Goal: Task Accomplishment & Management: Manage account settings

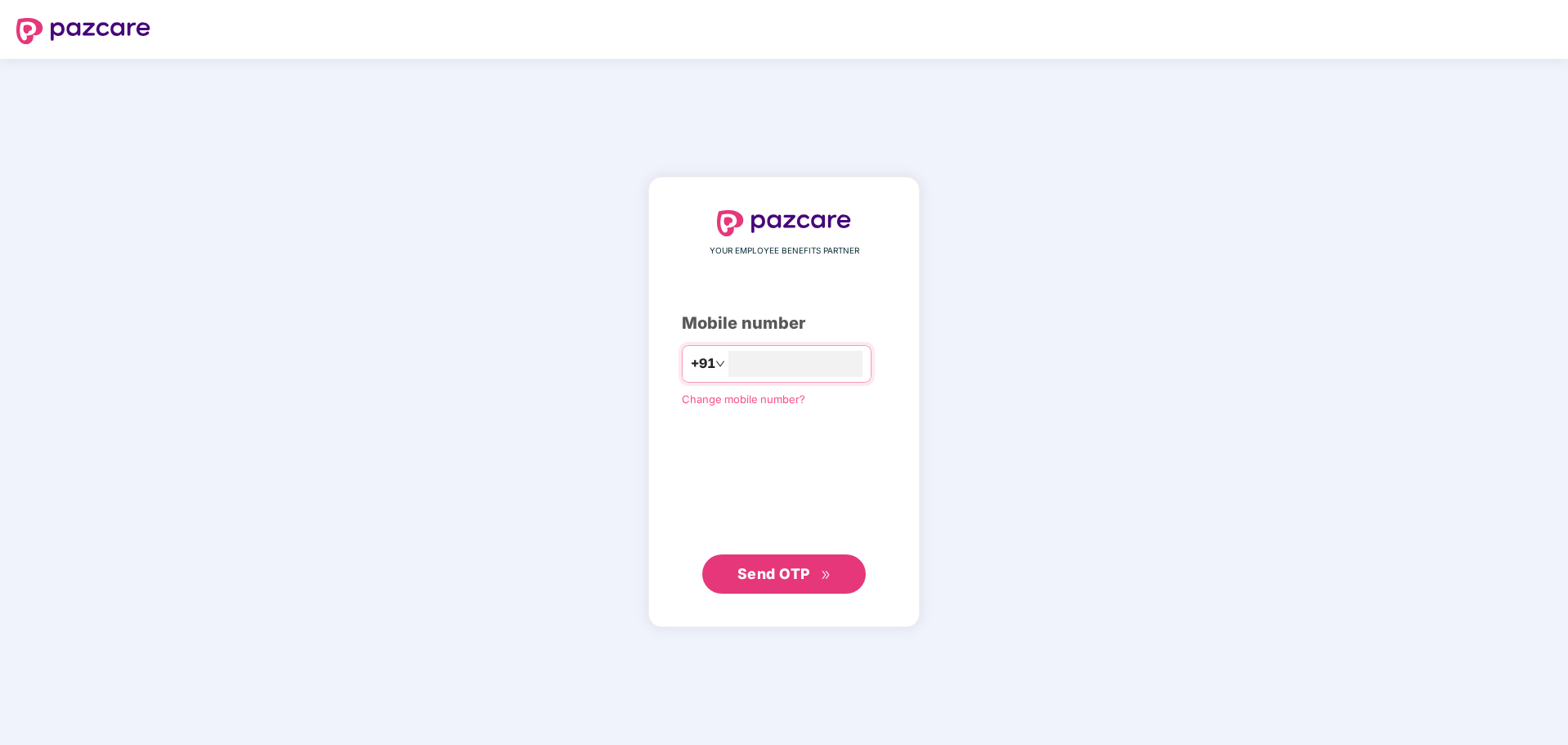
type input "**********"
click at [785, 576] on span "Send OTP" at bounding box center [774, 573] width 73 height 17
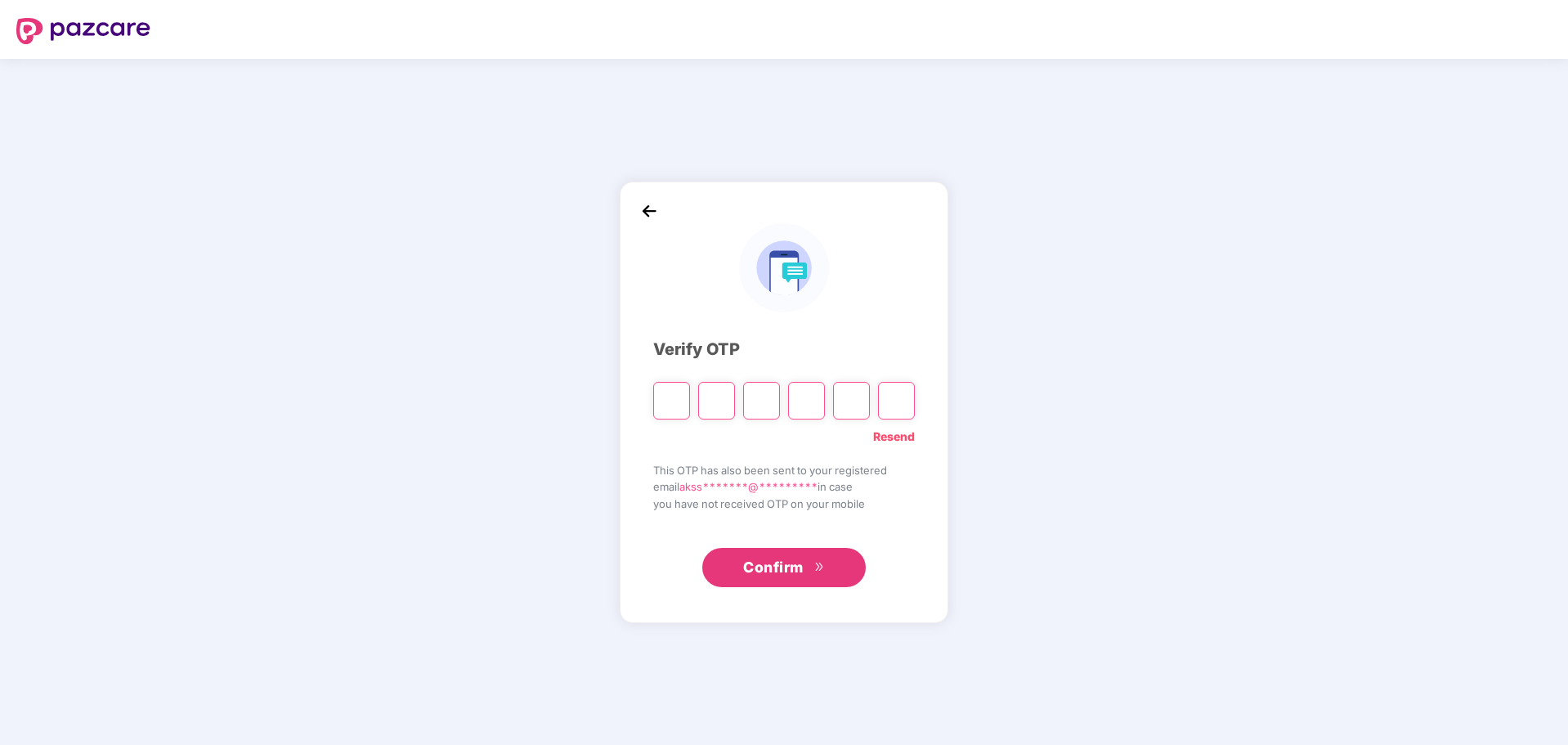
paste input "*"
type input "*"
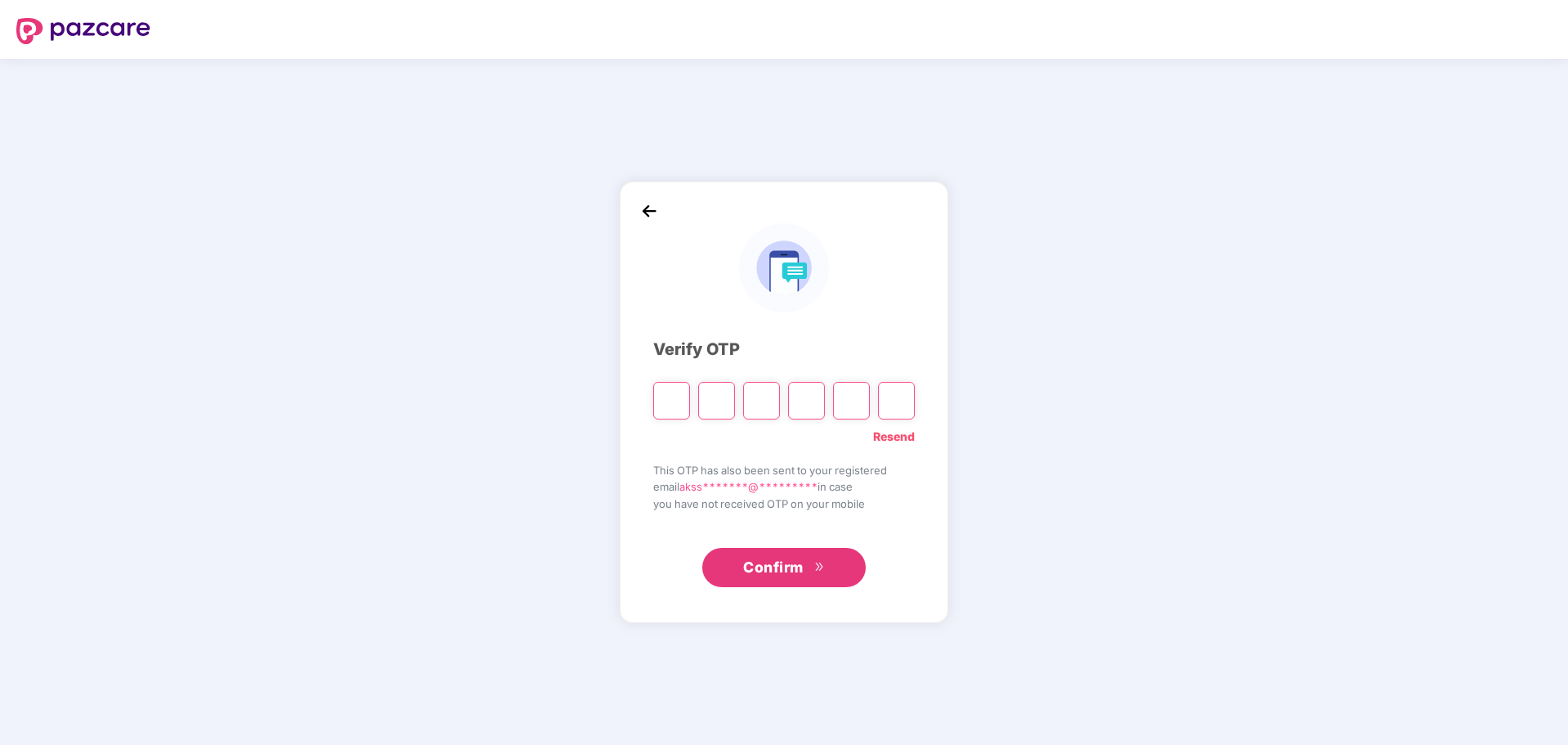
type input "*"
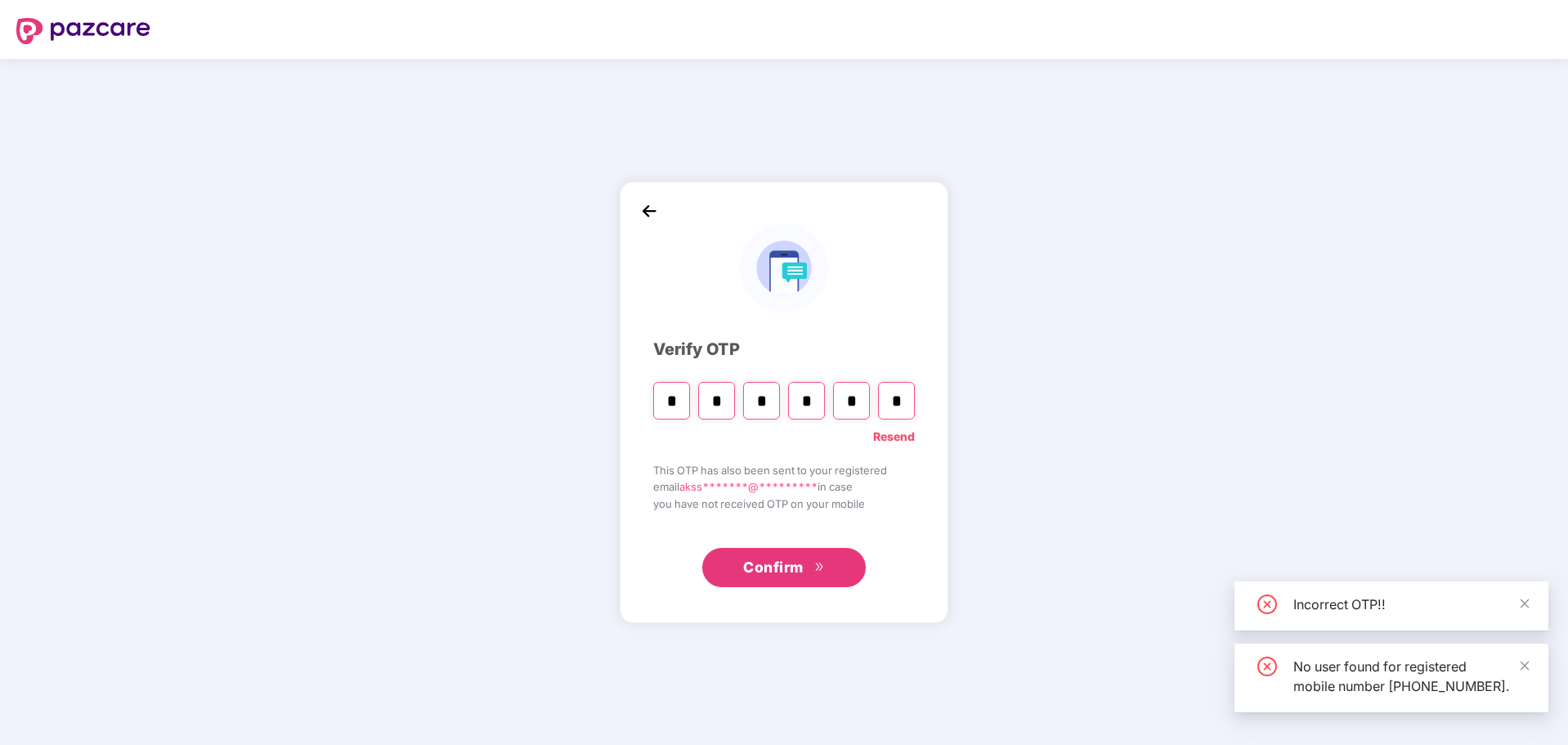
click at [802, 572] on span "Confirm" at bounding box center [773, 567] width 60 height 23
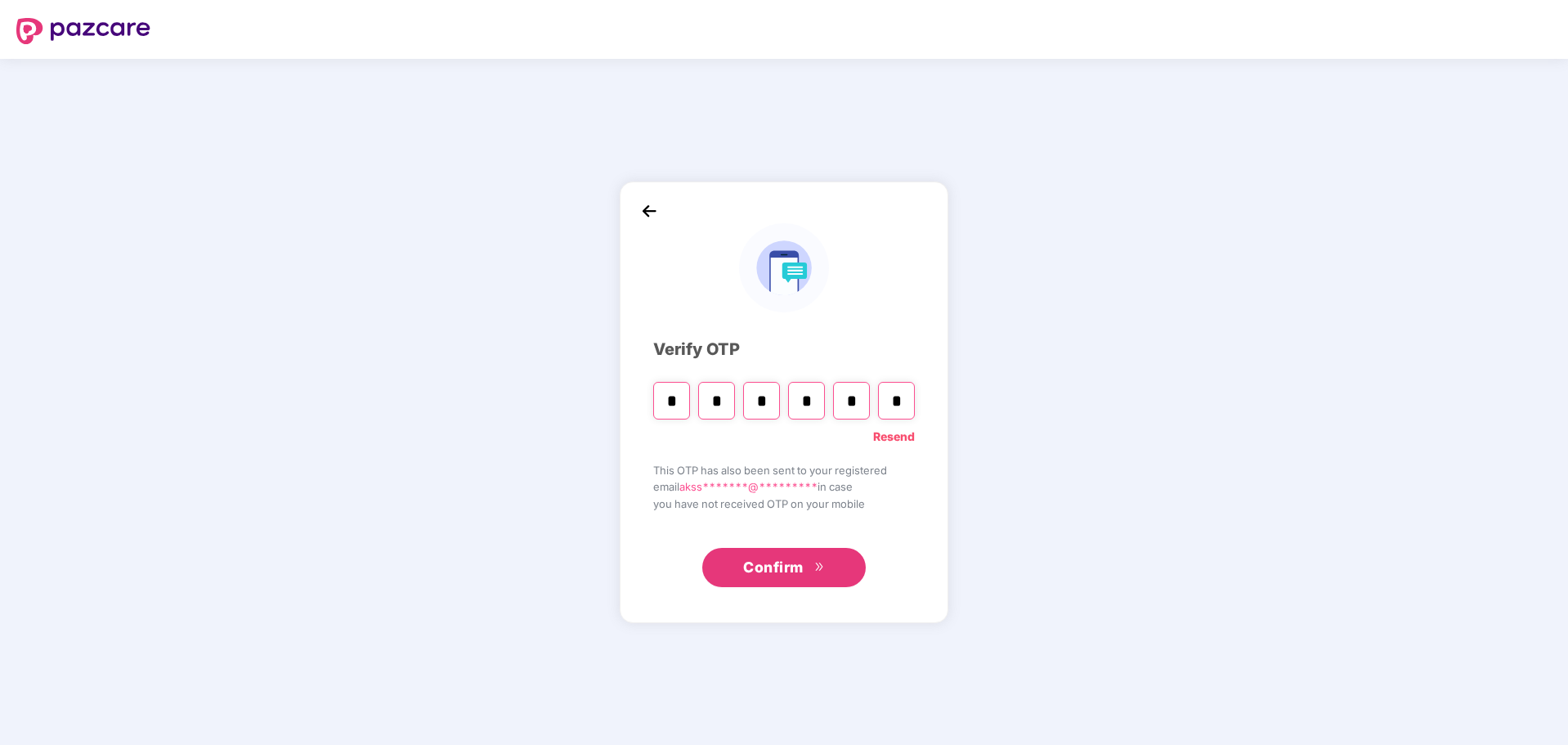
click at [903, 433] on link "Resend" at bounding box center [894, 437] width 41 height 18
click at [682, 406] on input "Please enter verification code. Digit 1" at bounding box center [671, 401] width 37 height 38
click at [640, 207] on img at bounding box center [649, 210] width 25 height 25
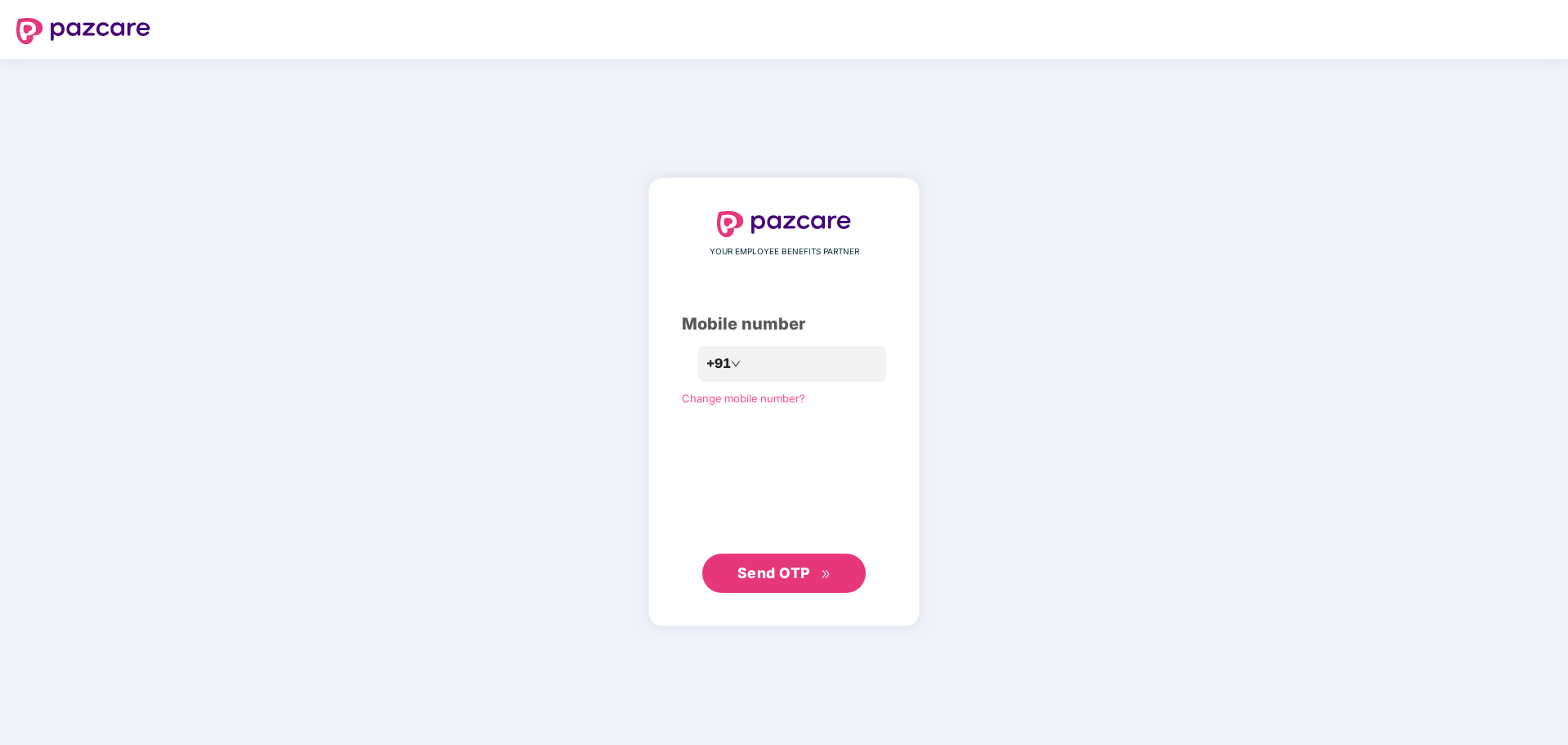
click at [822, 566] on span "Send OTP" at bounding box center [784, 573] width 94 height 23
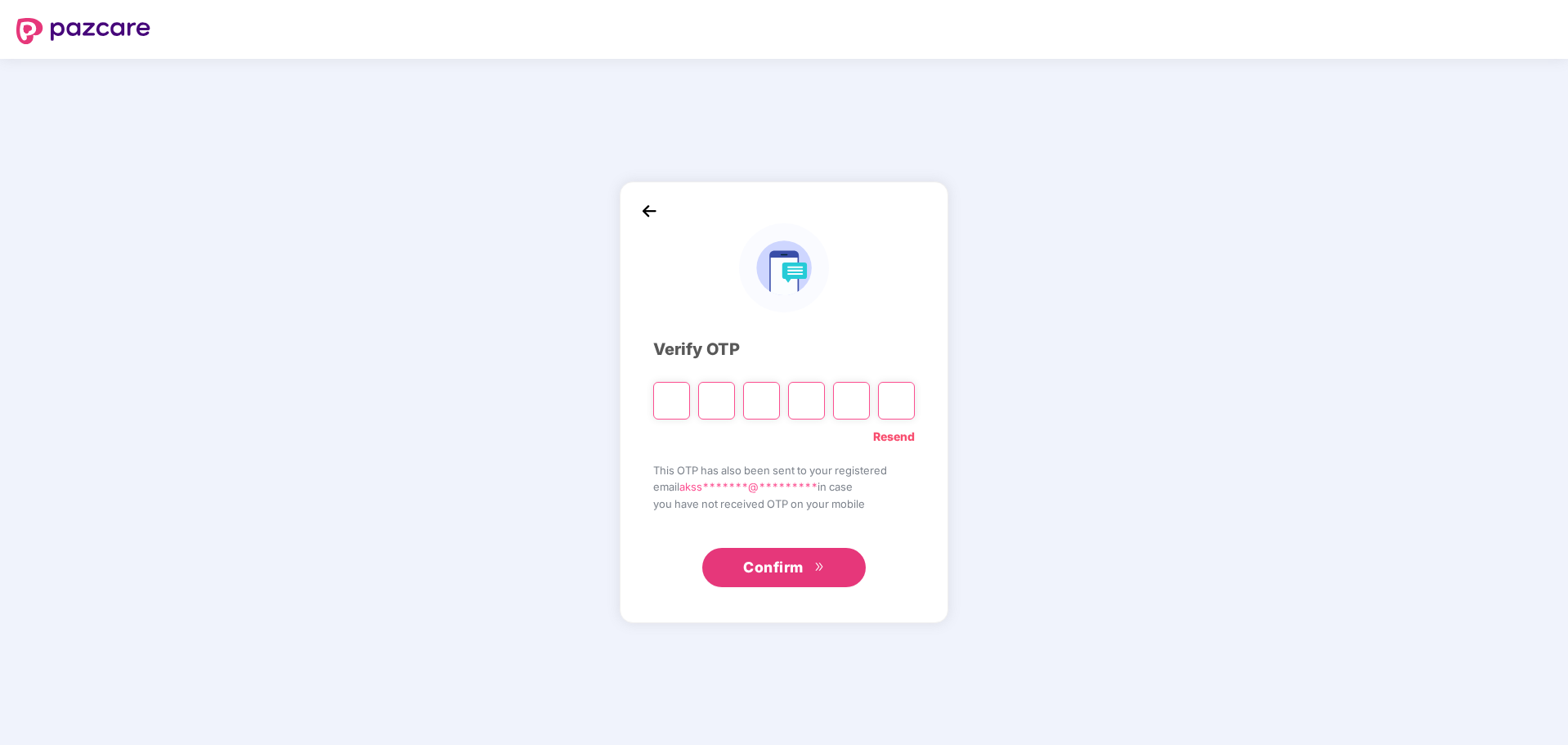
type input "*"
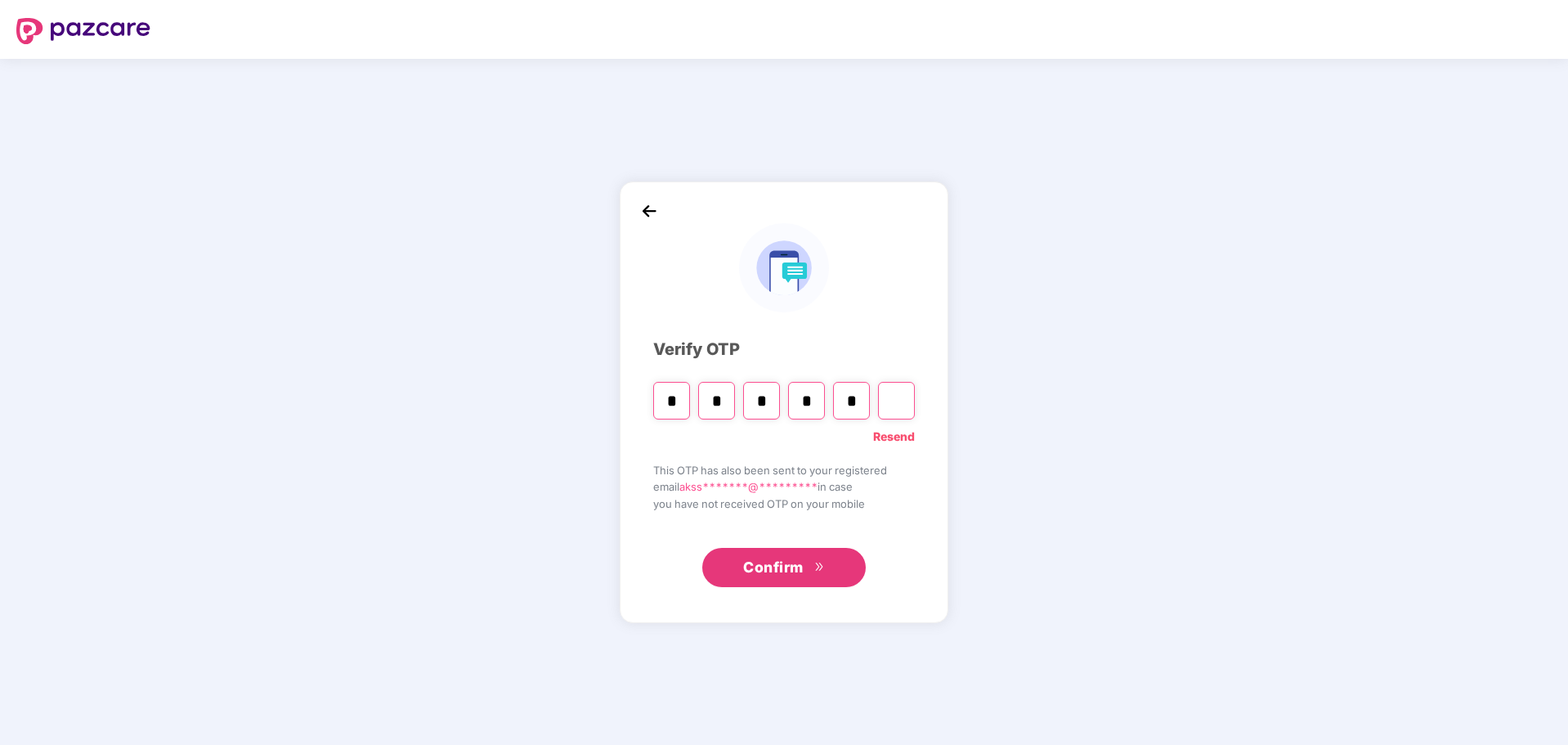
type input "*"
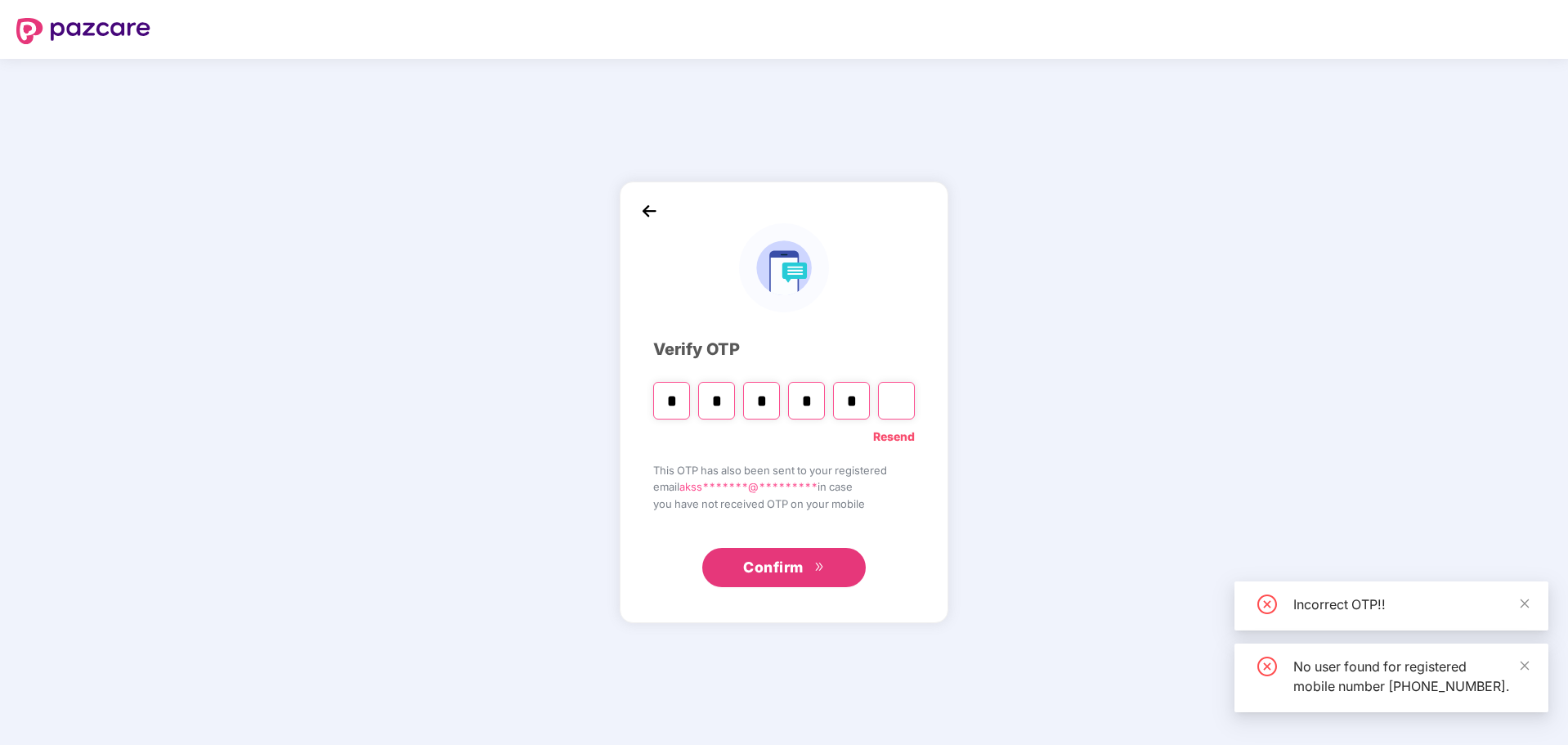
type input "*"
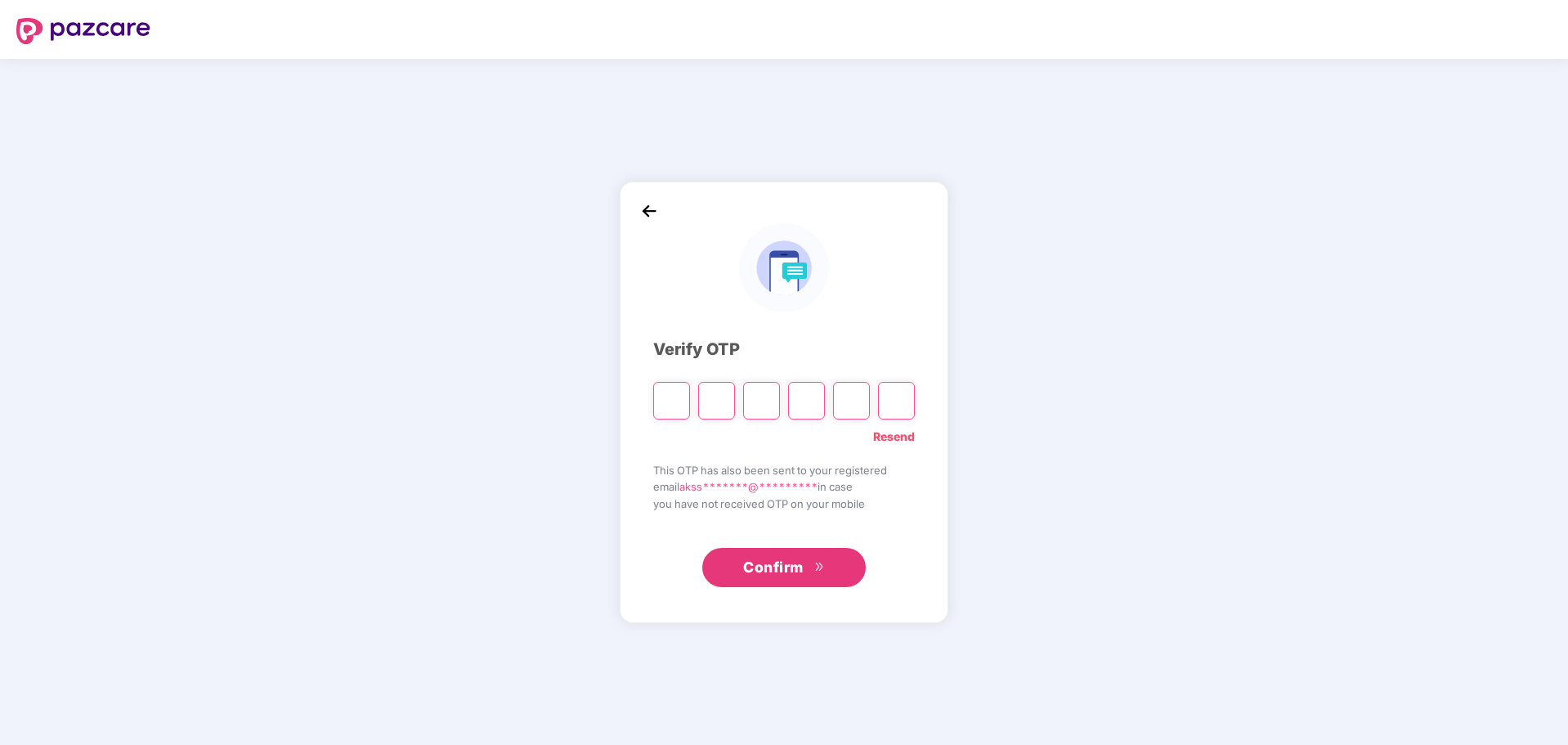
click at [892, 431] on link "Resend" at bounding box center [894, 437] width 41 height 18
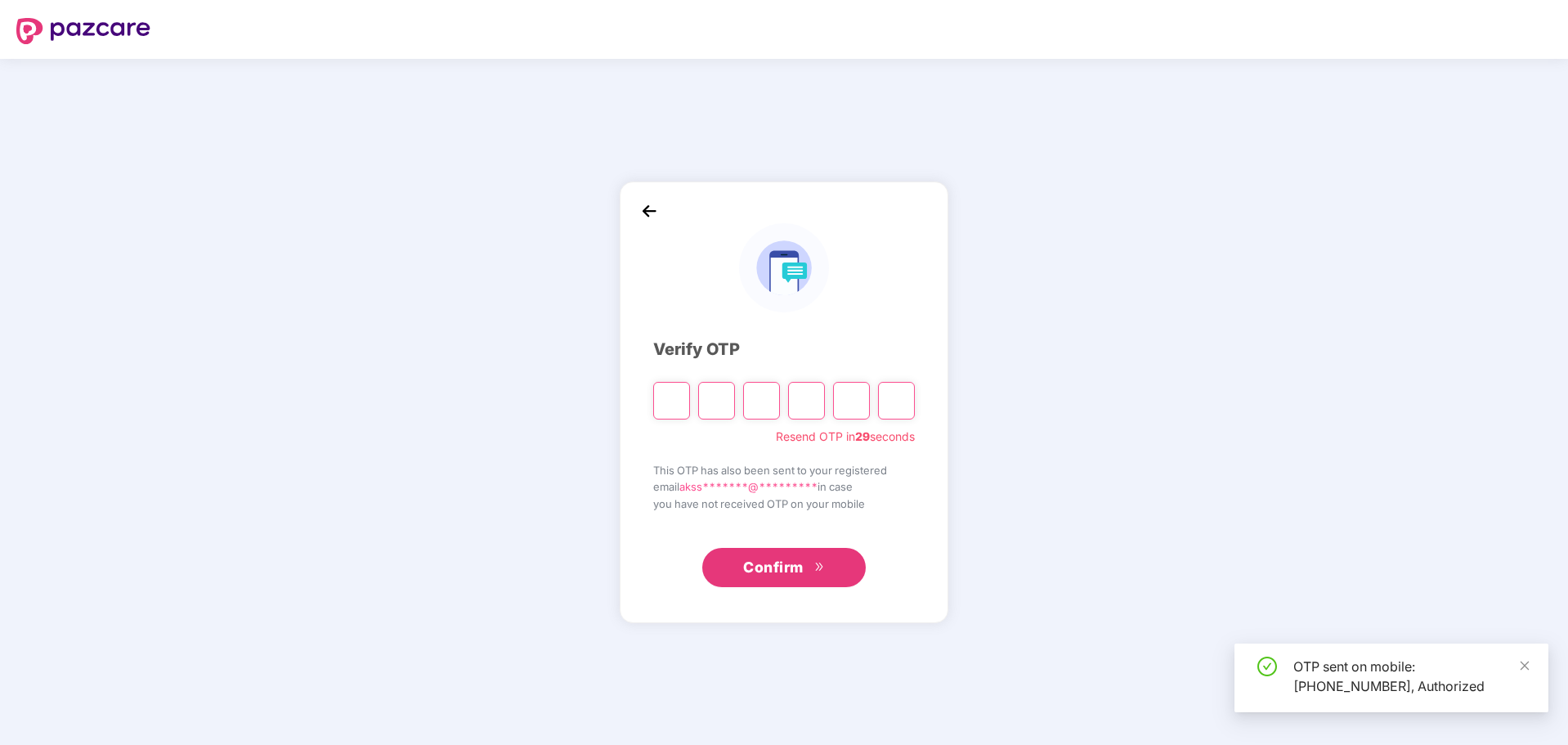
click at [664, 401] on input "Please enter verification code. Digit 1" at bounding box center [671, 401] width 37 height 38
type input "*"
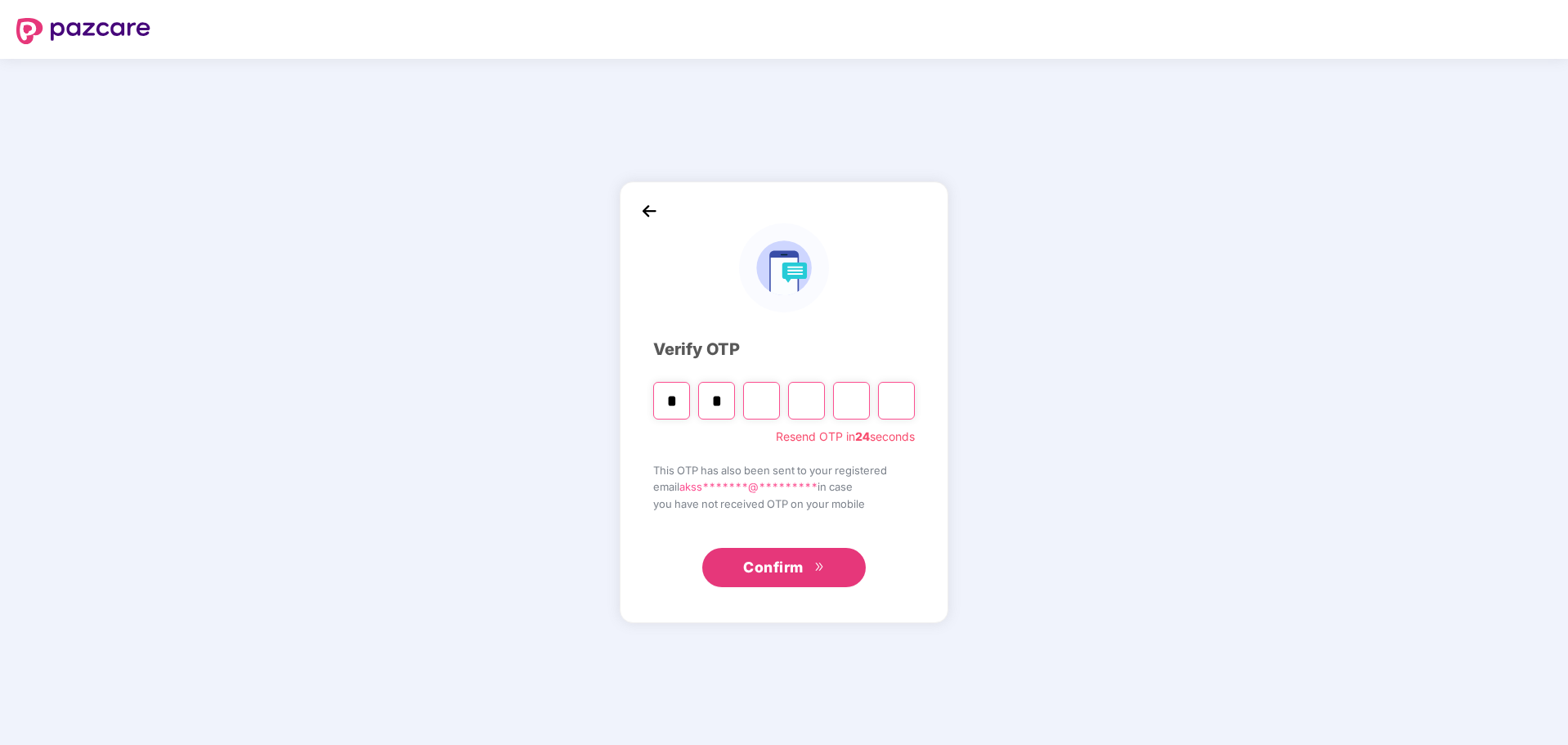
type input "*"
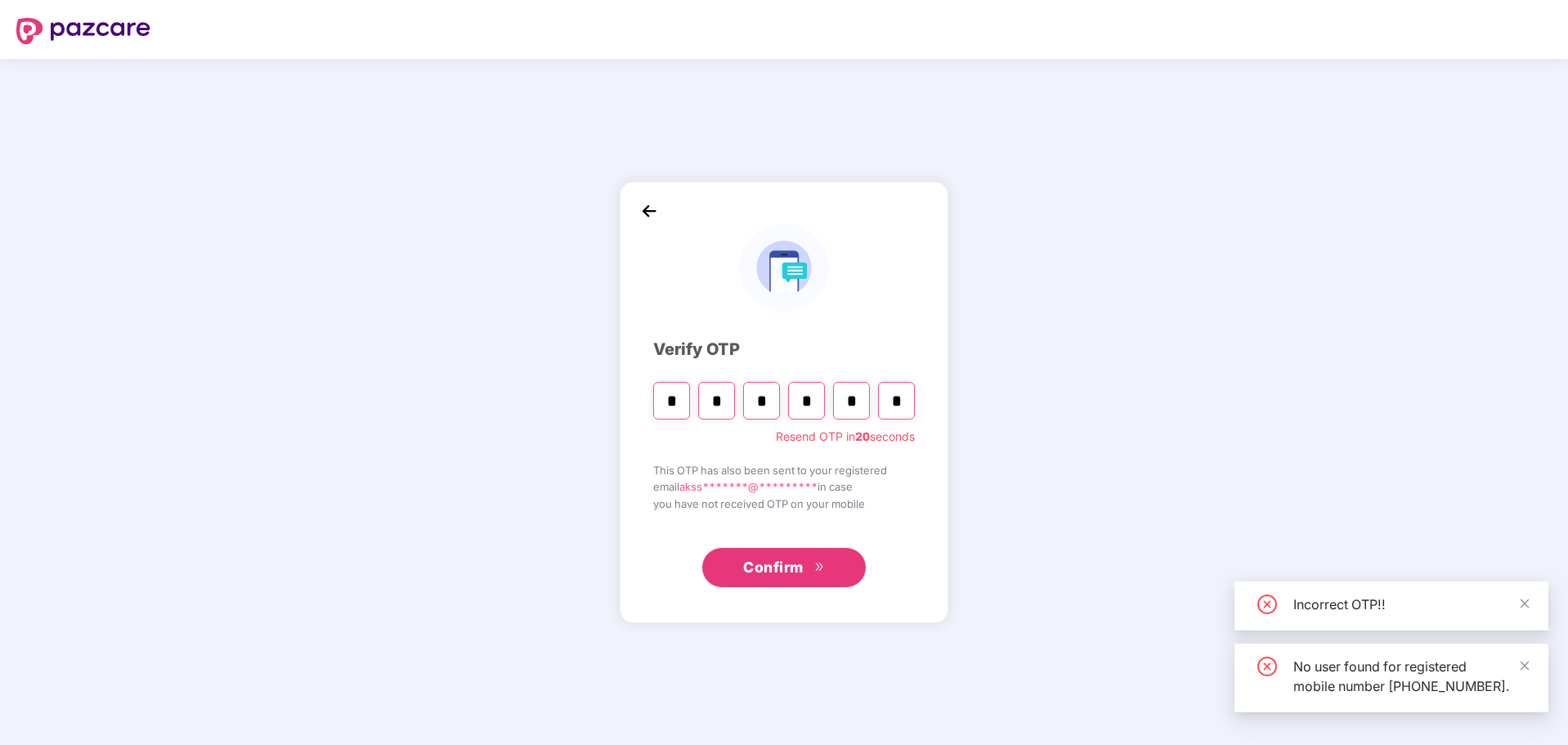
type input "*"
click at [778, 578] on span "Confirm" at bounding box center [773, 567] width 60 height 23
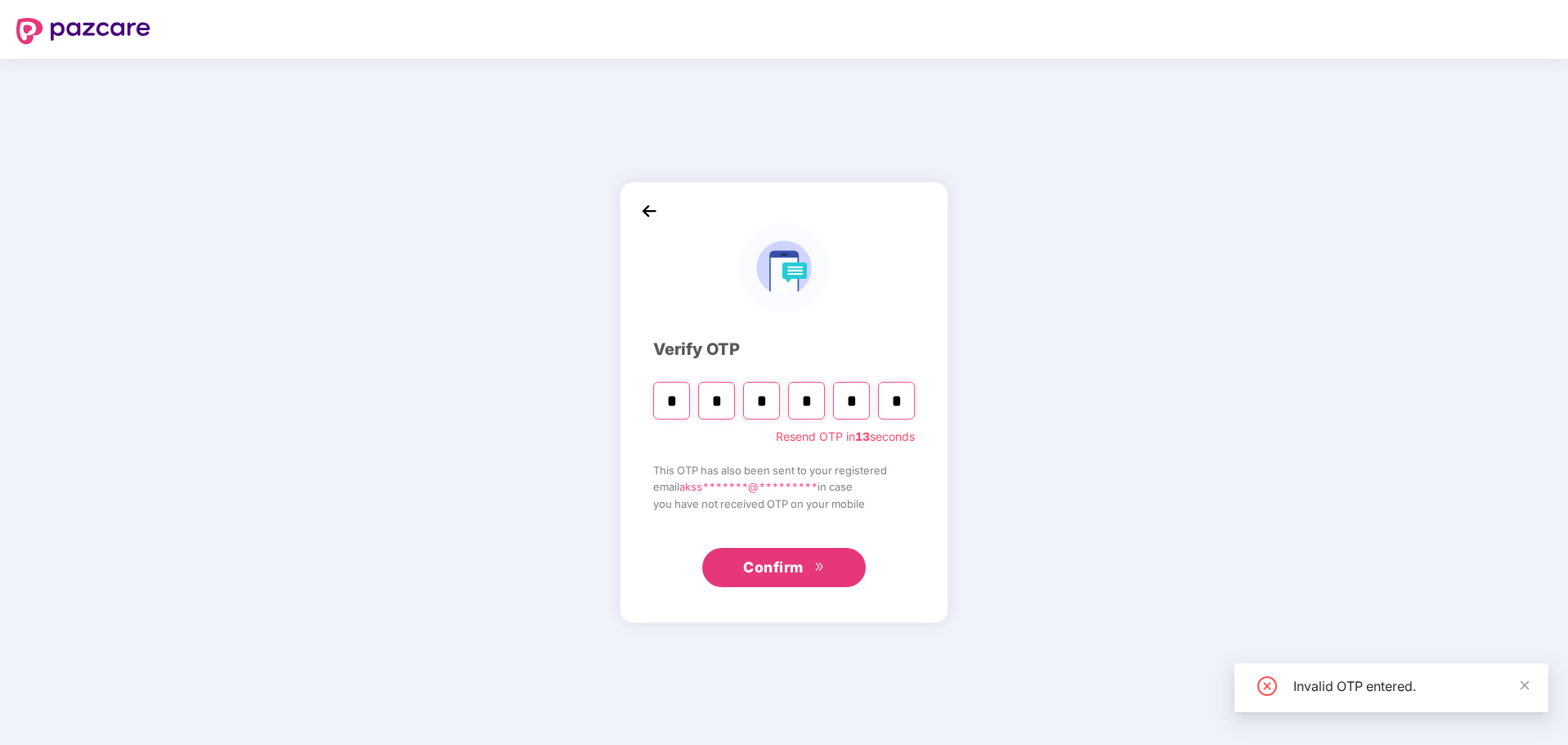
click at [645, 210] on img at bounding box center [649, 210] width 25 height 25
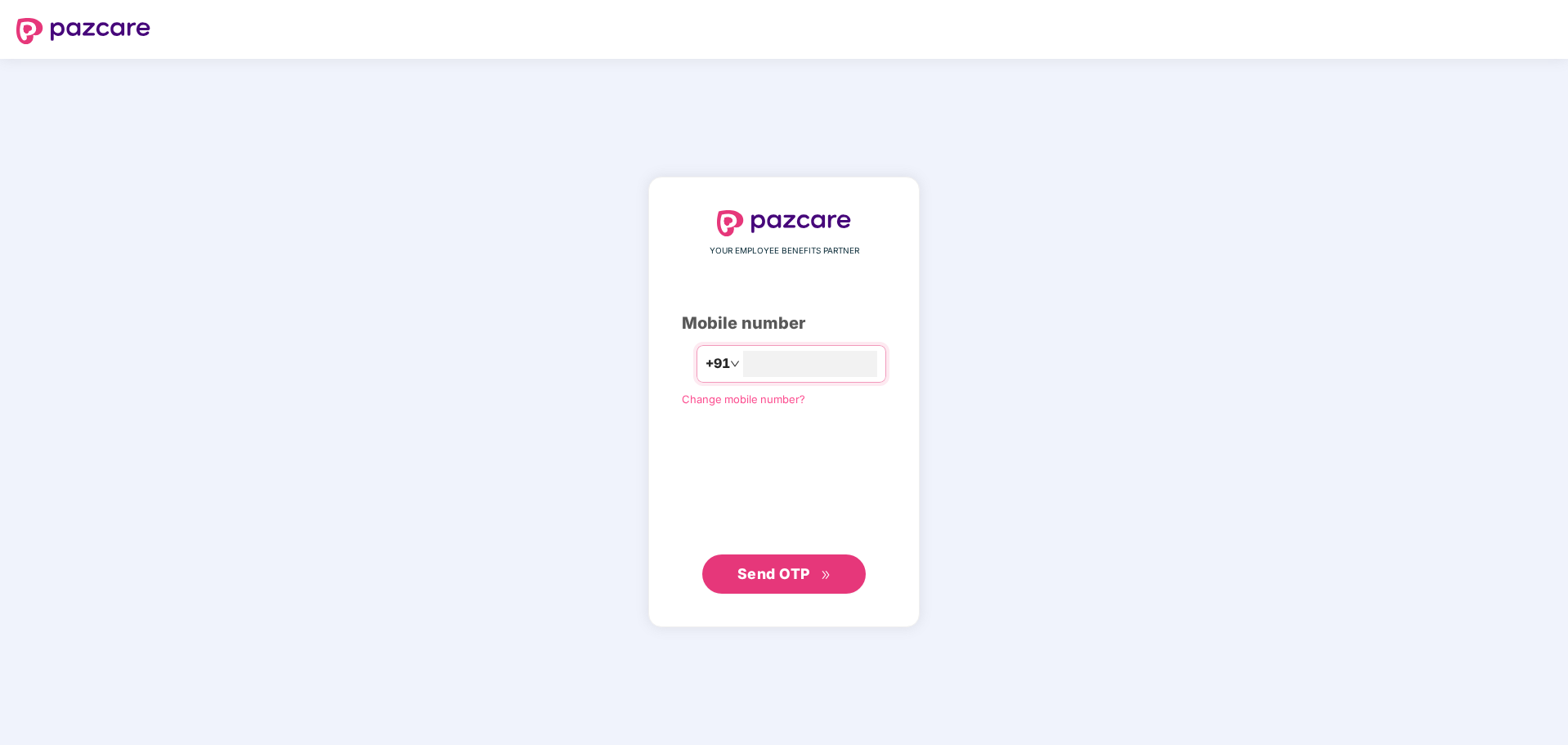
click at [770, 403] on span "Change mobile number?" at bounding box center [744, 399] width 123 height 13
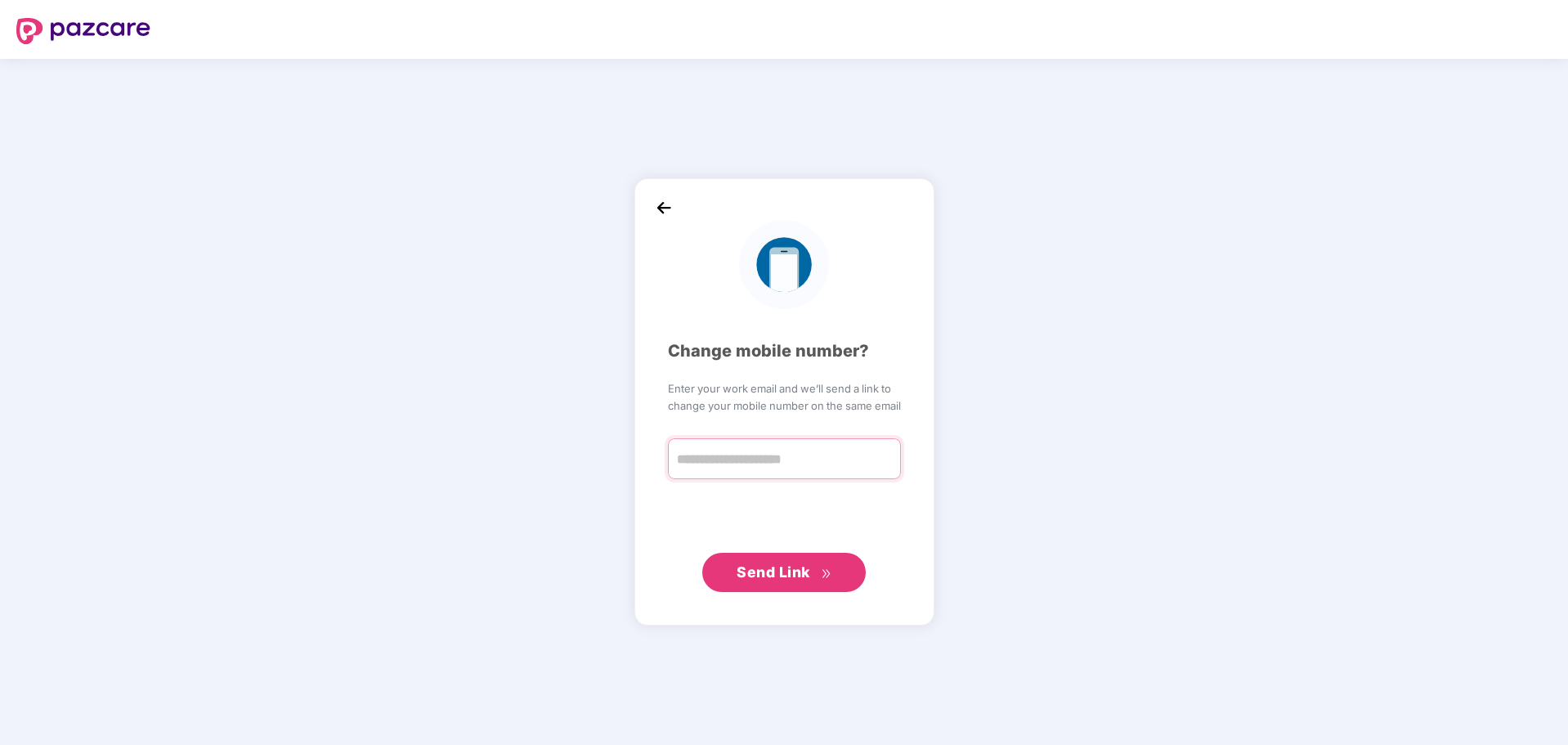
click at [726, 455] on input "text" at bounding box center [785, 458] width 233 height 41
click at [664, 209] on img at bounding box center [664, 208] width 25 height 25
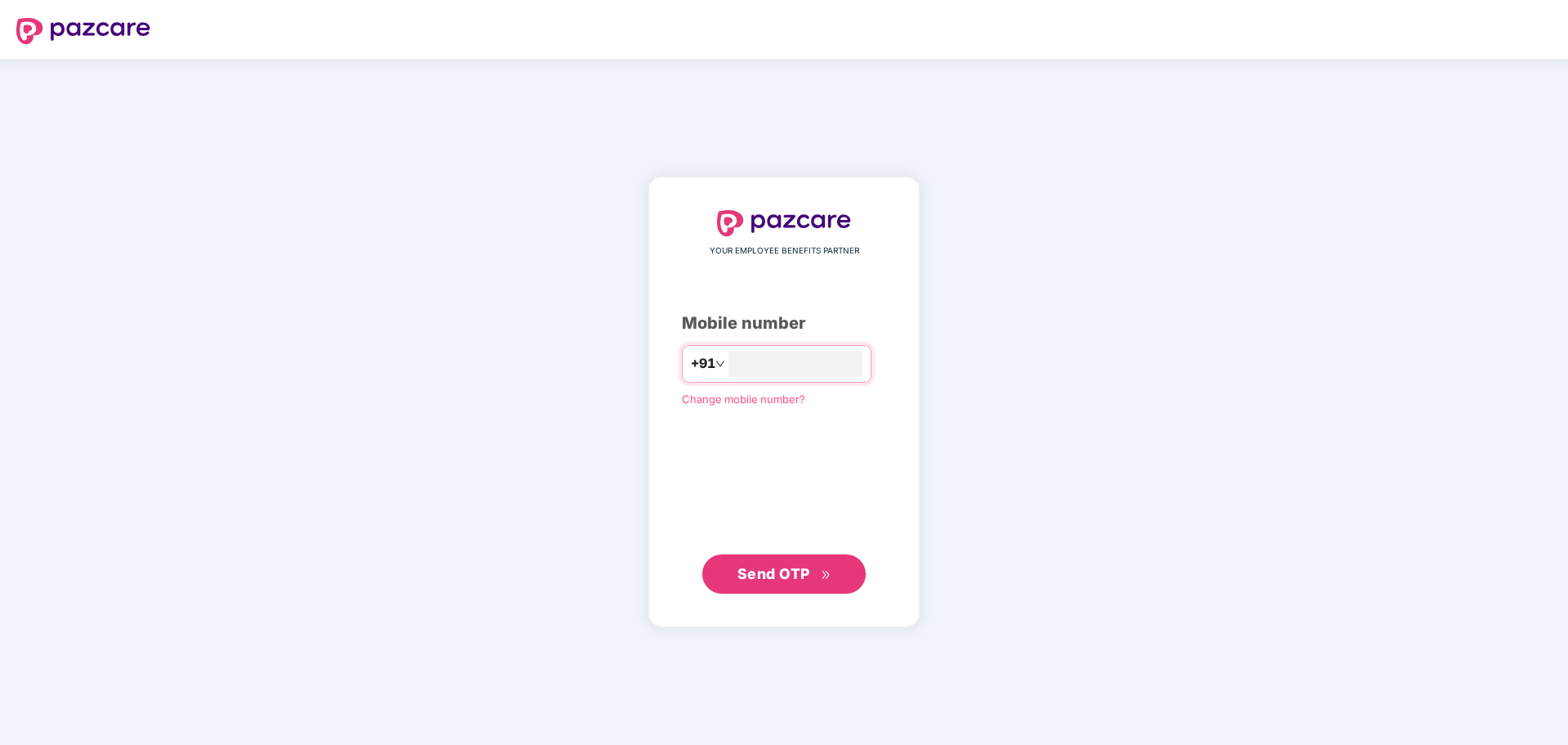
type input "**********"
click at [756, 491] on div "**********" at bounding box center [784, 402] width 204 height 384
click at [804, 570] on span "Send OTP" at bounding box center [774, 572] width 73 height 17
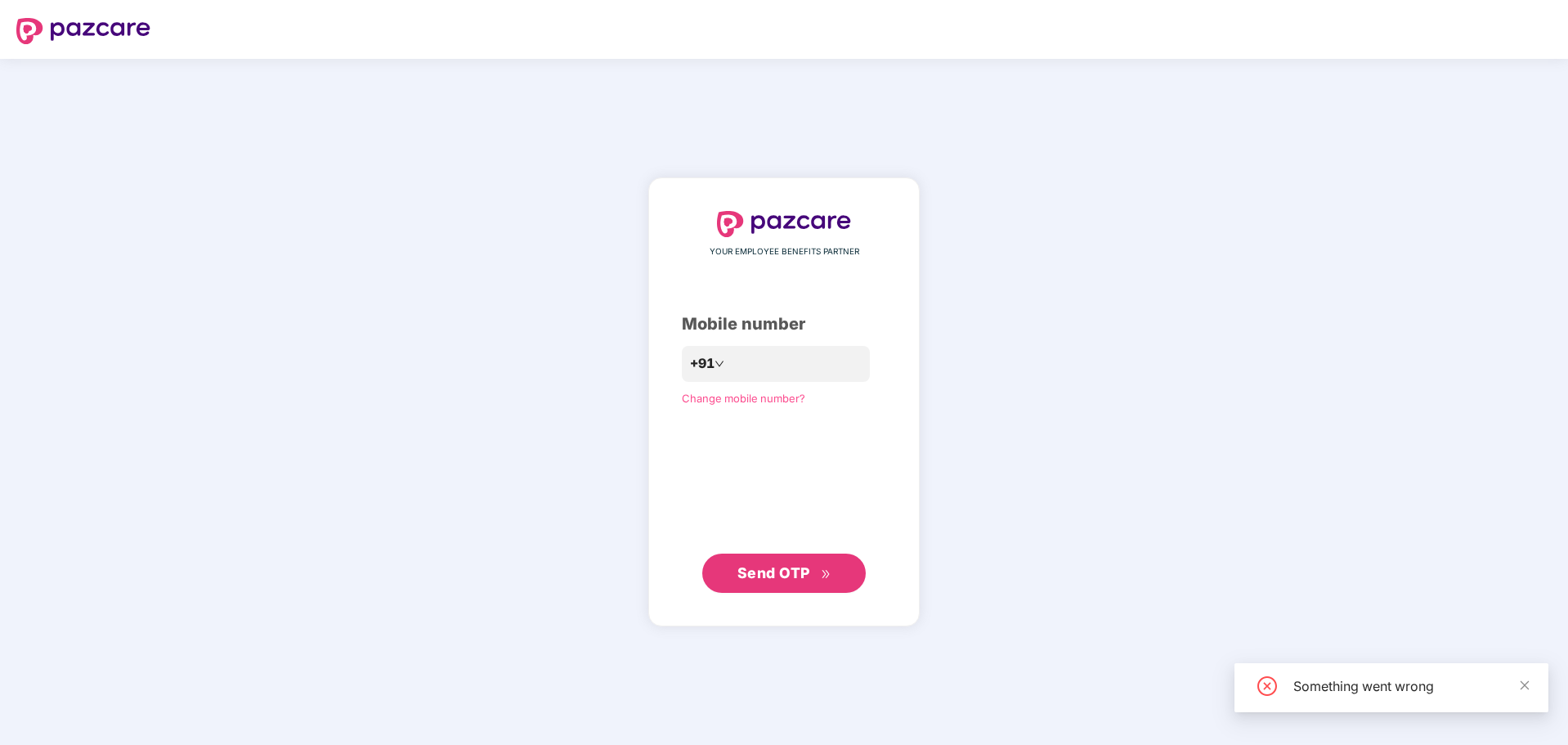
click at [778, 578] on span "Send OTP" at bounding box center [774, 572] width 73 height 17
click at [335, 316] on div "**********" at bounding box center [784, 402] width 1568 height 687
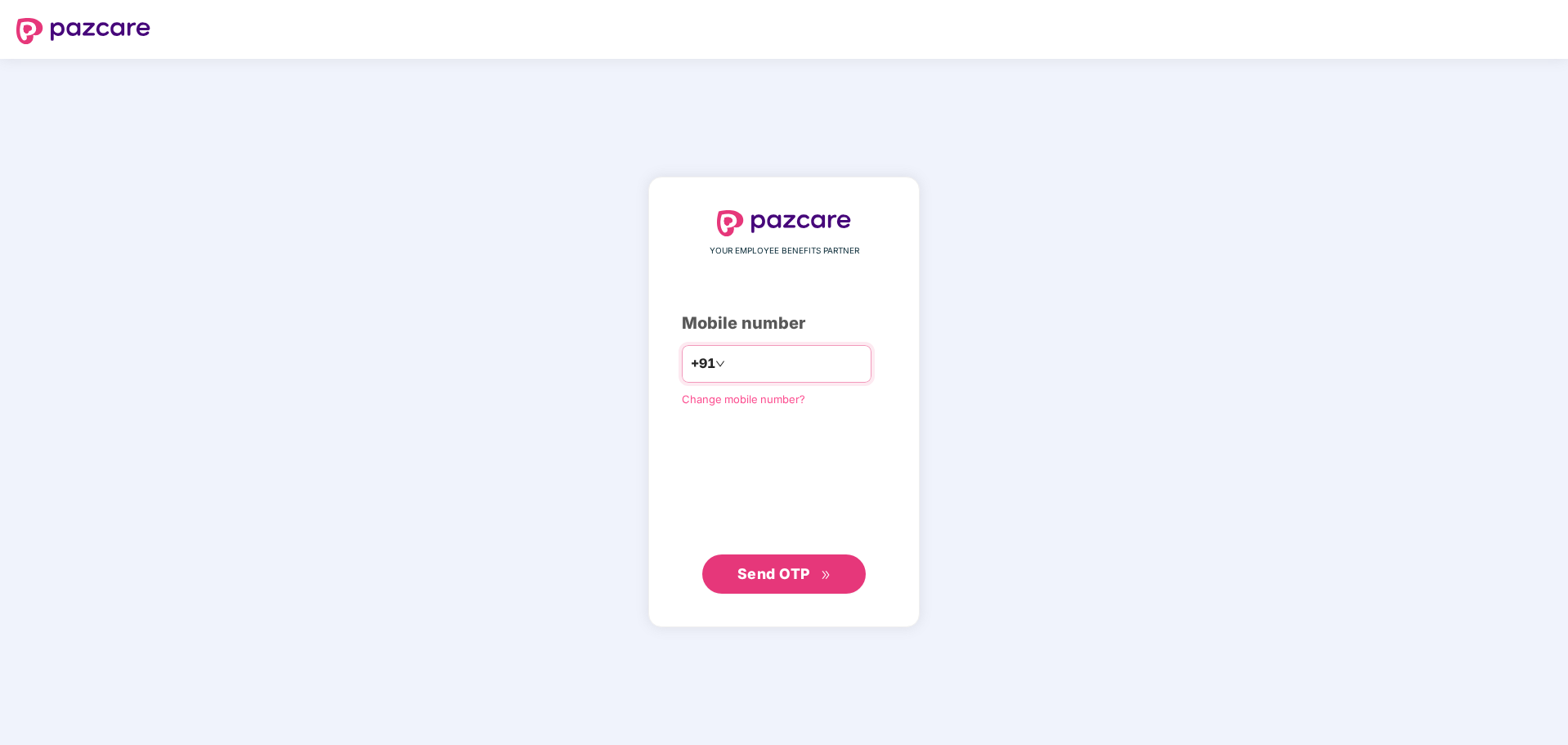
type input "**********"
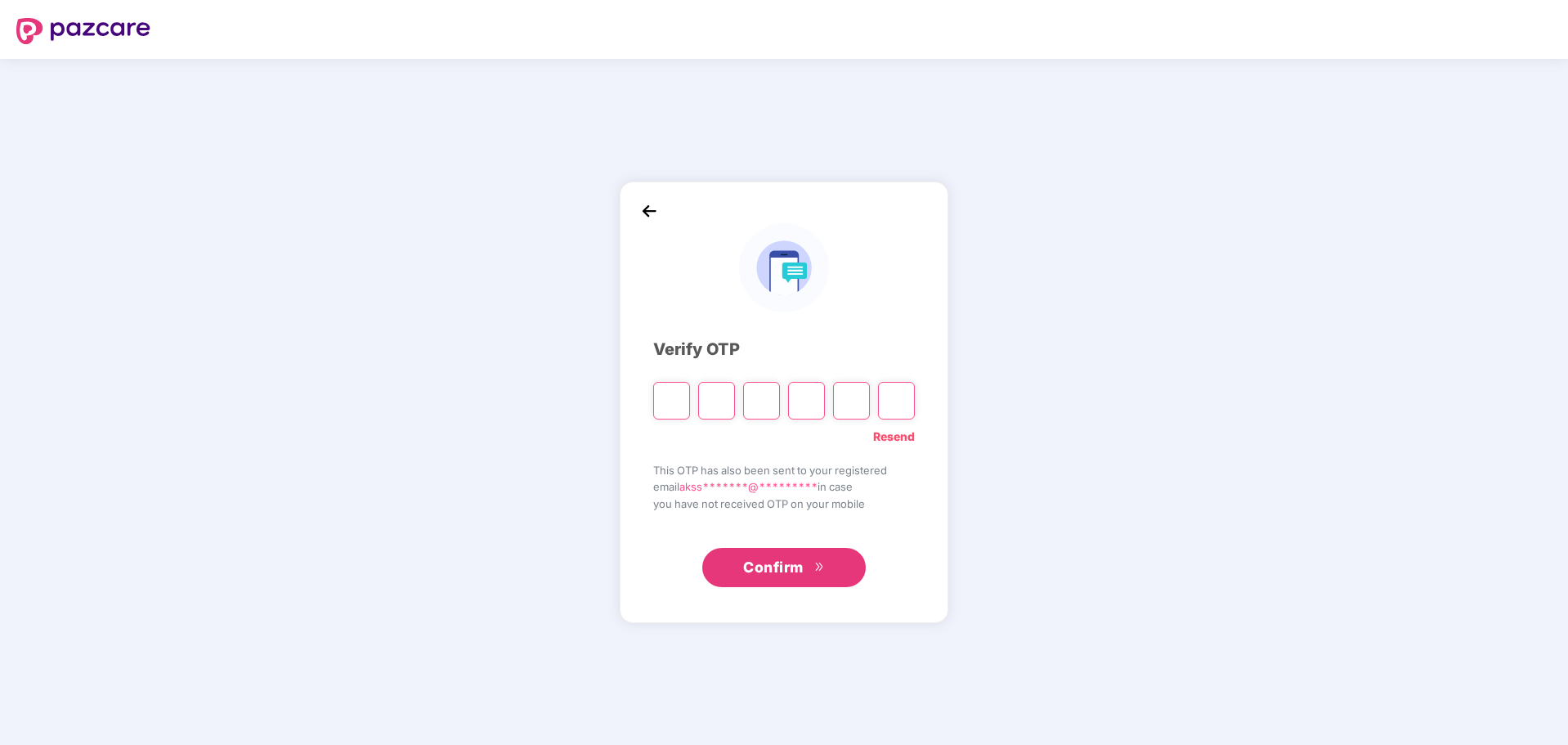
type input "*"
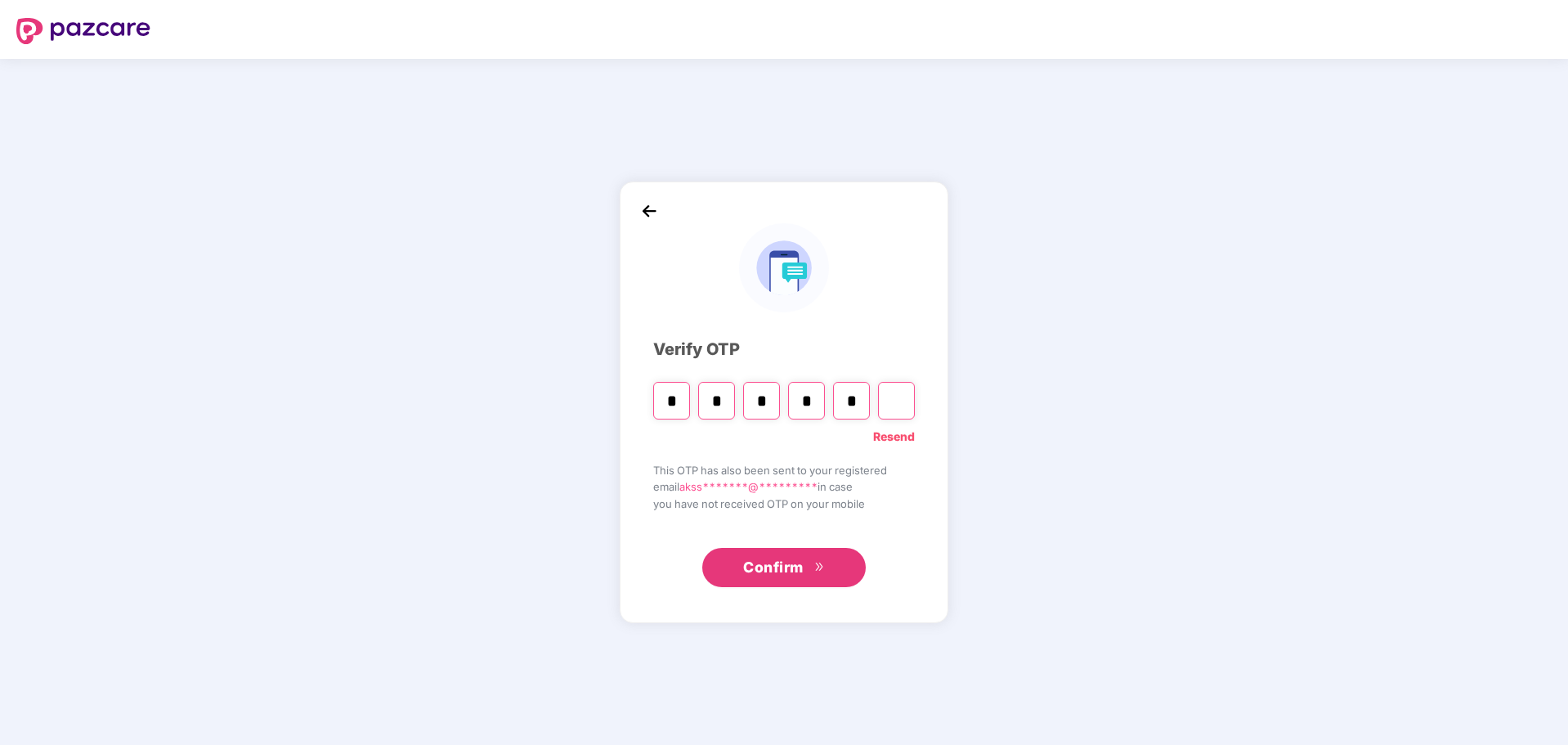
type input "*"
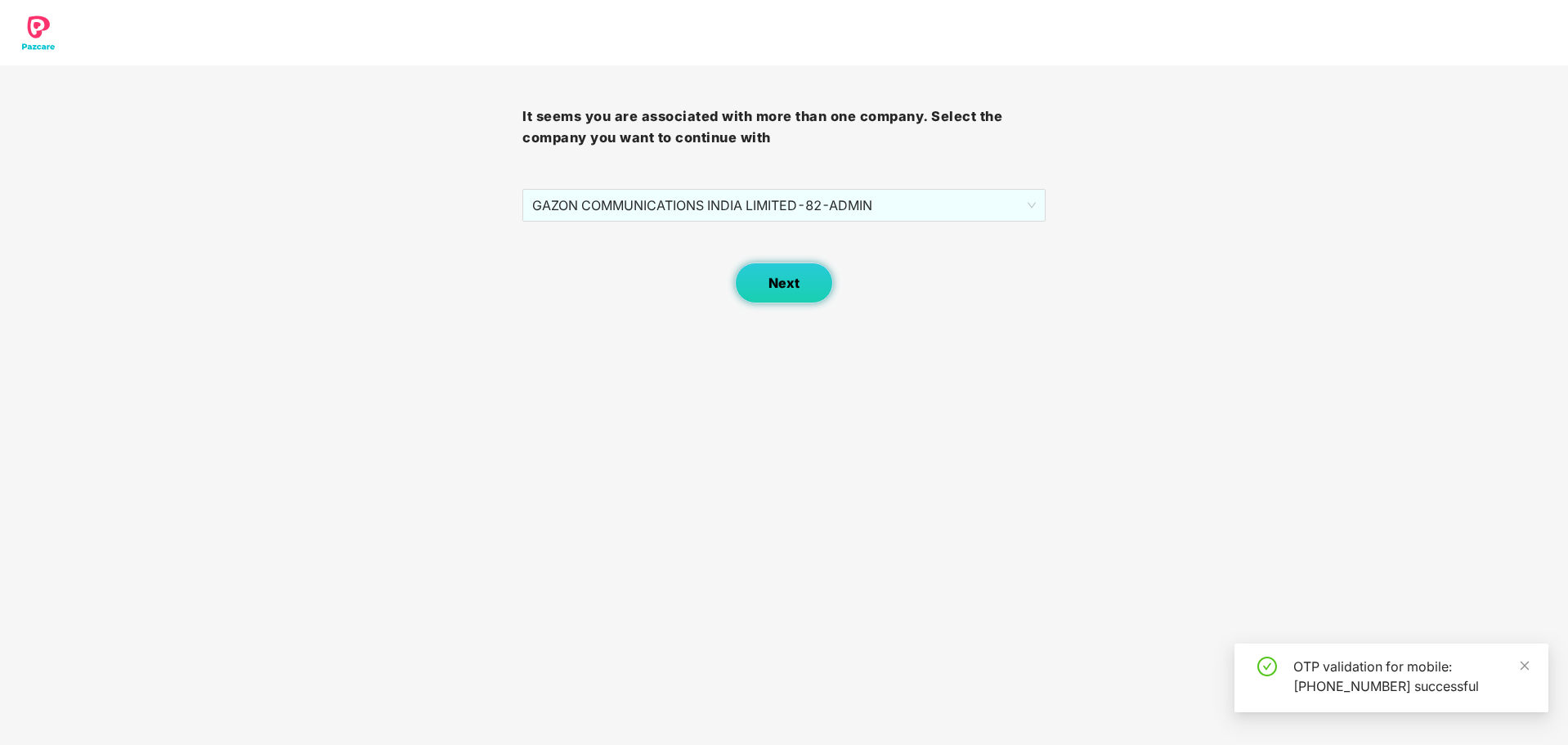
click at [797, 292] on button "Next" at bounding box center [783, 283] width 98 height 41
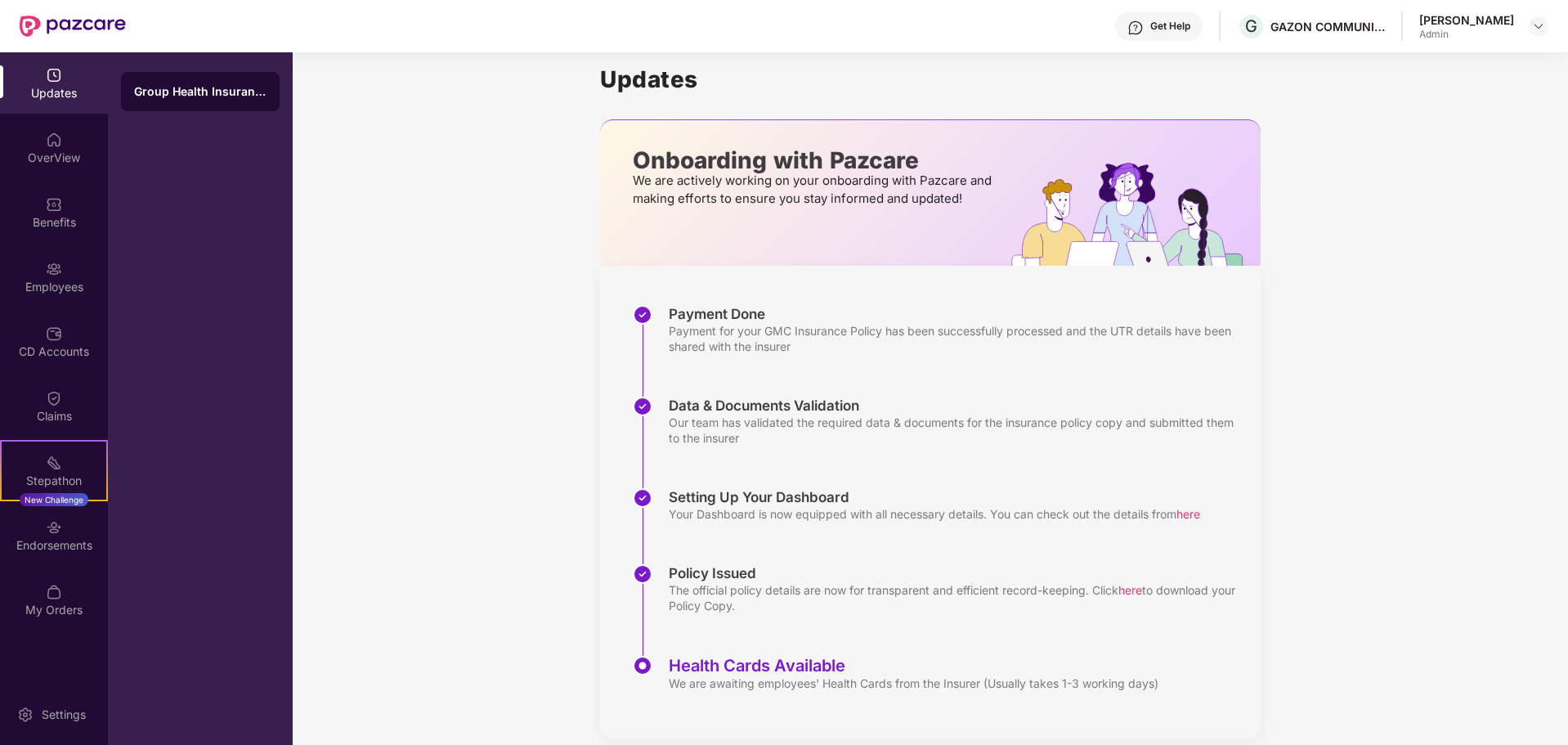
scroll to position [33, 0]
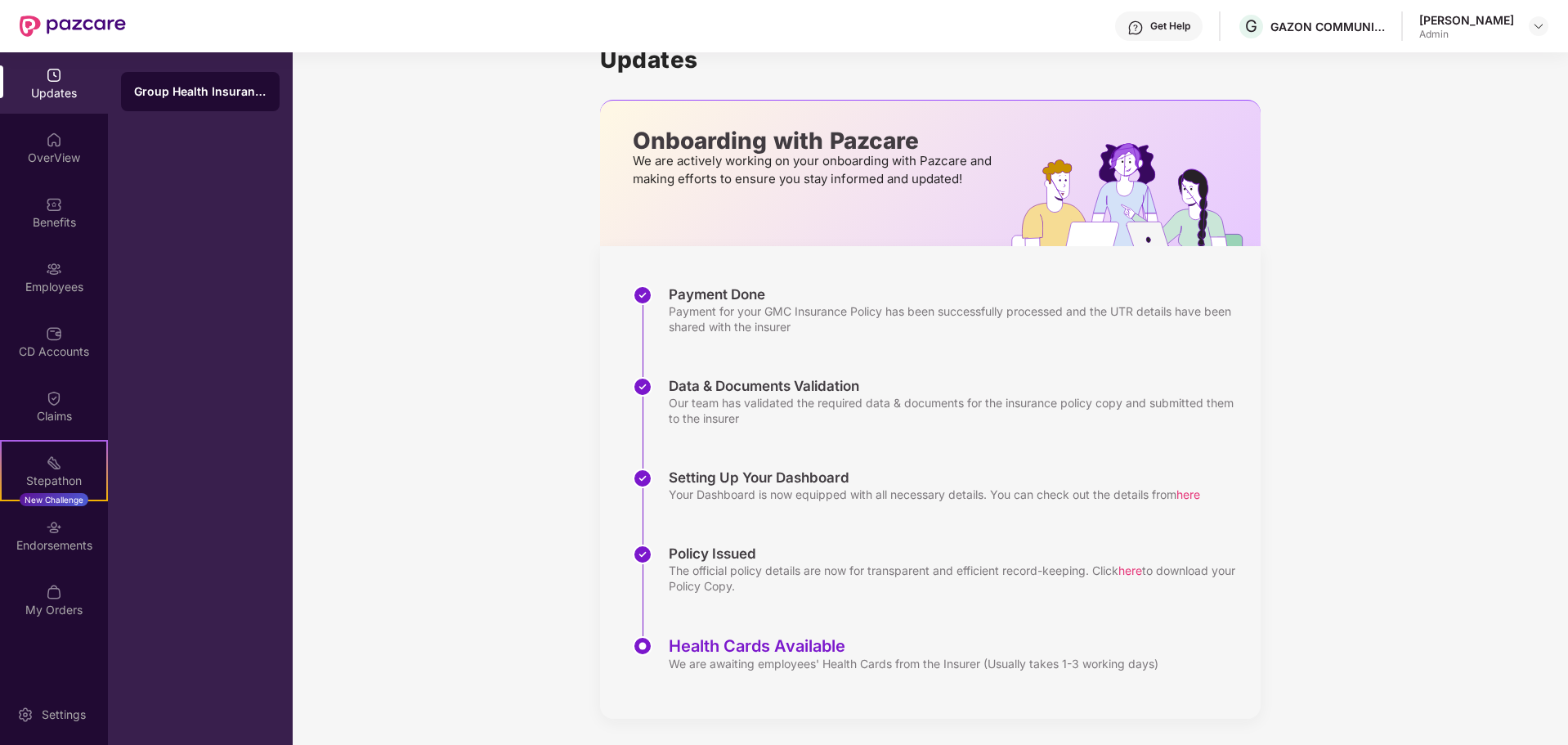
click at [1529, 34] on div at bounding box center [1539, 27] width 20 height 20
click at [1535, 28] on img at bounding box center [1538, 26] width 13 height 13
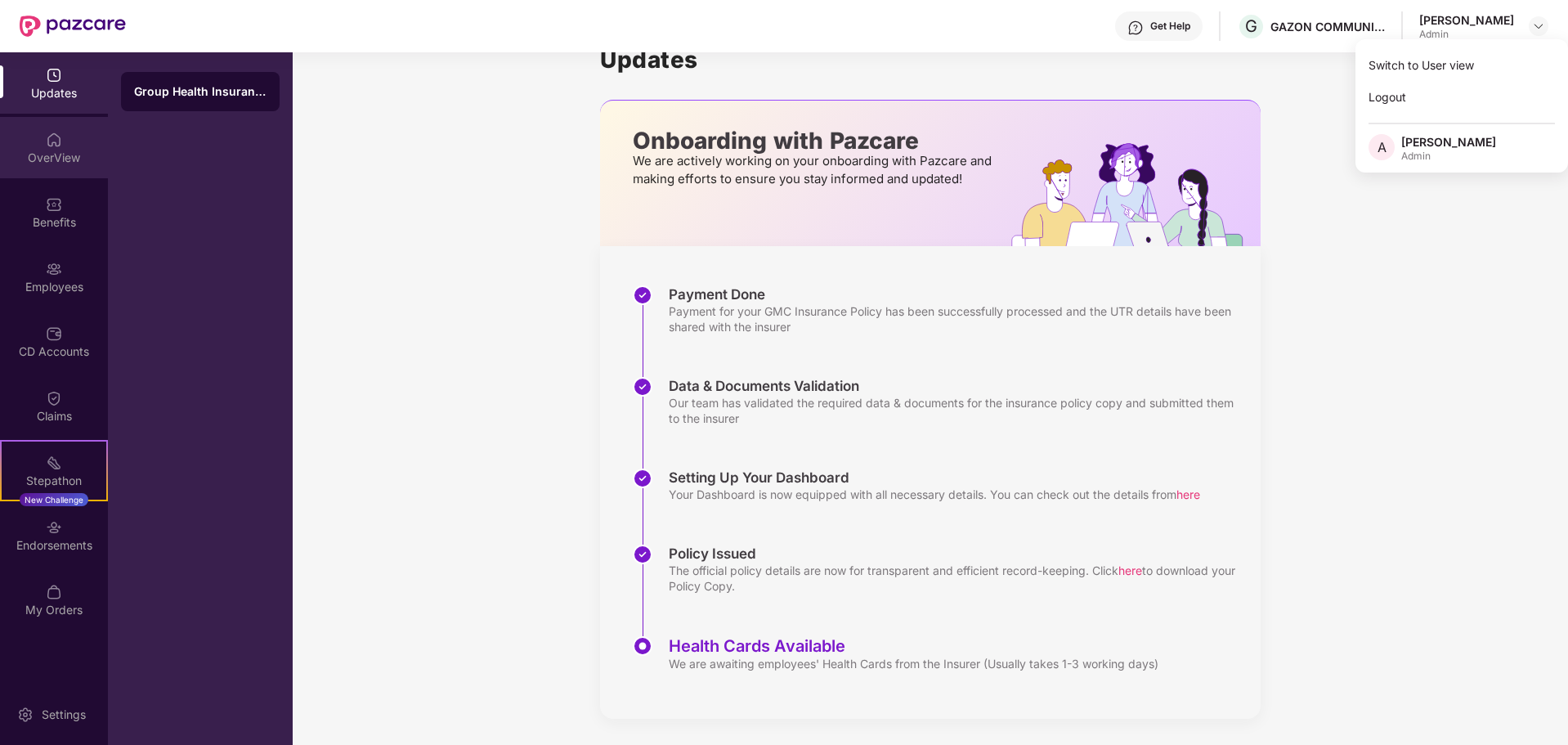
click at [34, 151] on div "OverView" at bounding box center [53, 158] width 108 height 17
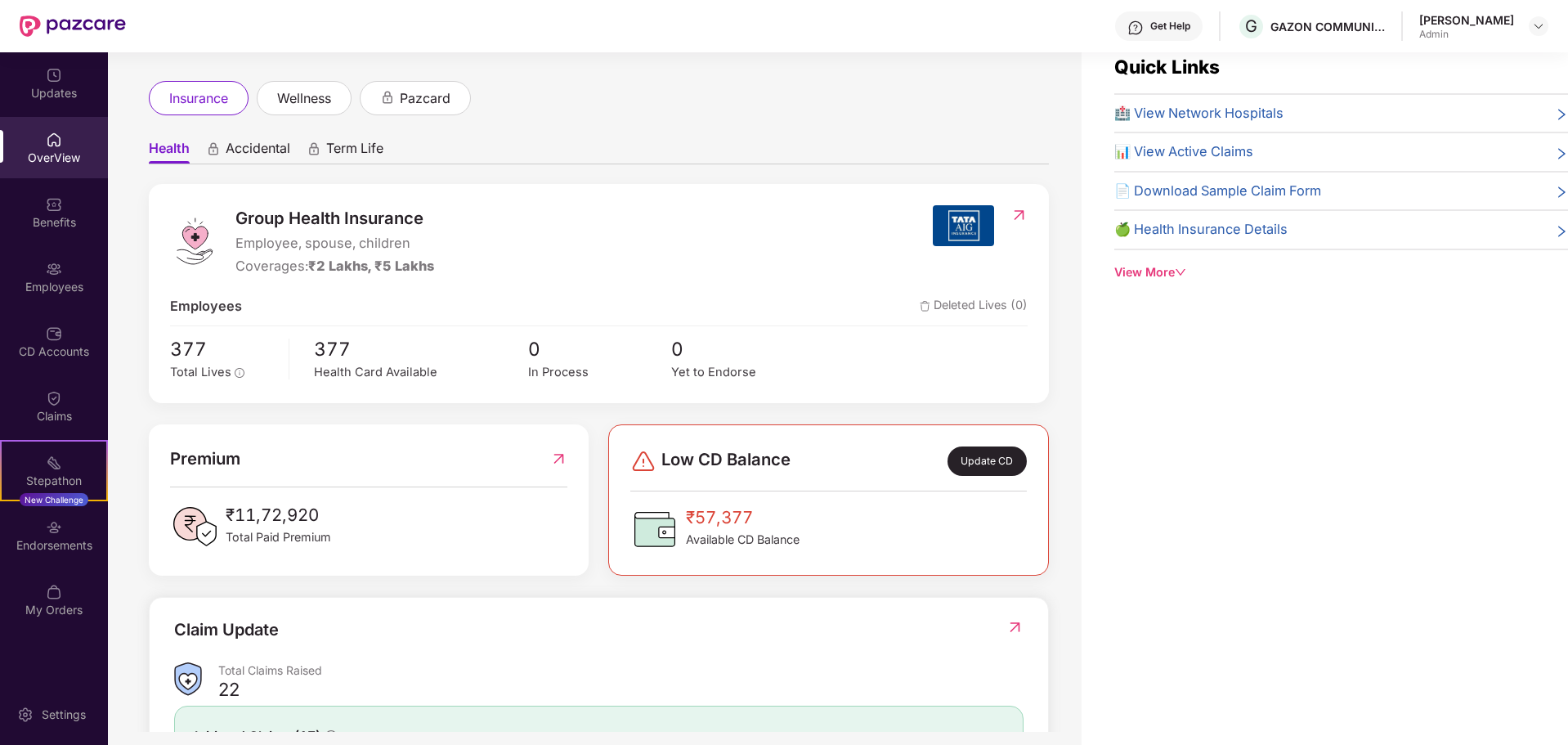
scroll to position [82, 0]
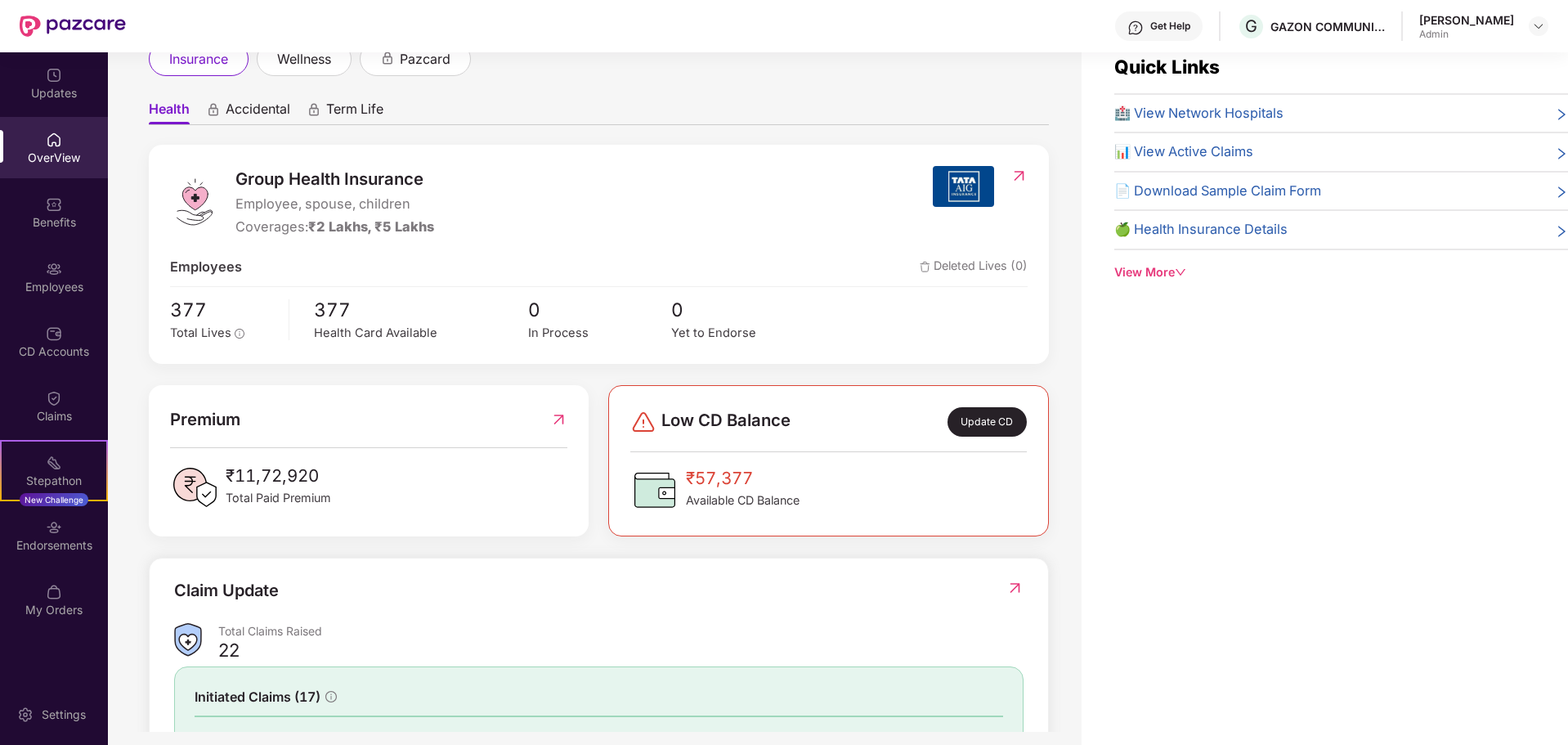
click at [559, 417] on img at bounding box center [558, 420] width 17 height 27
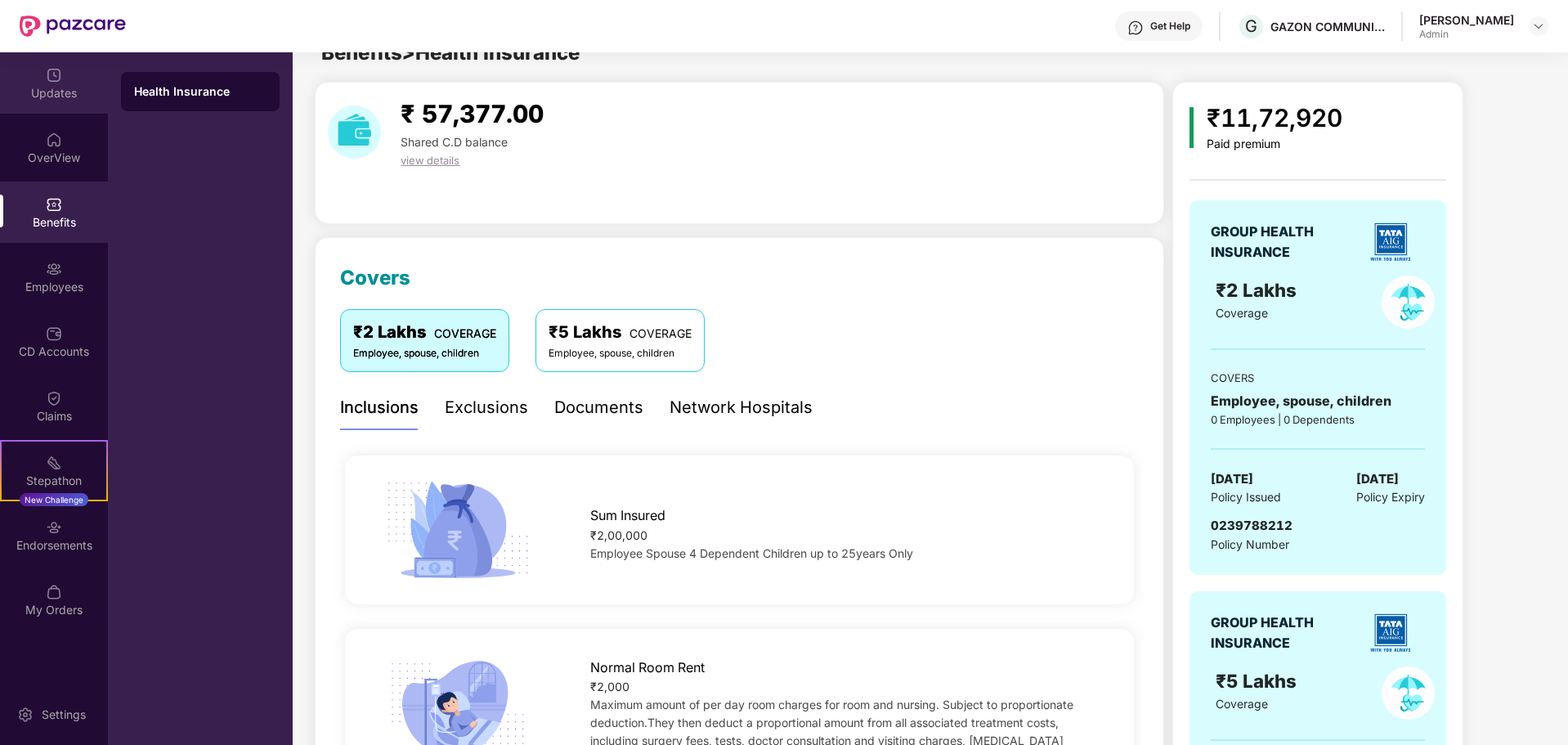
scroll to position [33, 0]
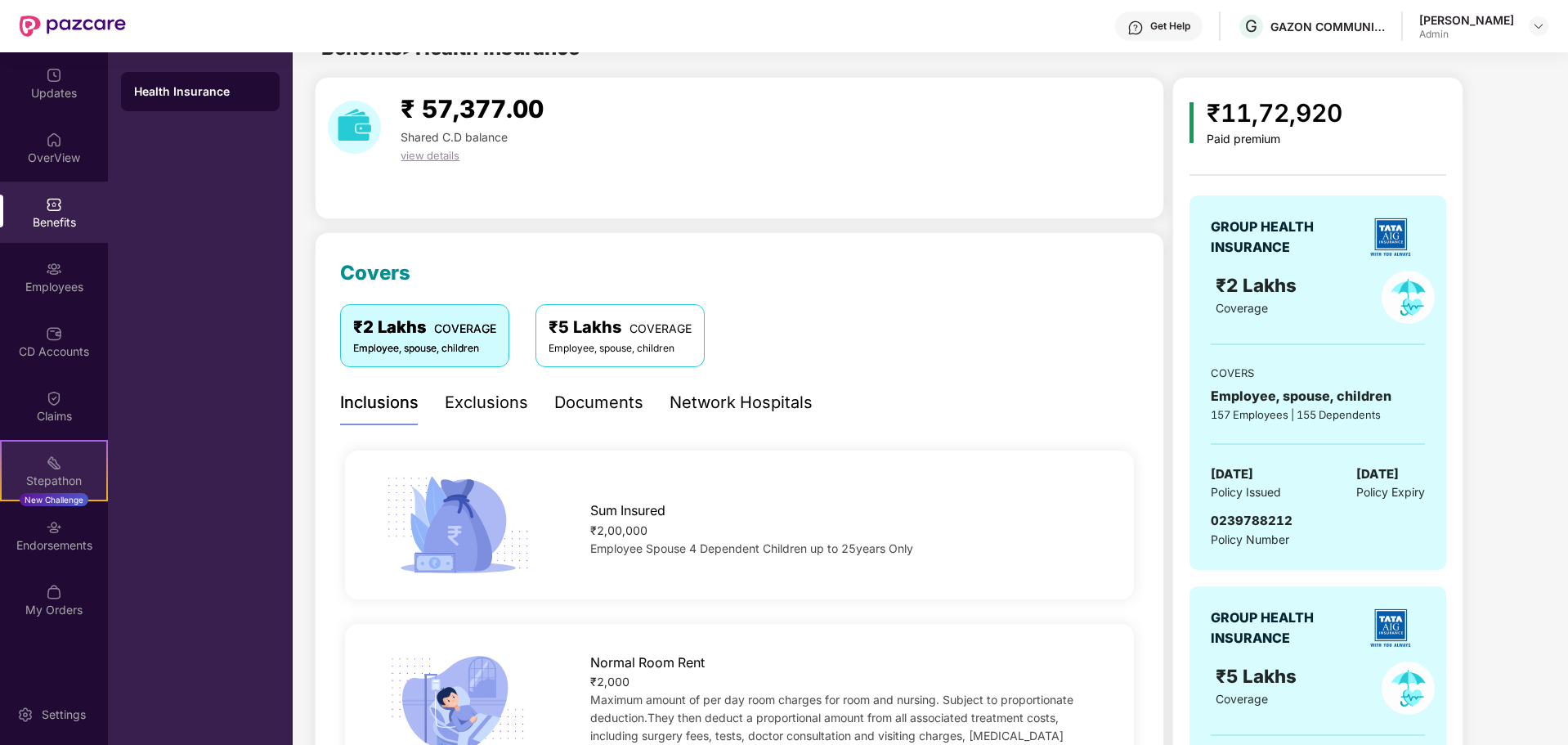
click at [56, 473] on div "Stepathon" at bounding box center [54, 481] width 105 height 17
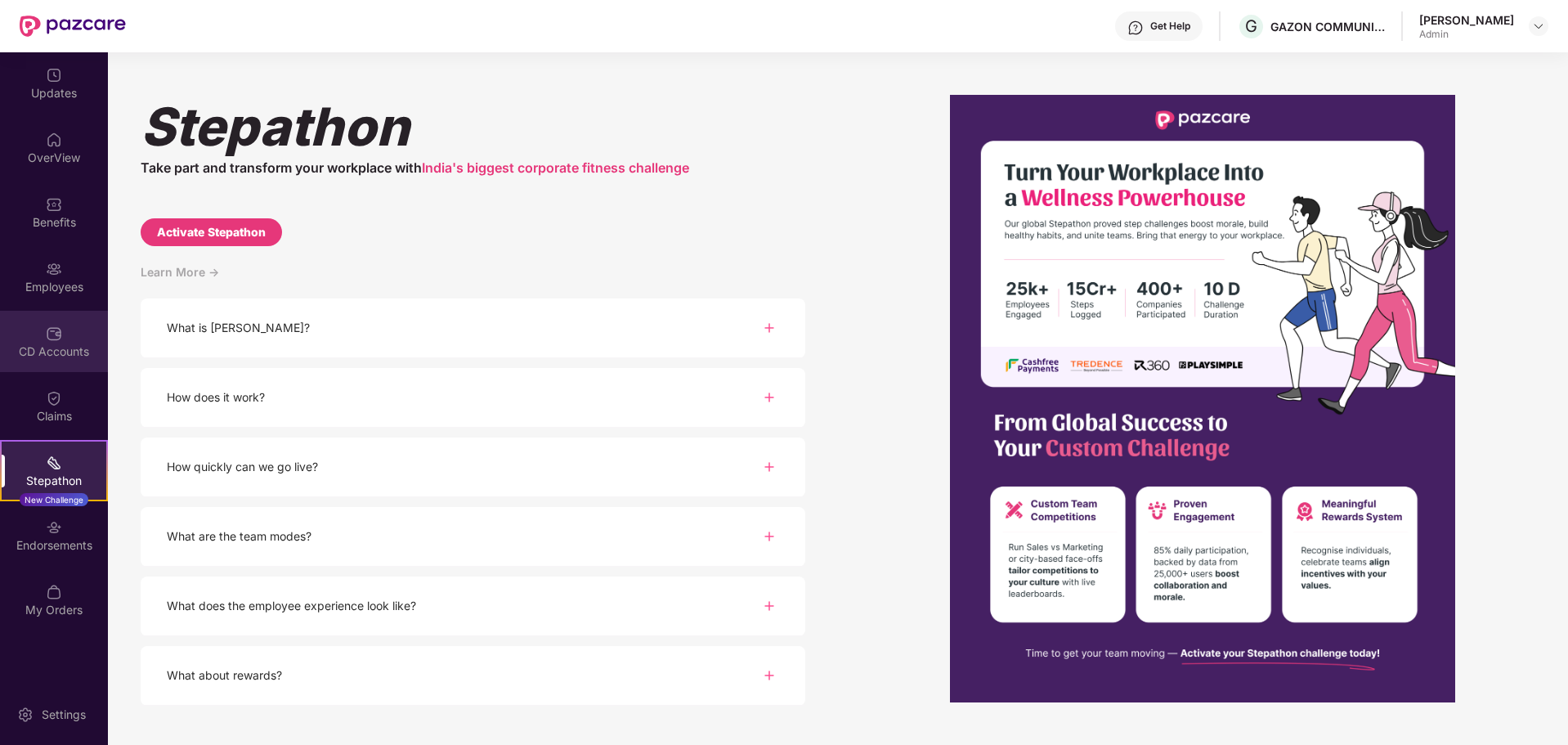
click at [44, 344] on div "CD Accounts" at bounding box center [53, 352] width 108 height 17
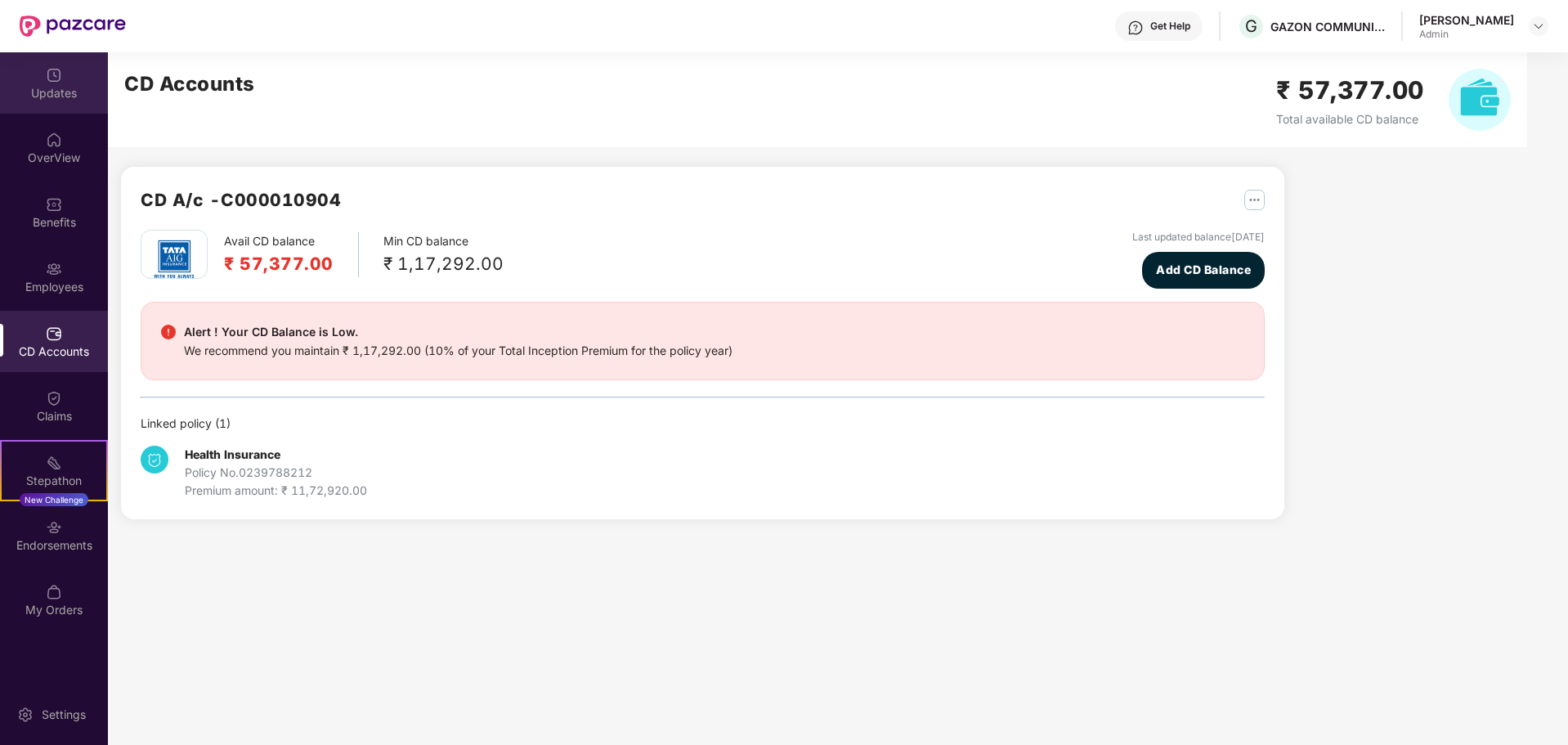
click at [38, 97] on div "Updates" at bounding box center [53, 93] width 108 height 17
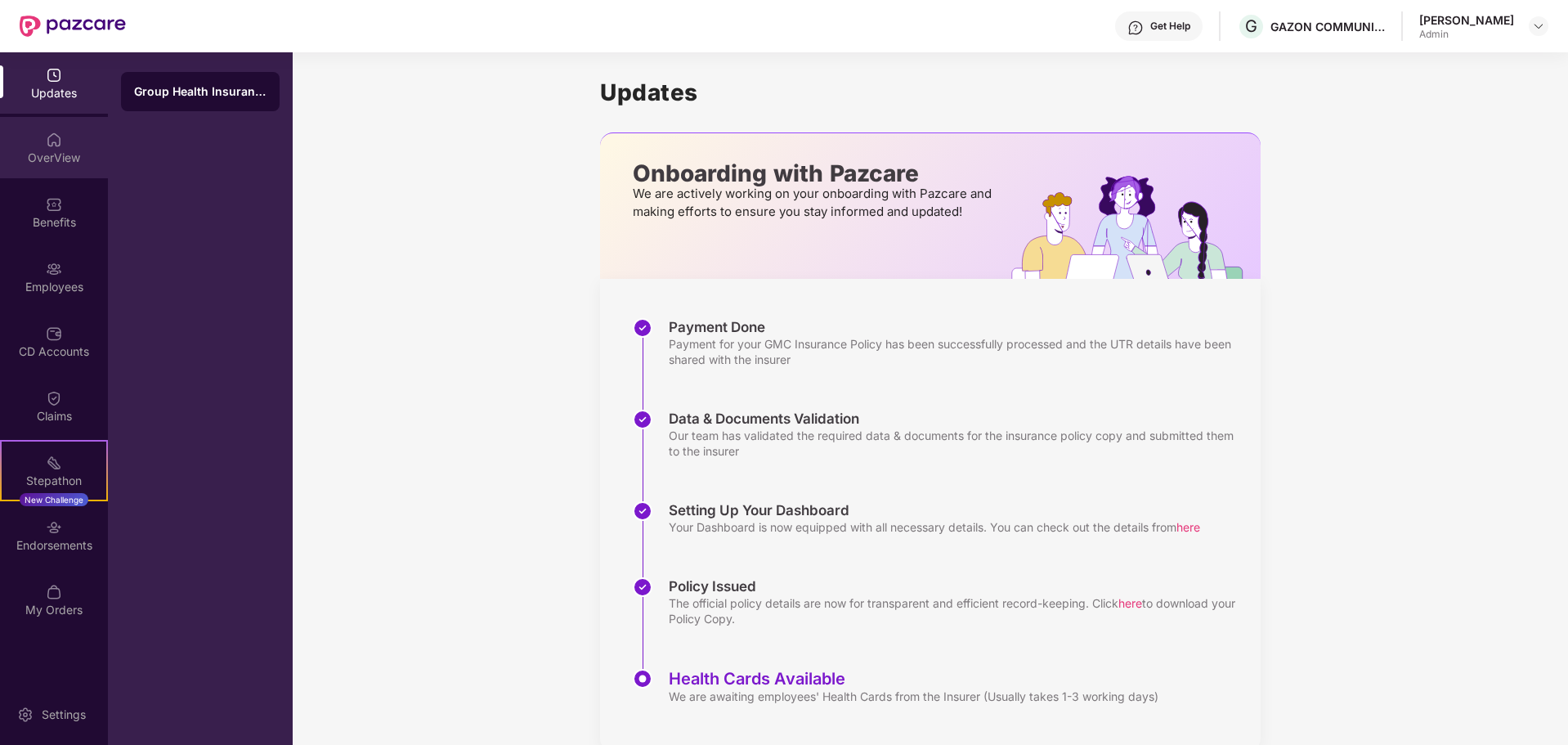
click at [68, 163] on div "OverView" at bounding box center [53, 158] width 108 height 17
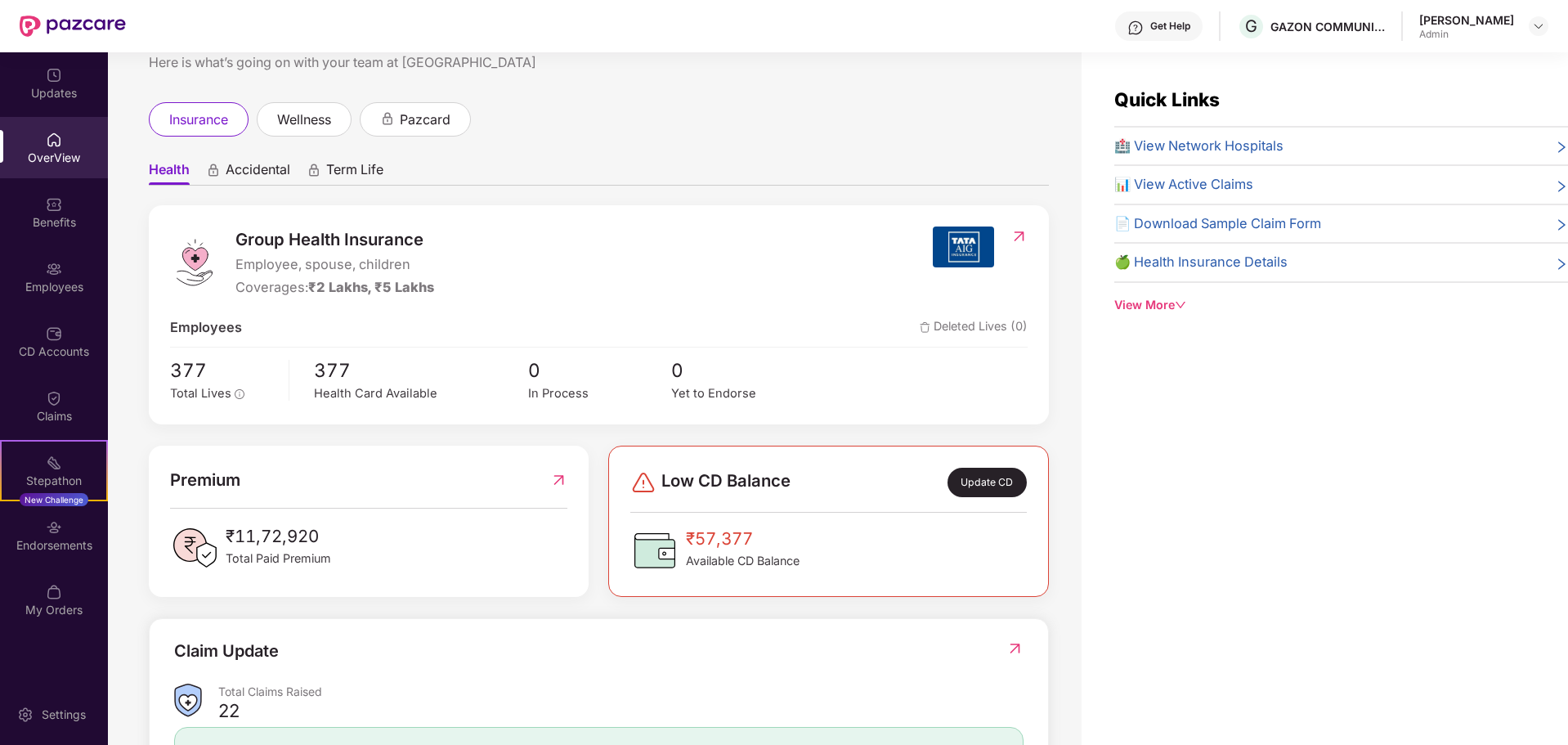
scroll to position [82, 0]
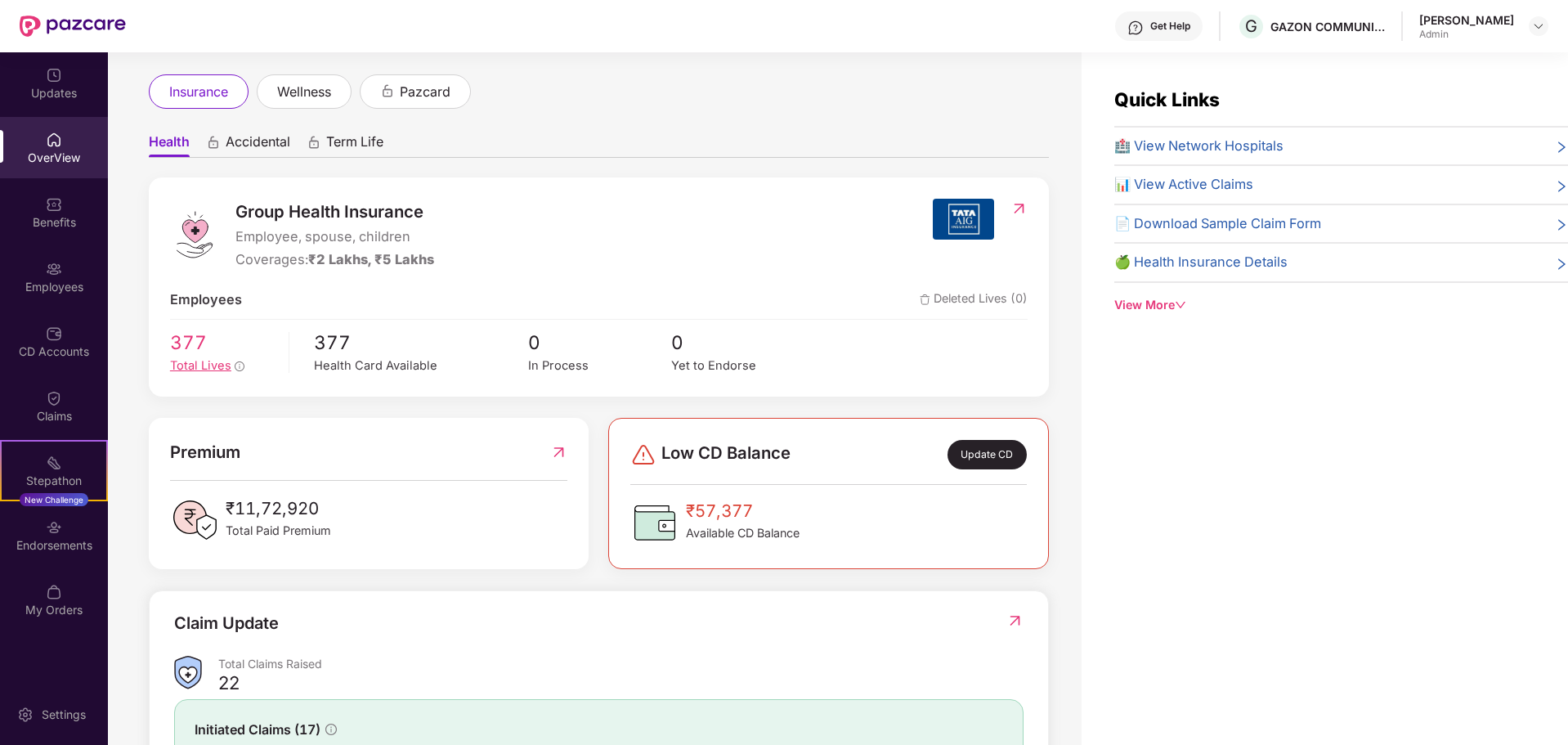
click at [188, 346] on span "377" at bounding box center [223, 343] width 107 height 30
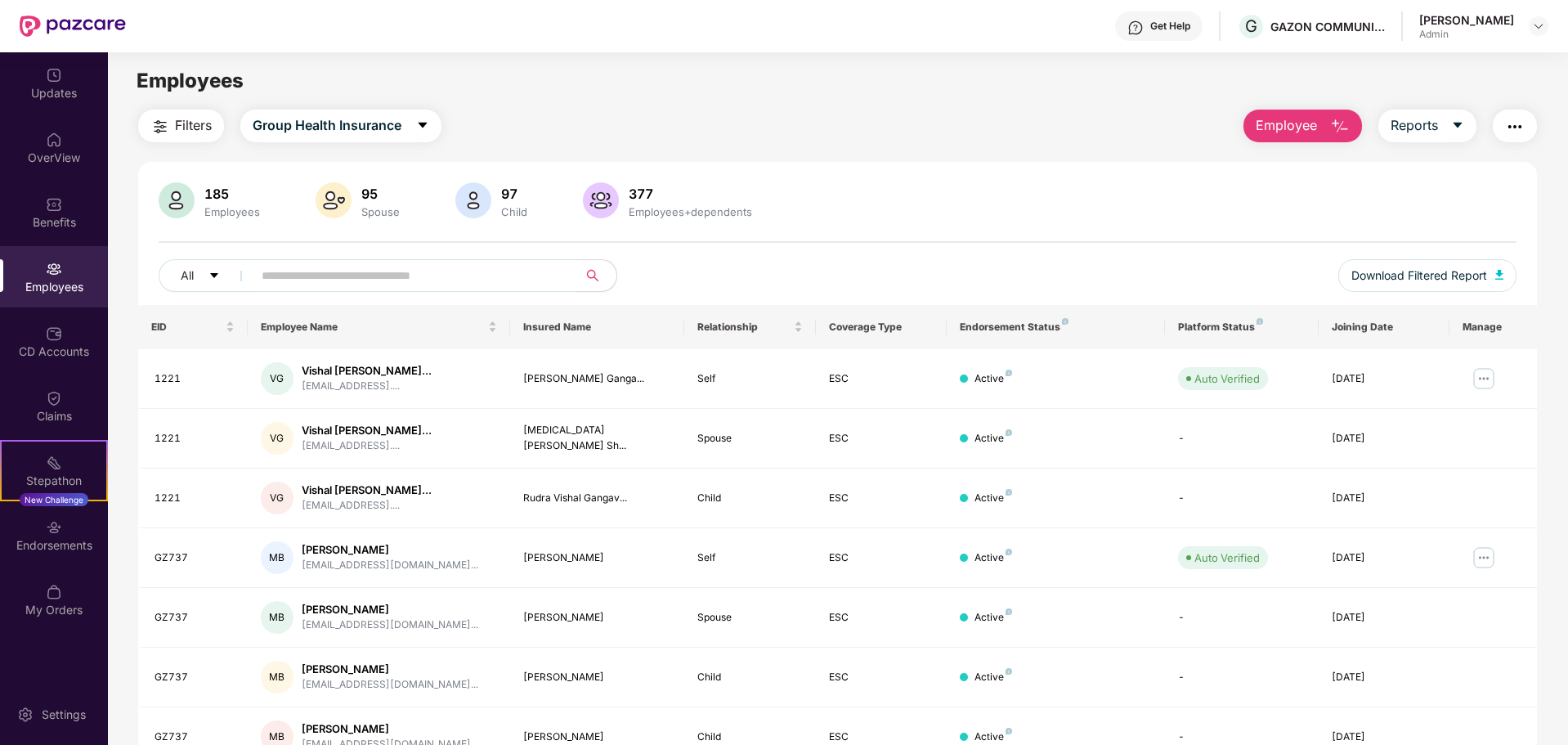
click at [403, 271] on input "text" at bounding box center [408, 276] width 293 height 25
type input "******"
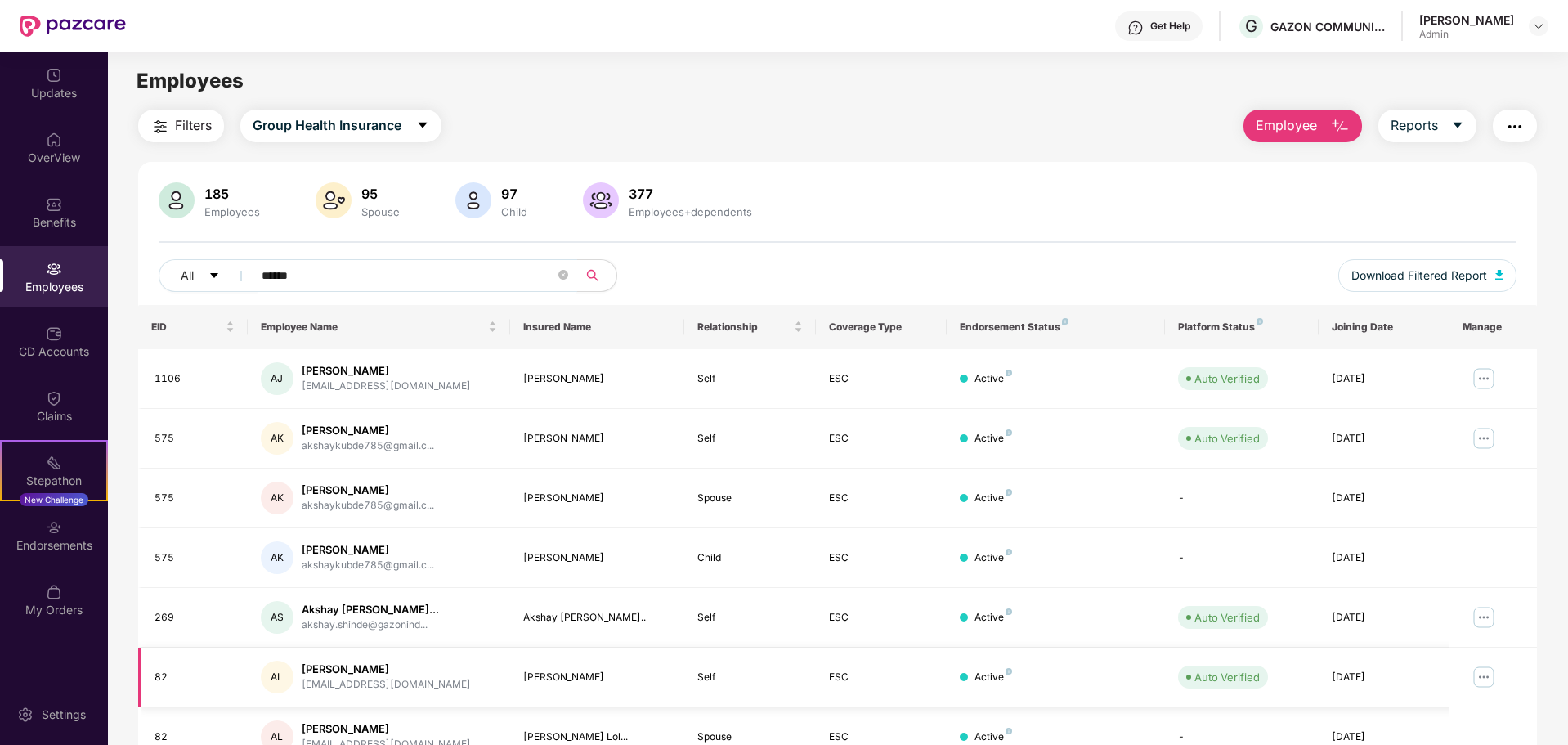
click at [1487, 683] on img at bounding box center [1484, 677] width 27 height 27
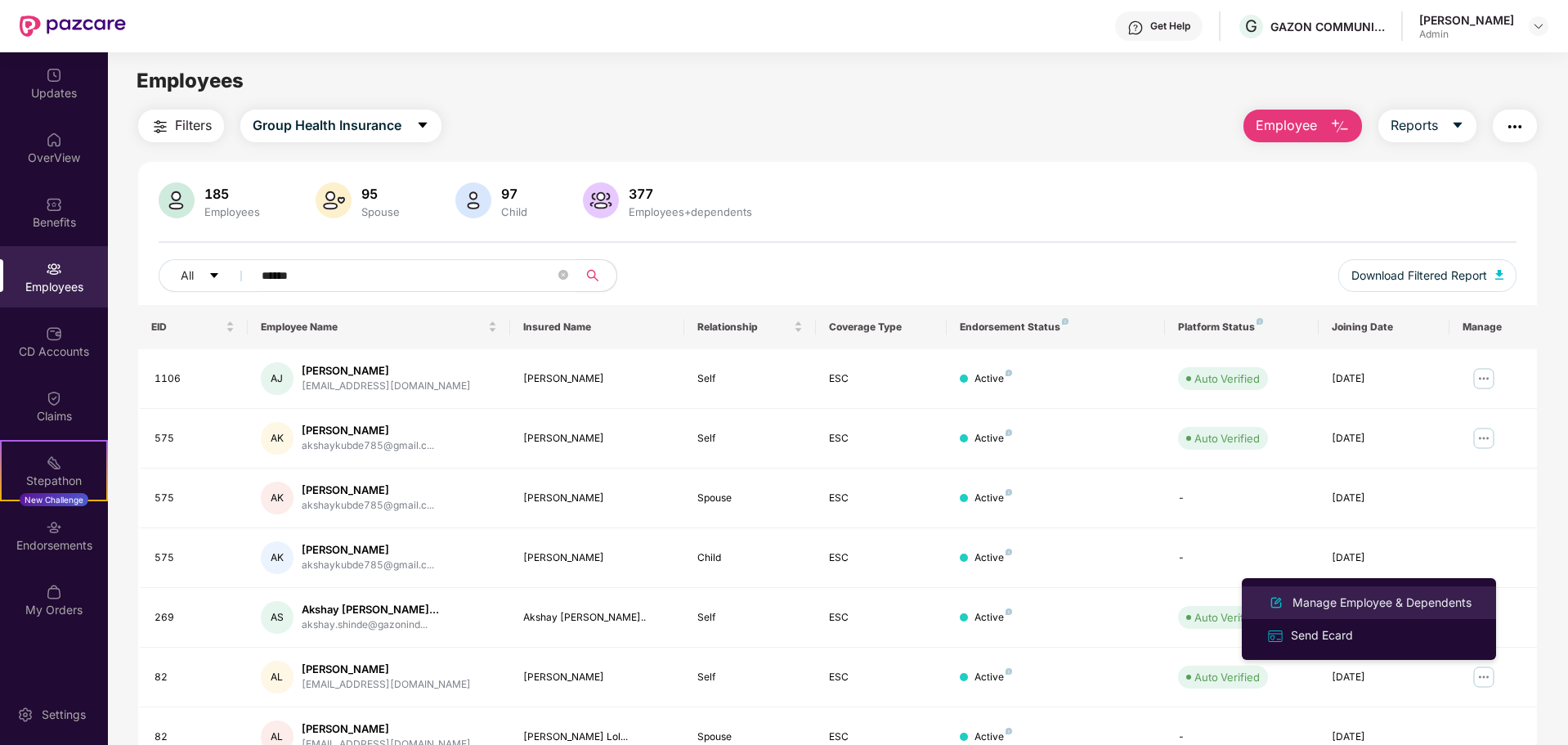
click at [1436, 608] on div "Manage Employee & Dependents" at bounding box center [1382, 603] width 186 height 18
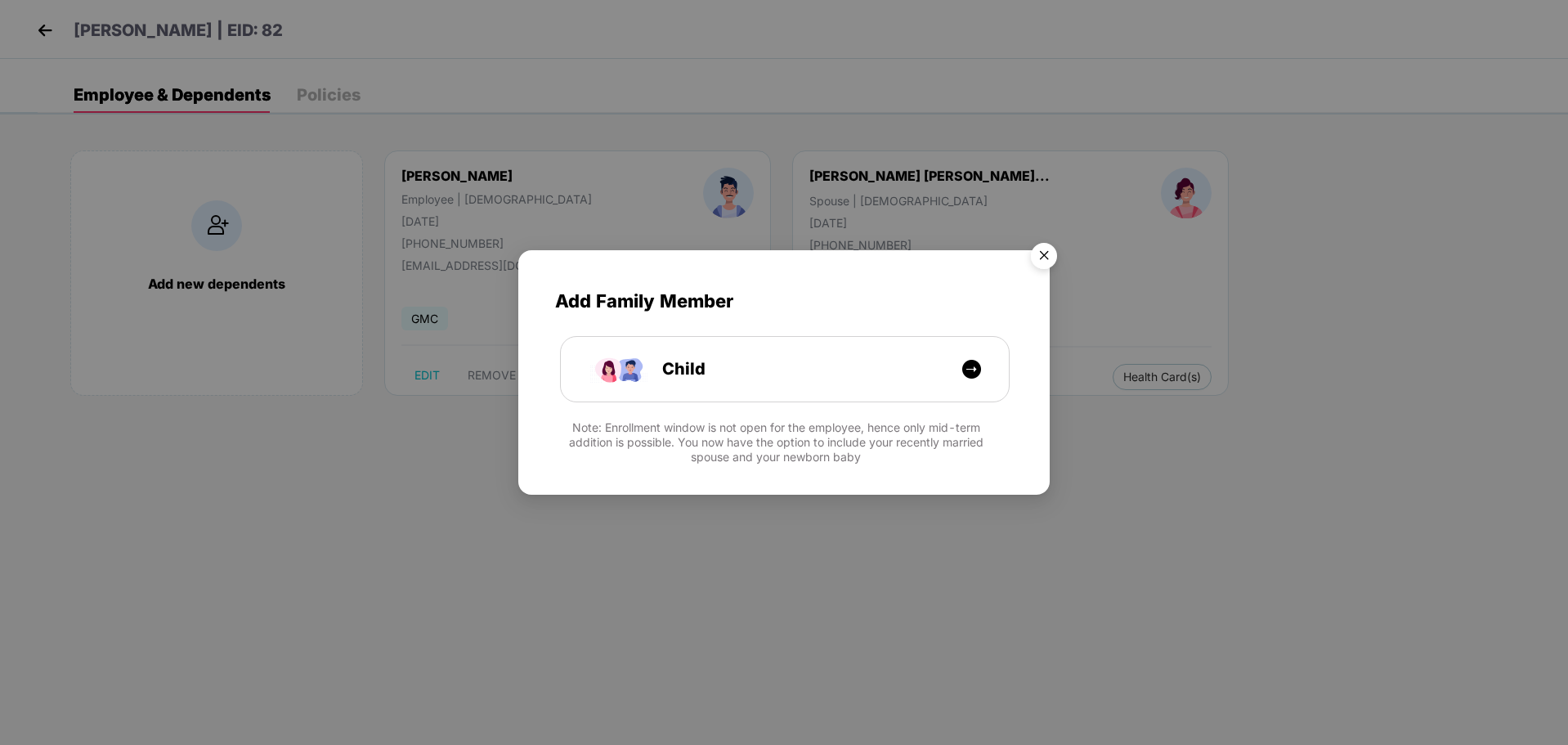
click at [1048, 266] on img "Close" at bounding box center [1044, 259] width 45 height 45
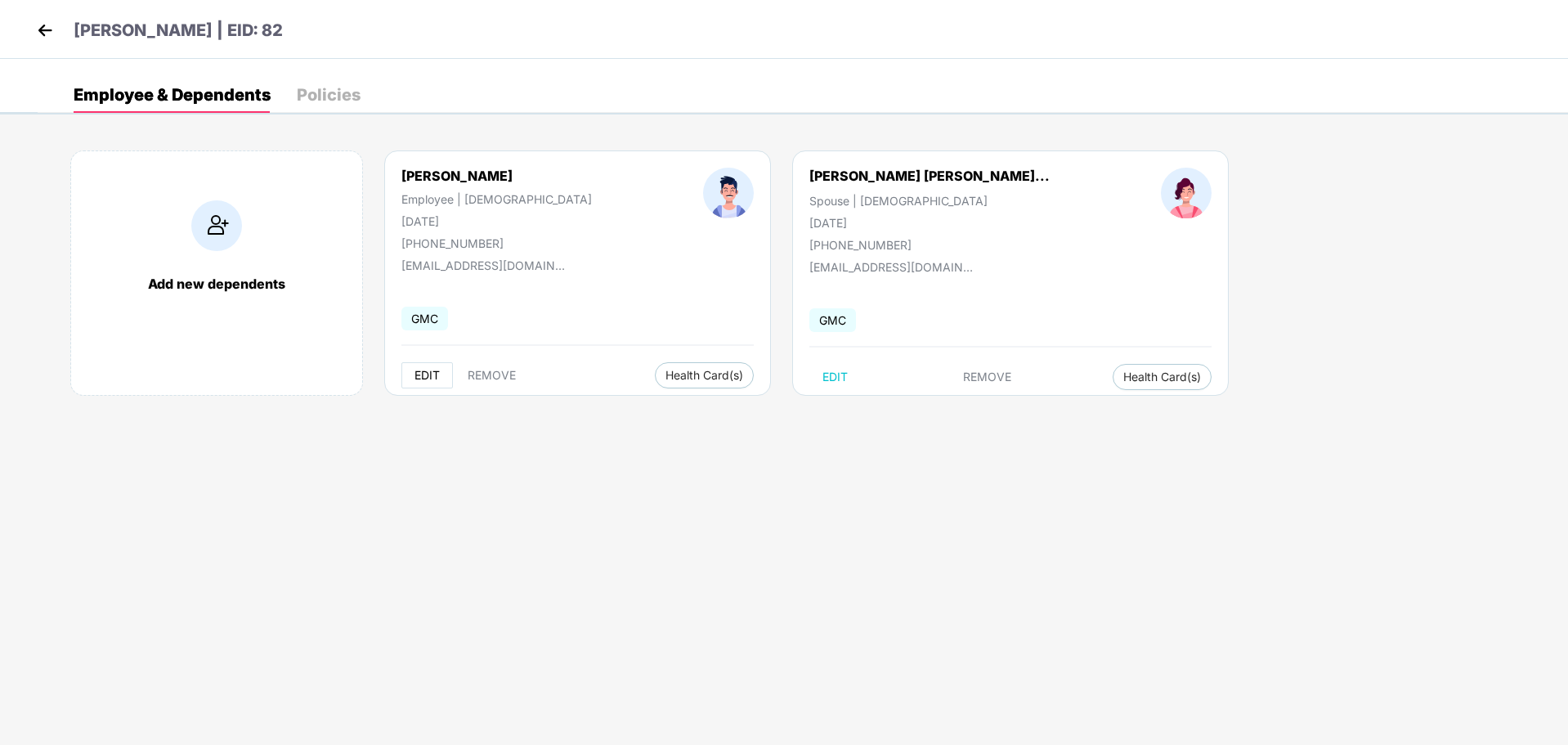
click at [422, 370] on span "EDIT" at bounding box center [428, 374] width 26 height 13
select select "****"
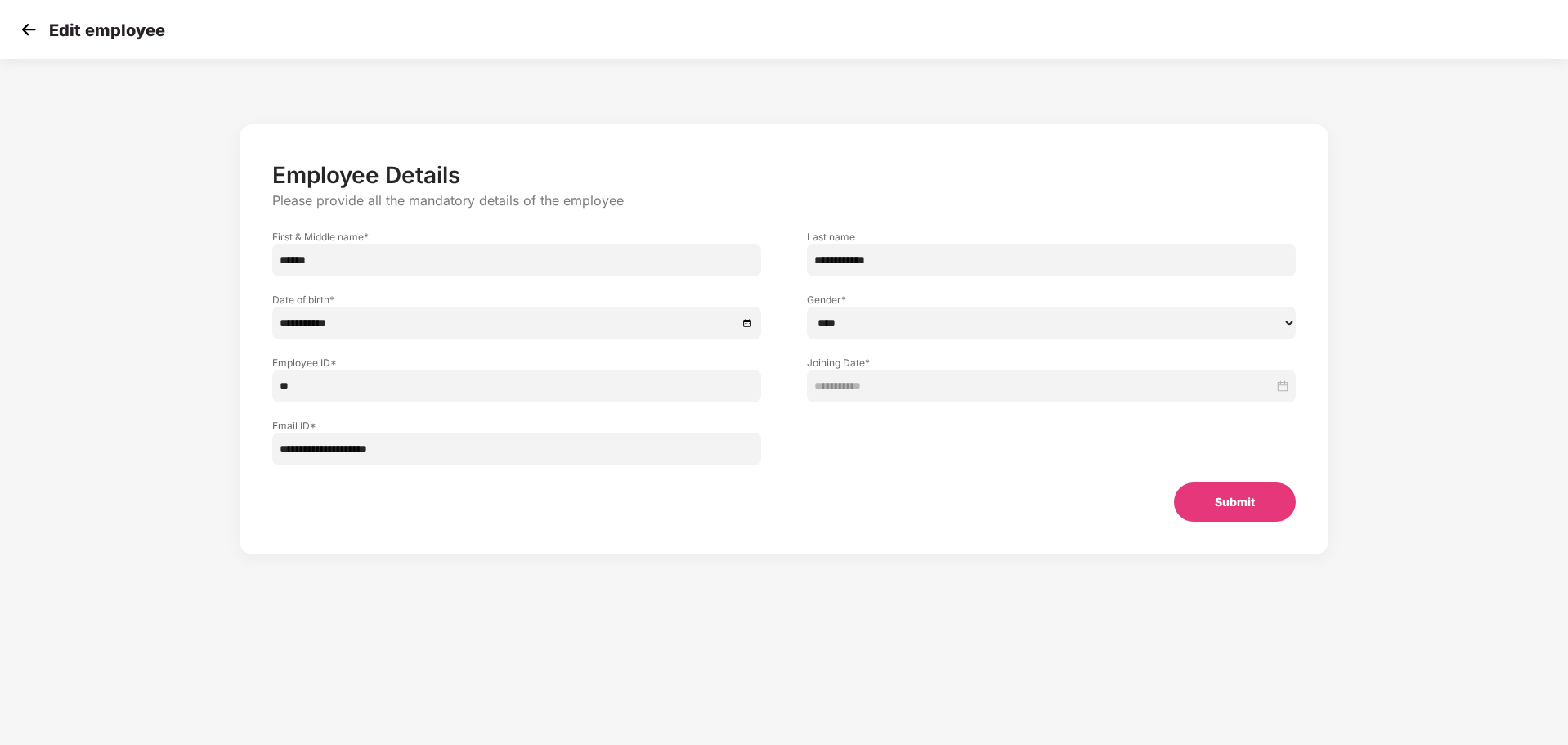
click at [406, 380] on input "**" at bounding box center [516, 385] width 489 height 33
click at [419, 457] on input "**********" at bounding box center [516, 449] width 489 height 33
click at [454, 504] on div "Submit" at bounding box center [784, 503] width 1076 height 40
click at [1199, 499] on button "Submit" at bounding box center [1234, 503] width 121 height 40
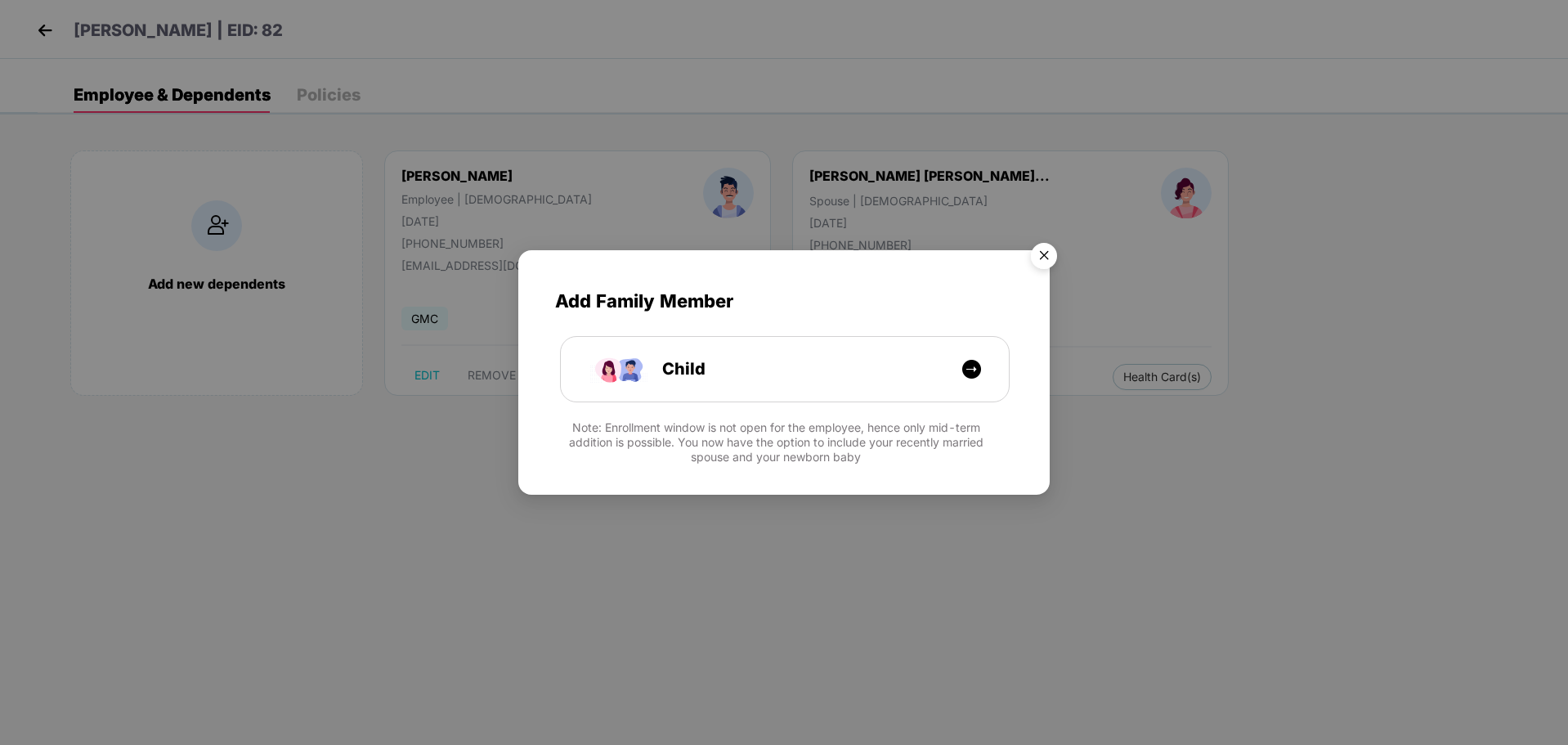
click at [1032, 258] on img "Close" at bounding box center [1044, 259] width 45 height 45
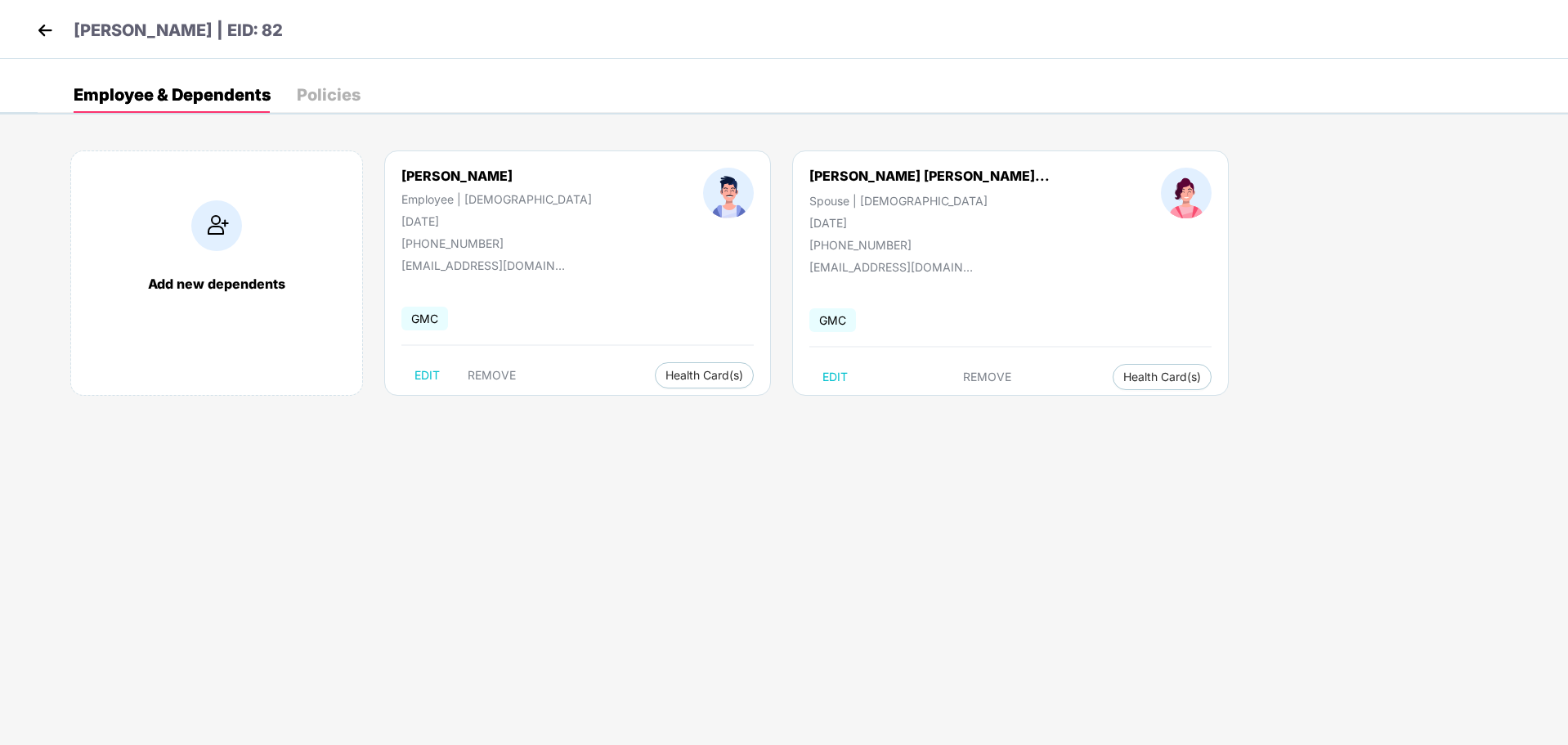
click at [313, 103] on div "Policies" at bounding box center [329, 95] width 64 height 17
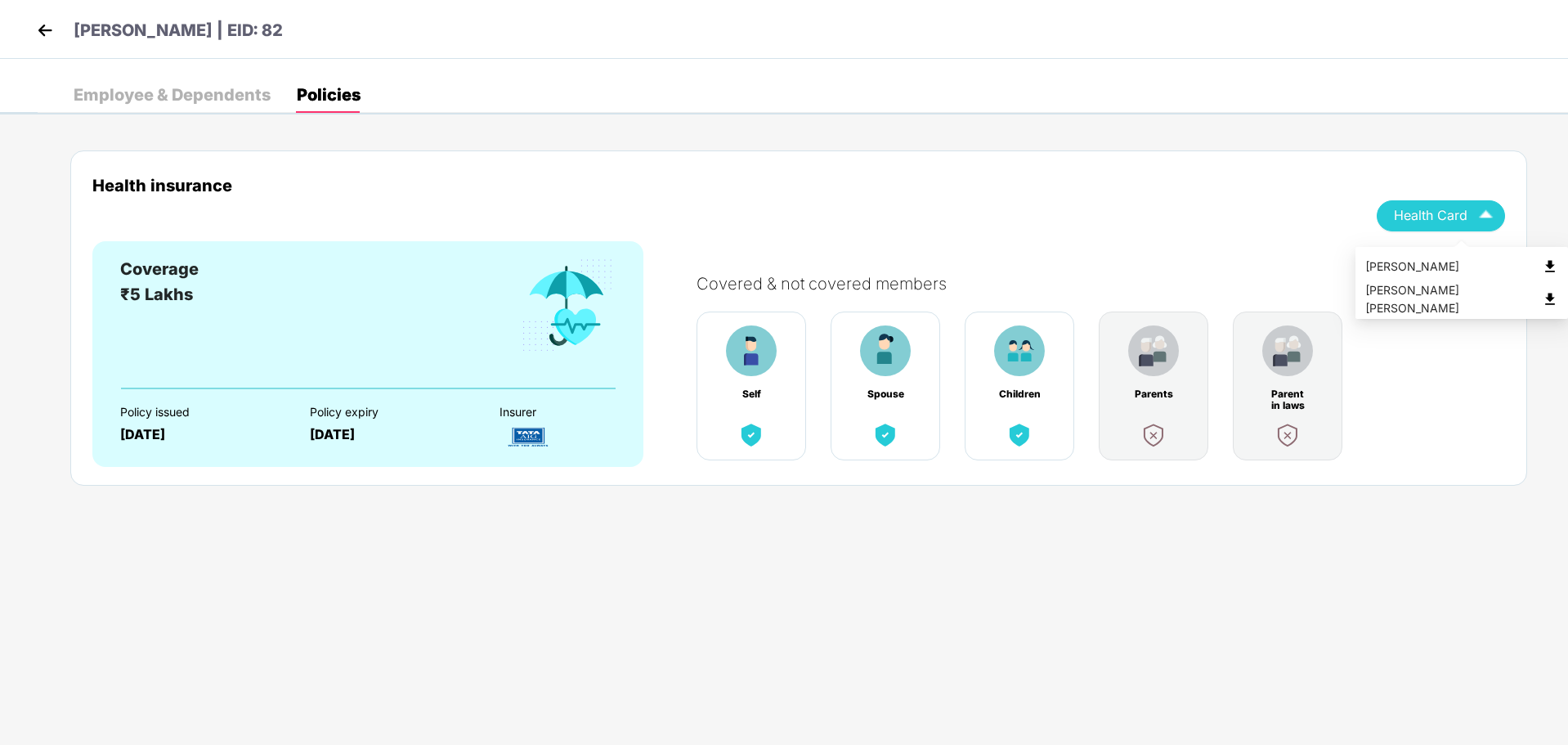
click at [1399, 211] on span "Health Card" at bounding box center [1431, 215] width 74 height 9
click at [42, 28] on img at bounding box center [44, 30] width 25 height 25
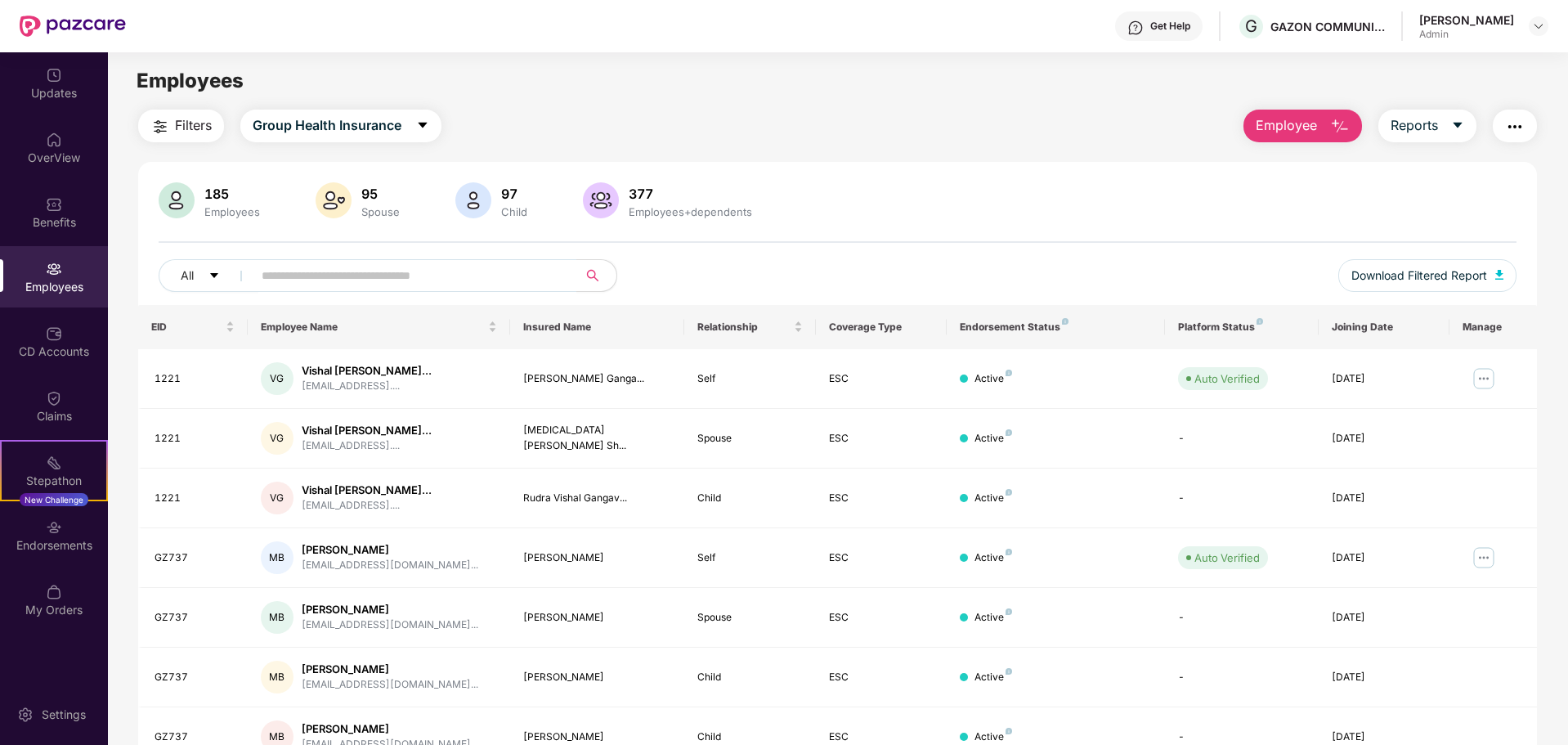
click at [1482, 29] on div "Admin" at bounding box center [1467, 34] width 95 height 13
click at [1529, 32] on div at bounding box center [1539, 27] width 20 height 20
click at [1539, 29] on img at bounding box center [1538, 26] width 13 height 13
click at [882, 146] on div "Filters Group Health Insurance Employee Reports 185 Employees 95 Spouse 97 Chil…" at bounding box center [837, 557] width 1399 height 896
click at [264, 264] on input "text" at bounding box center [408, 276] width 293 height 25
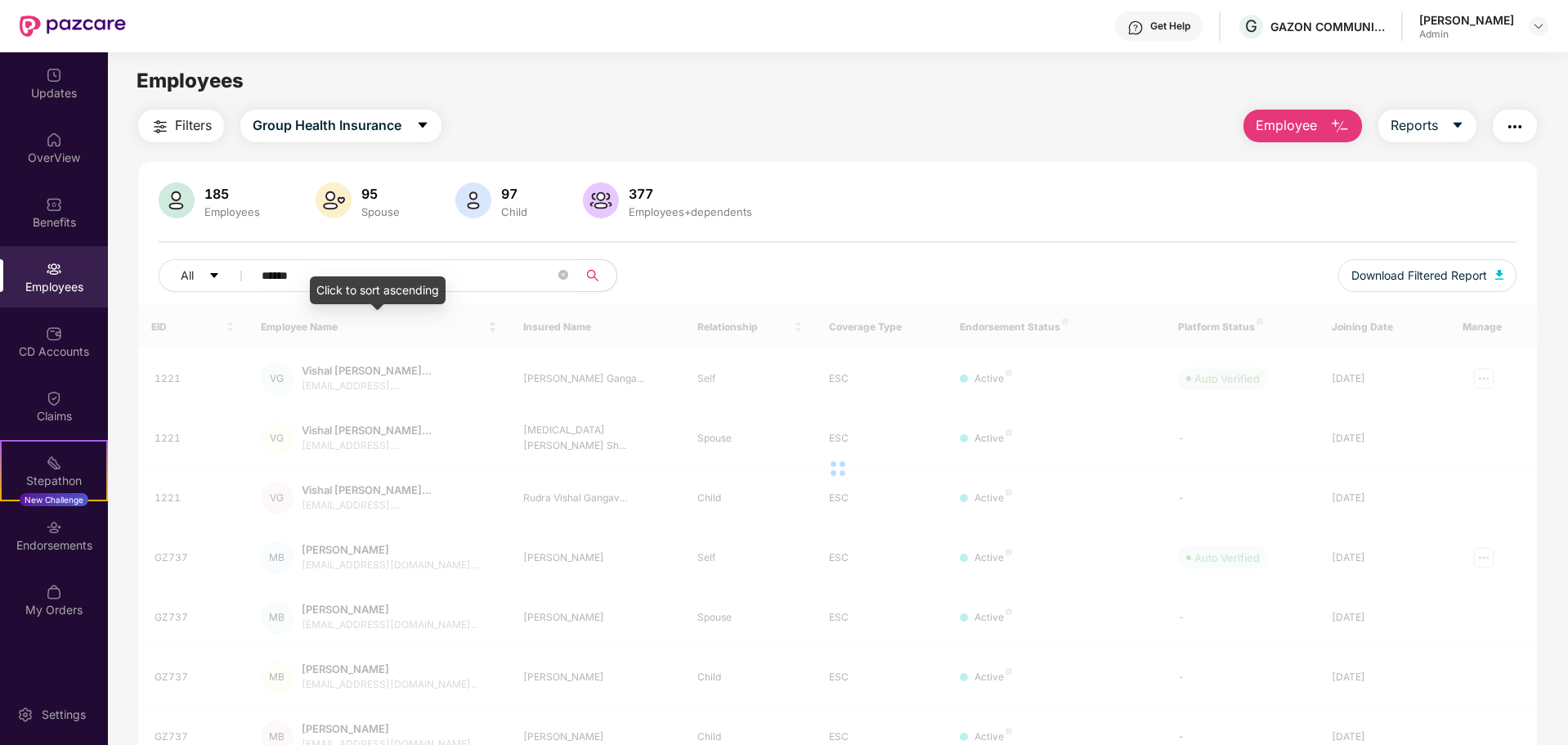
type input "******"
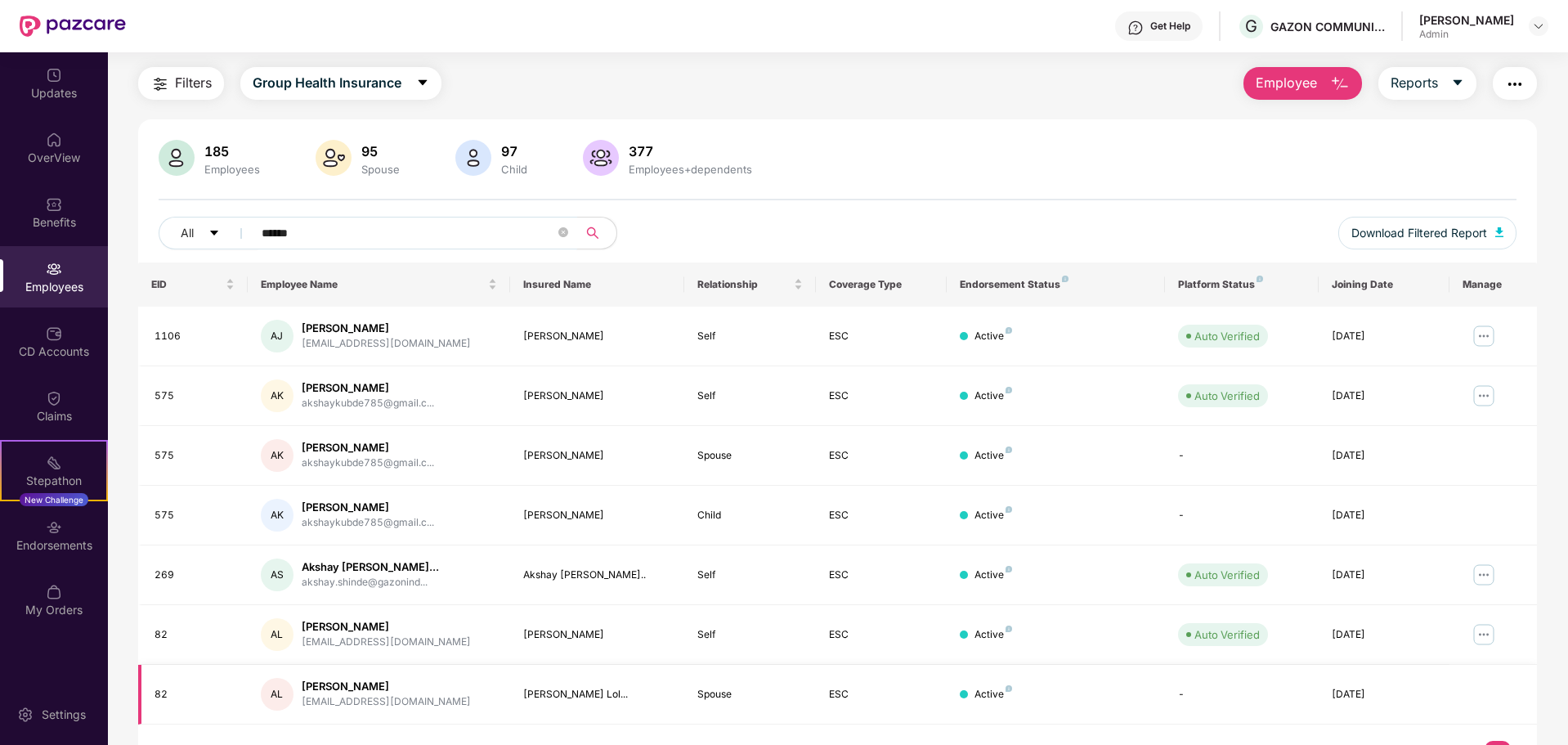
scroll to position [81, 0]
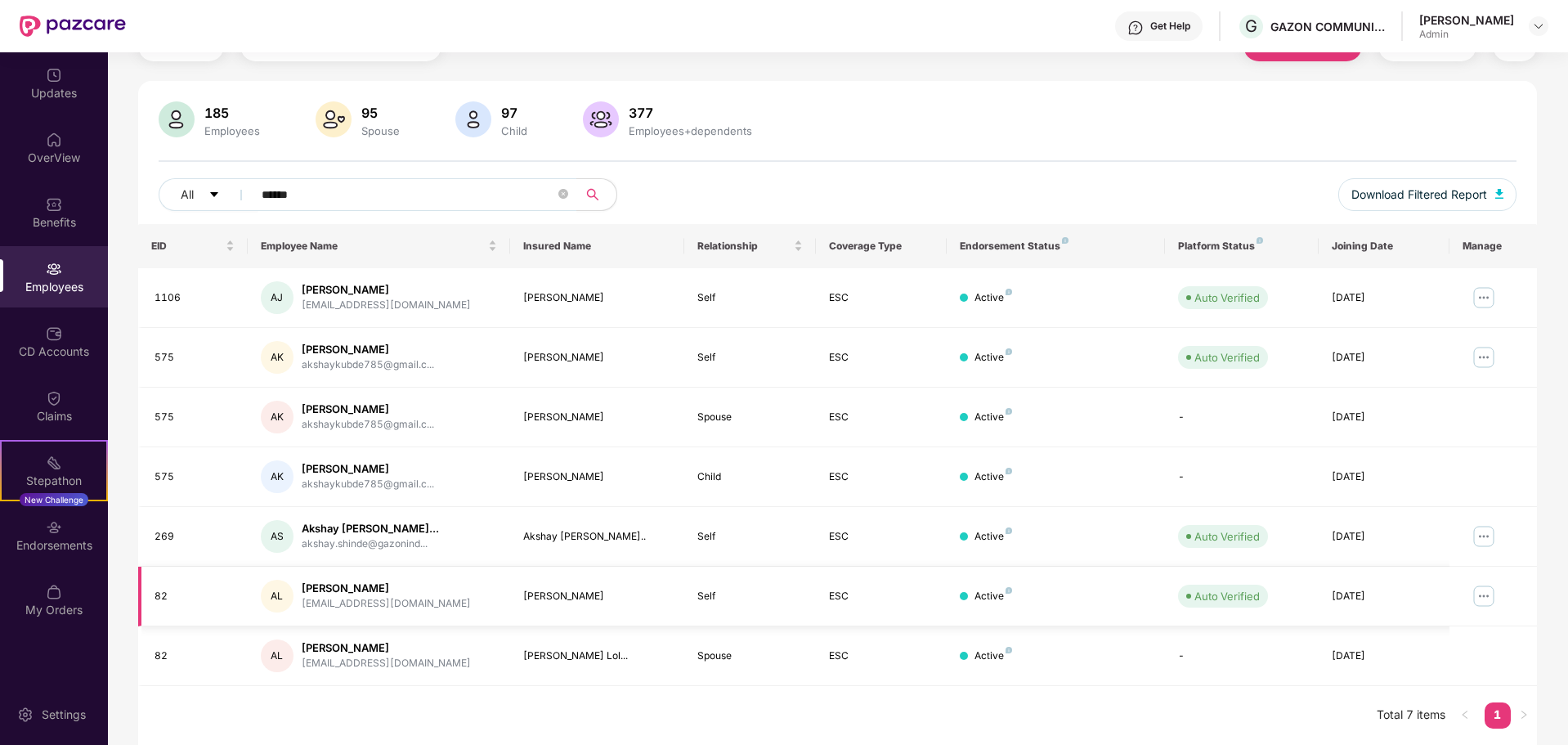
click at [1476, 594] on img at bounding box center [1484, 596] width 27 height 27
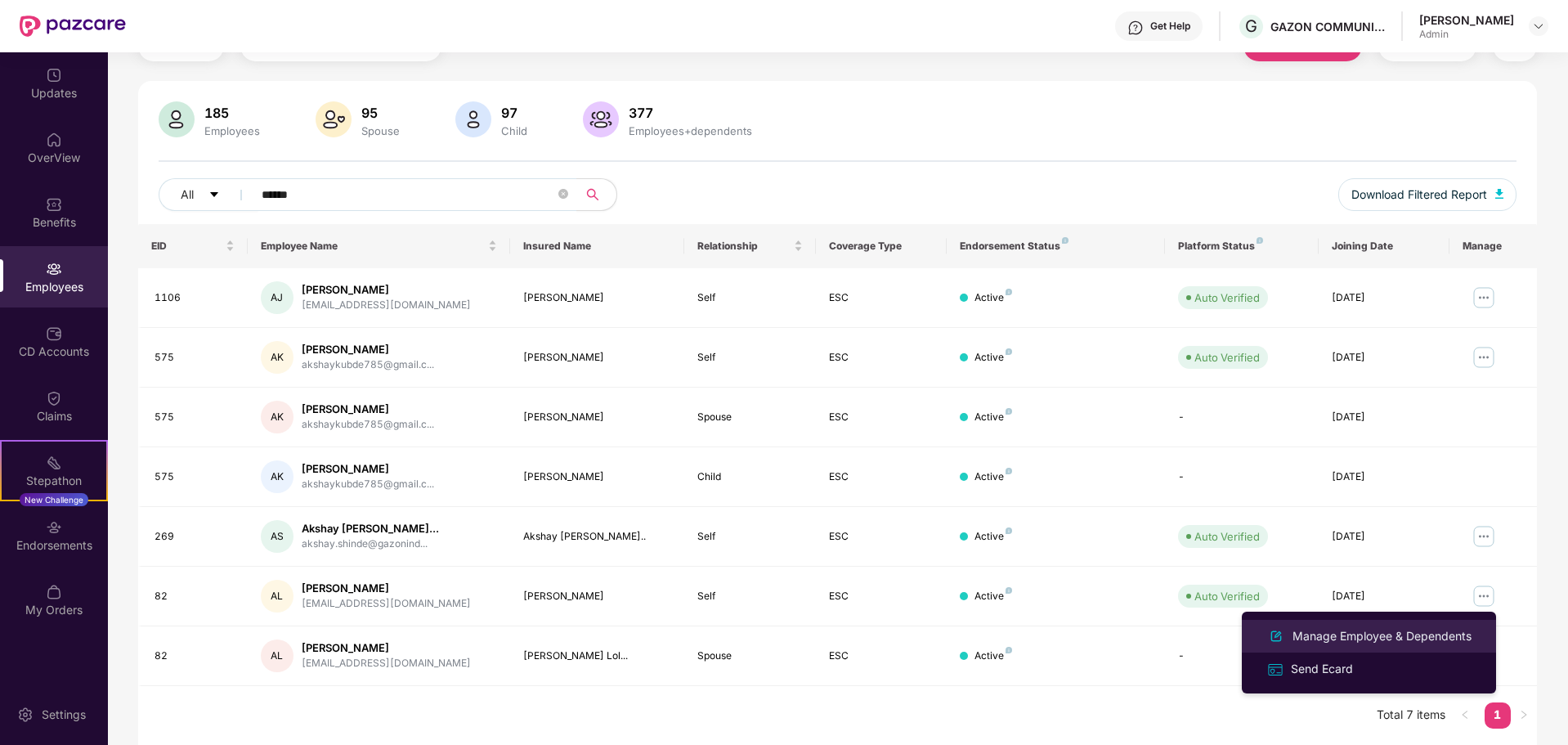
click at [1428, 637] on div "Manage Employee & Dependents" at bounding box center [1382, 636] width 186 height 18
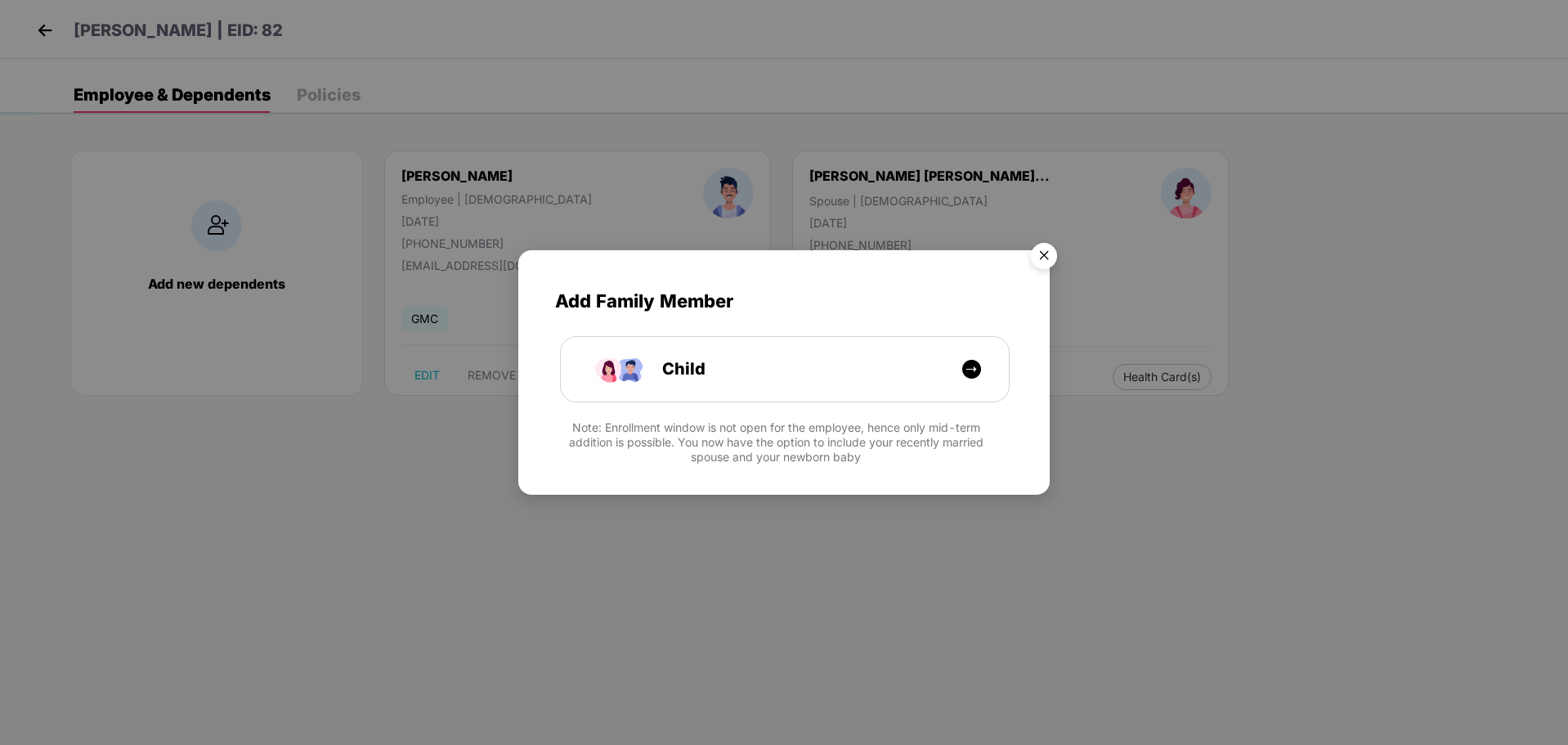
click at [1052, 260] on img "Close" at bounding box center [1044, 259] width 45 height 45
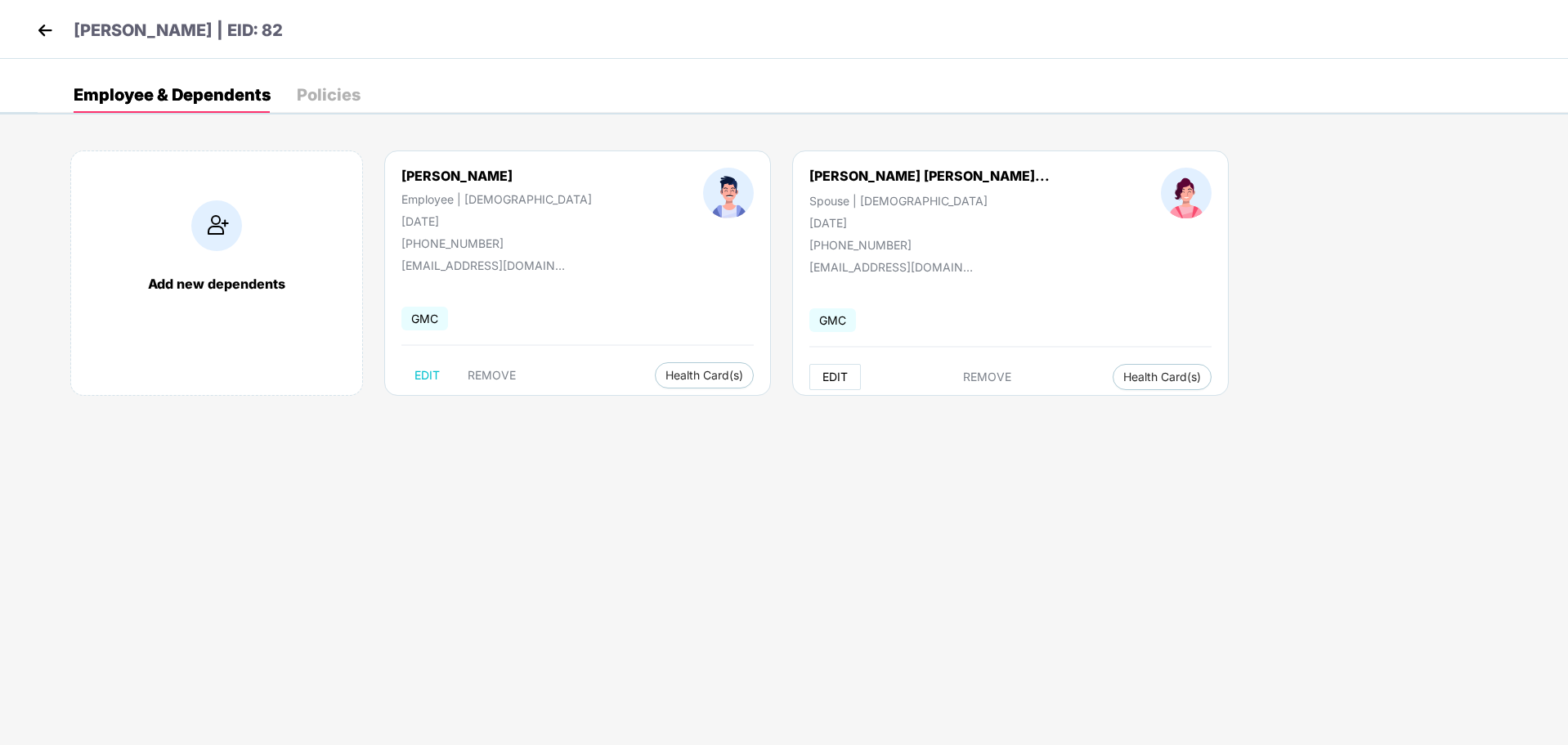
click at [823, 372] on span "EDIT" at bounding box center [835, 376] width 26 height 13
select select "******"
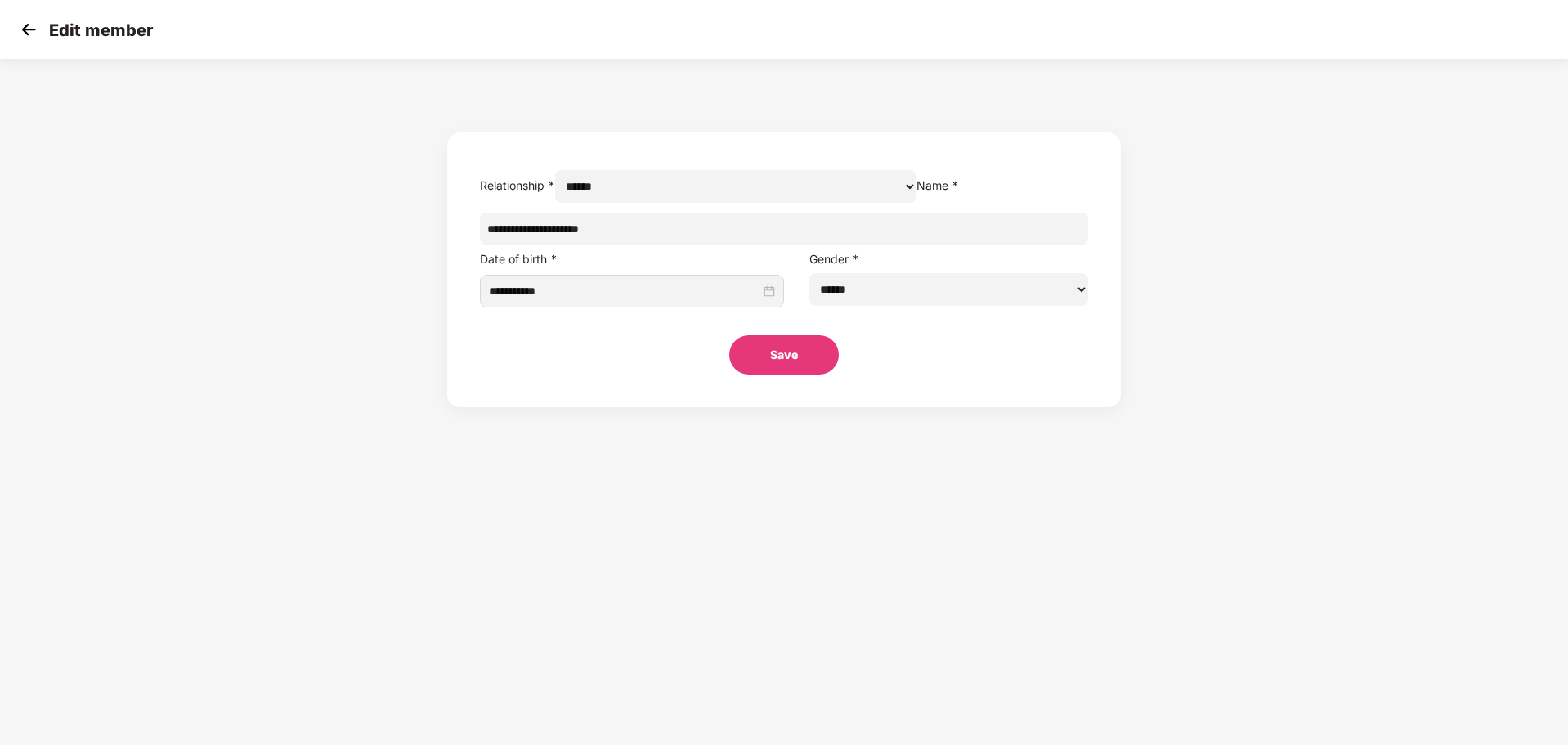
click at [883, 196] on select "****** *****" at bounding box center [736, 186] width 361 height 33
click at [31, 32] on img at bounding box center [29, 29] width 25 height 25
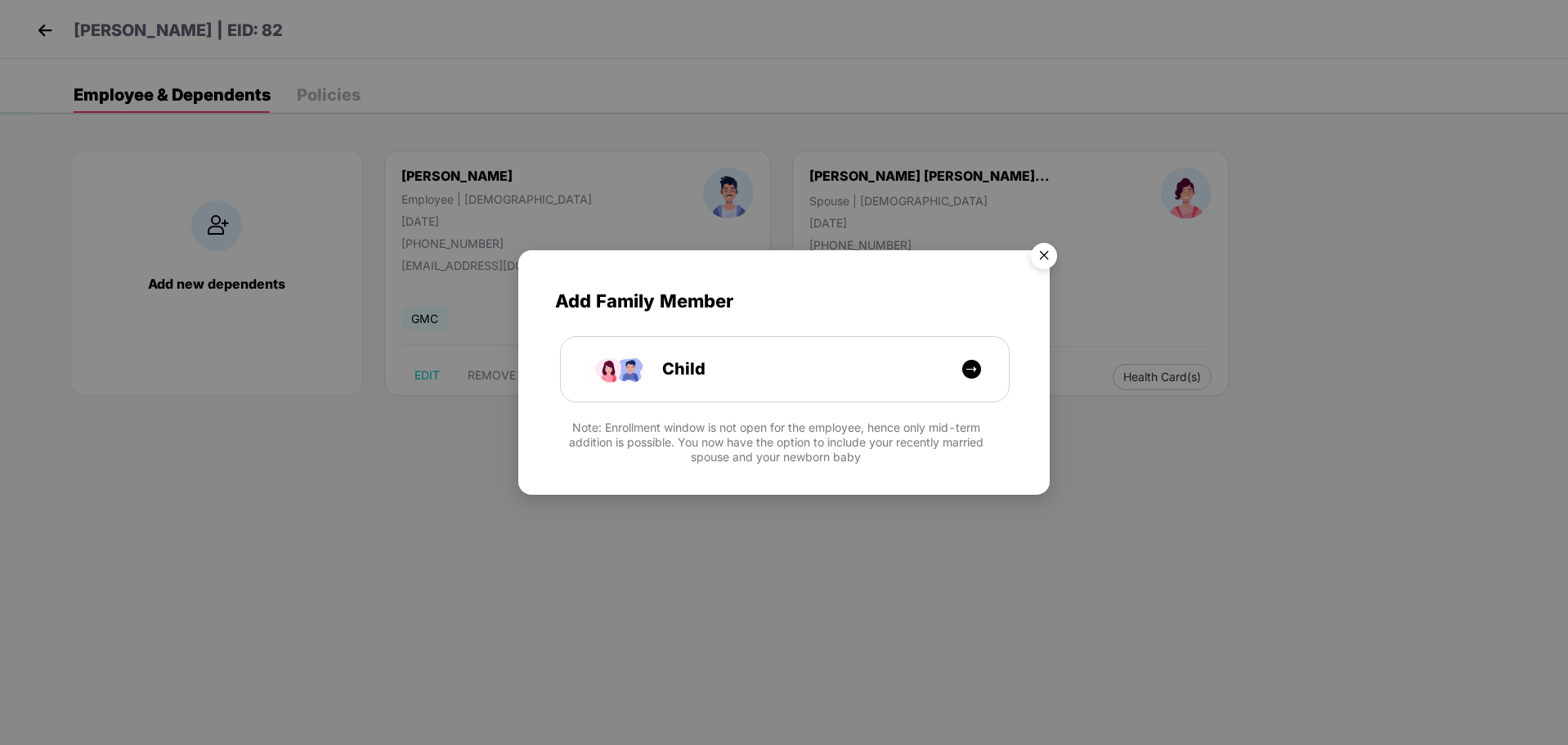
click at [1045, 260] on img "Close" at bounding box center [1044, 259] width 45 height 45
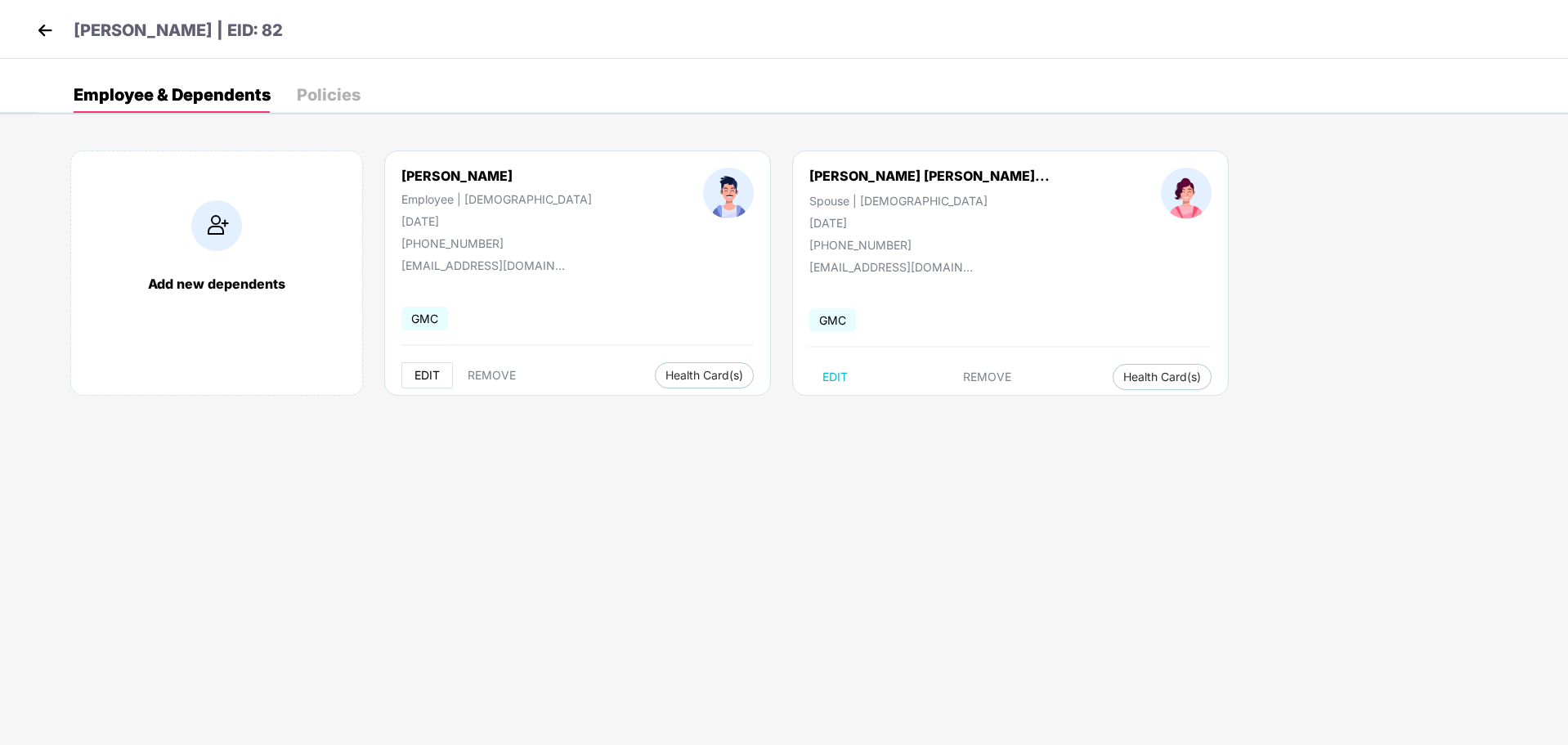
click at [423, 383] on button "EDIT" at bounding box center [428, 375] width 51 height 27
select select "****"
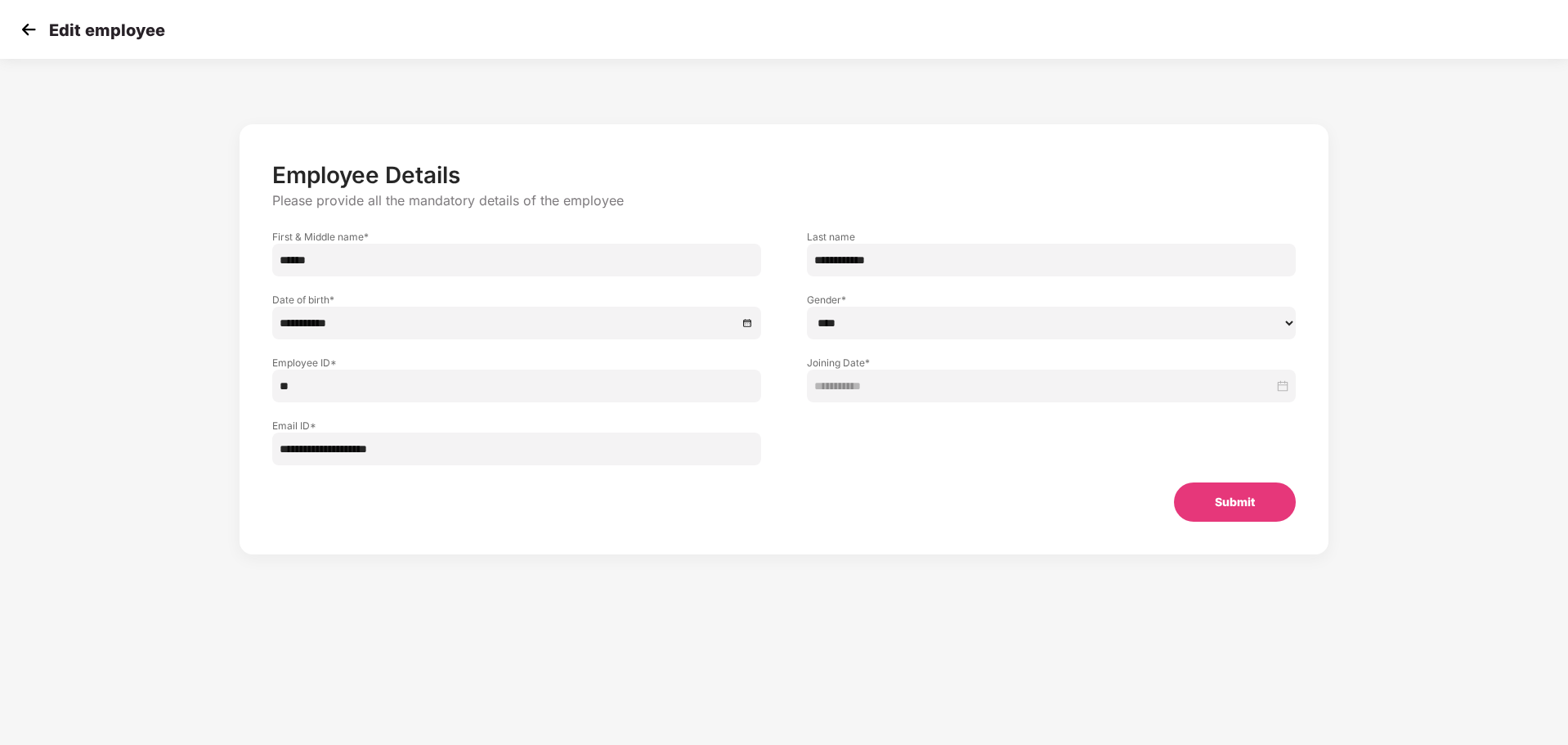
drag, startPoint x: 559, startPoint y: 443, endPoint x: 227, endPoint y: 408, distance: 333.8
click at [227, 408] on div "**********" at bounding box center [784, 356] width 1306 height 479
type input "**********"
click at [1202, 512] on button "Submit" at bounding box center [1234, 503] width 121 height 40
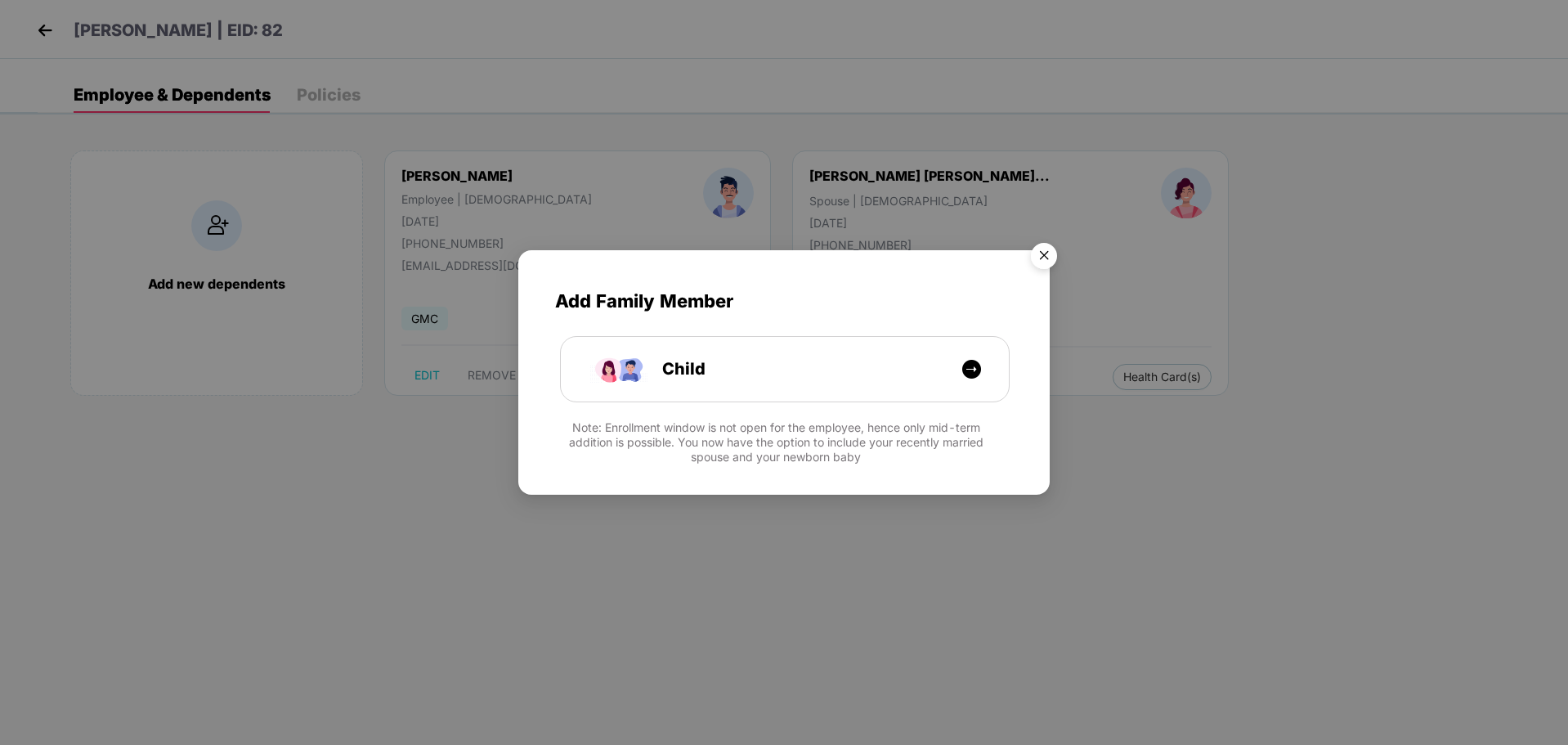
click at [1034, 248] on img "Close" at bounding box center [1044, 259] width 45 height 45
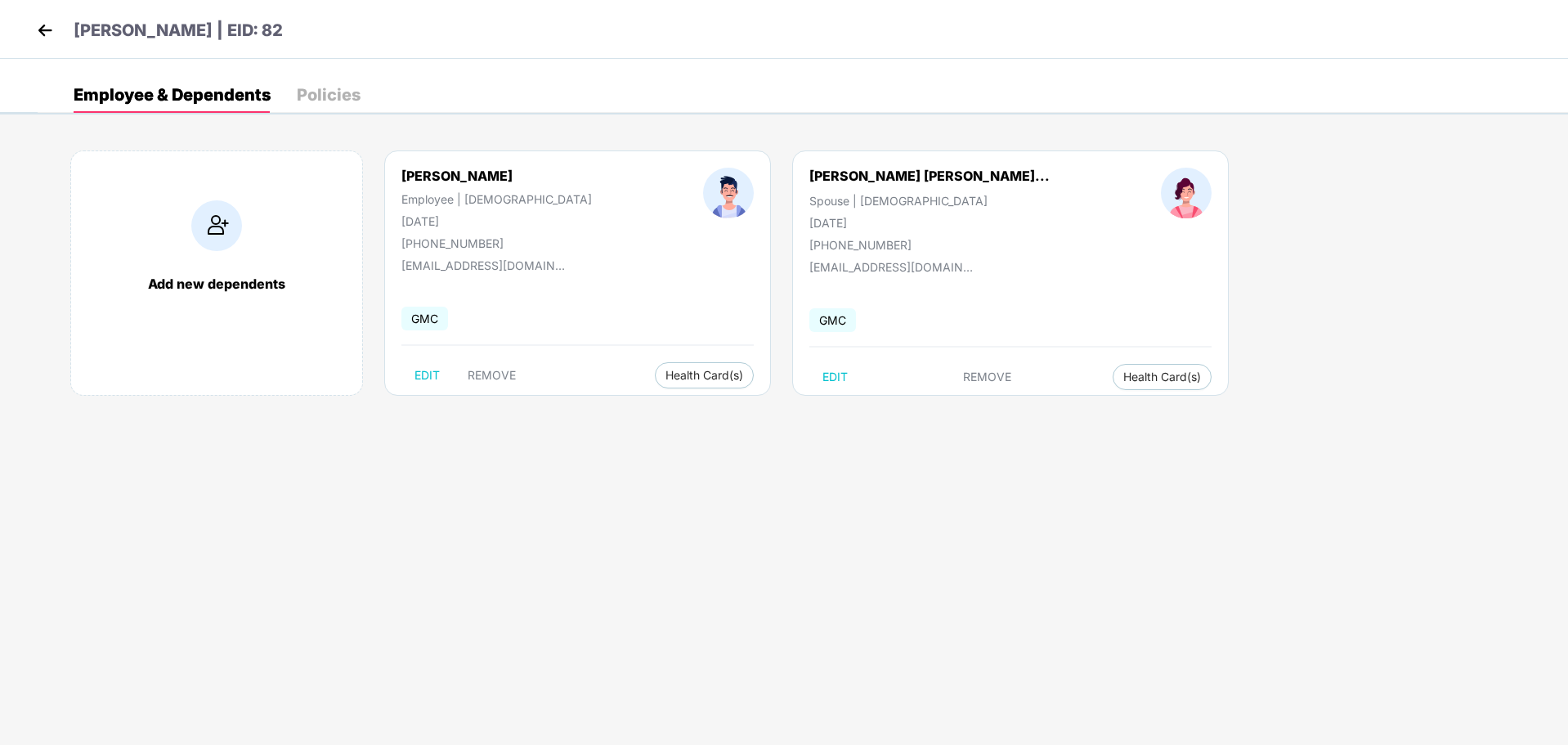
click at [45, 36] on img at bounding box center [44, 30] width 25 height 25
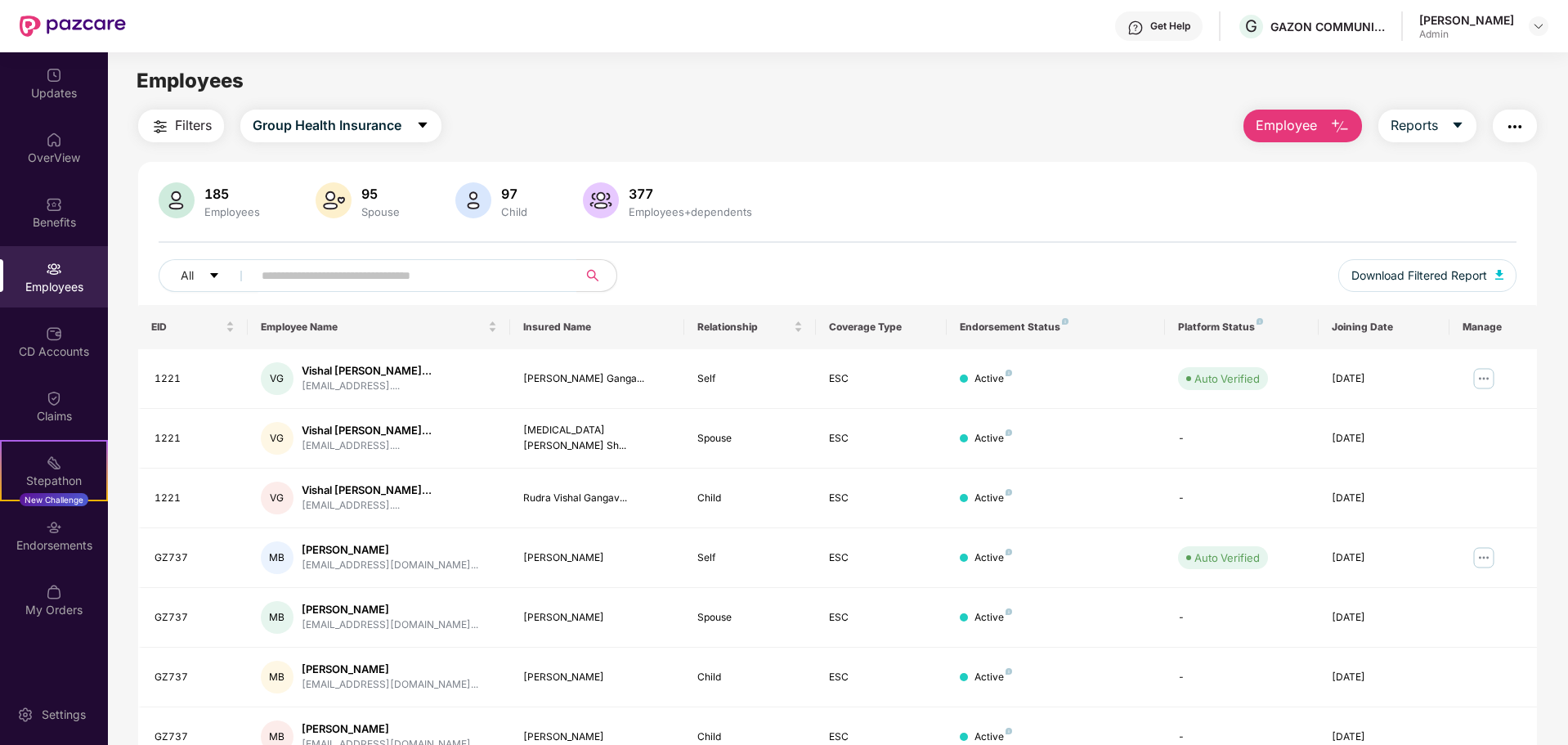
click at [1154, 31] on div "Get Help" at bounding box center [1170, 26] width 40 height 13
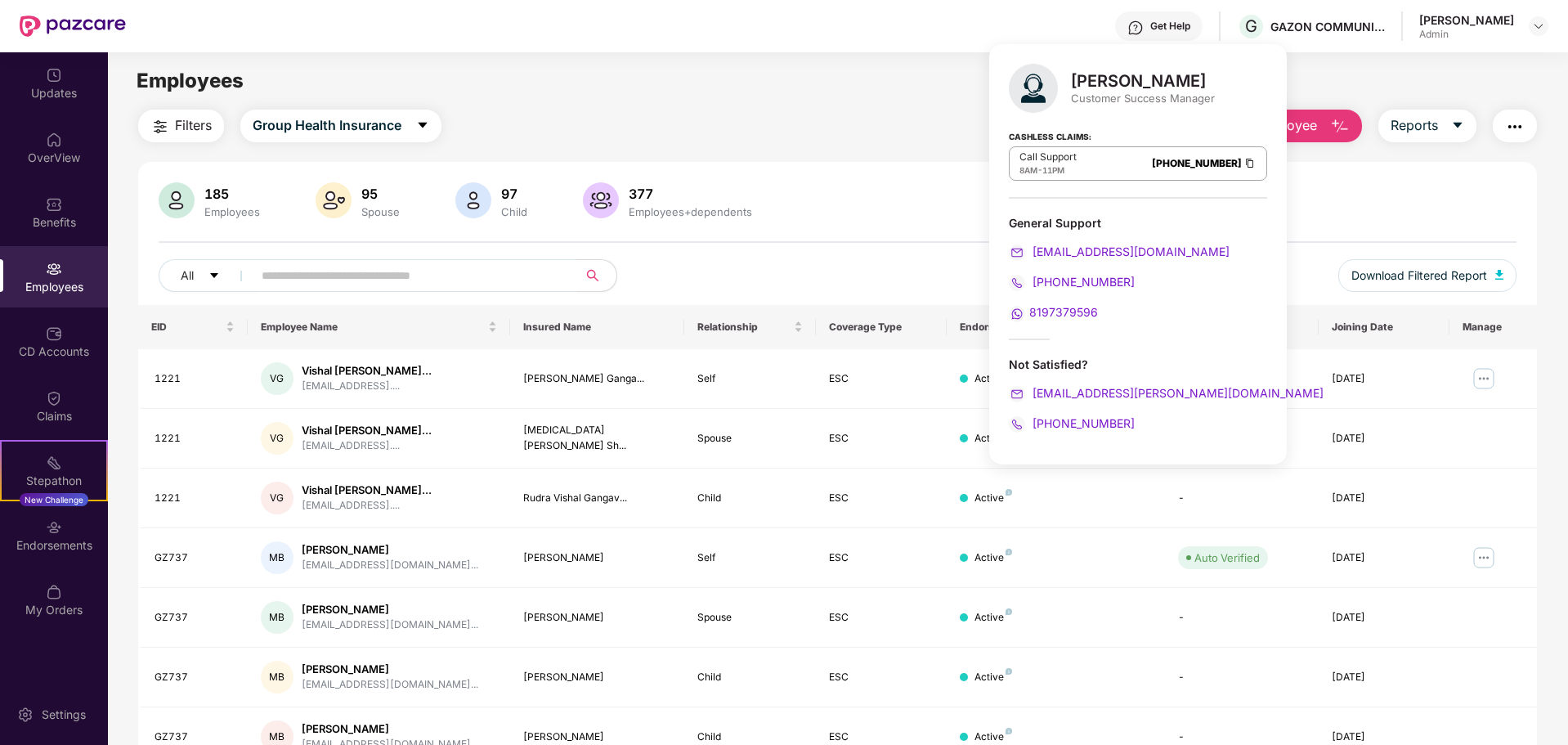
click at [704, 130] on div "Filters Group Health Insurance Employee Reports" at bounding box center [837, 125] width 1399 height 33
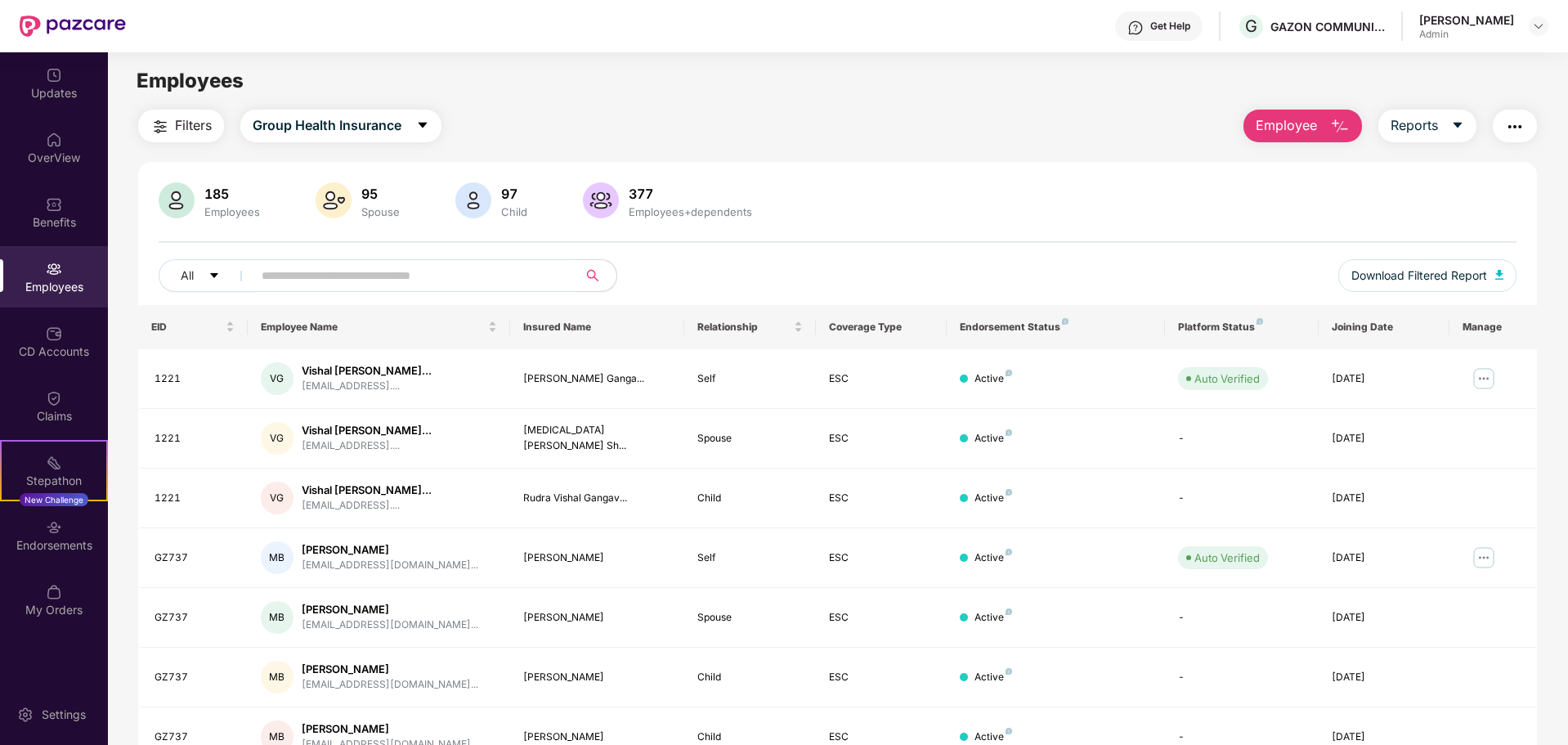
click at [1164, 24] on div "Get Help" at bounding box center [1170, 26] width 40 height 13
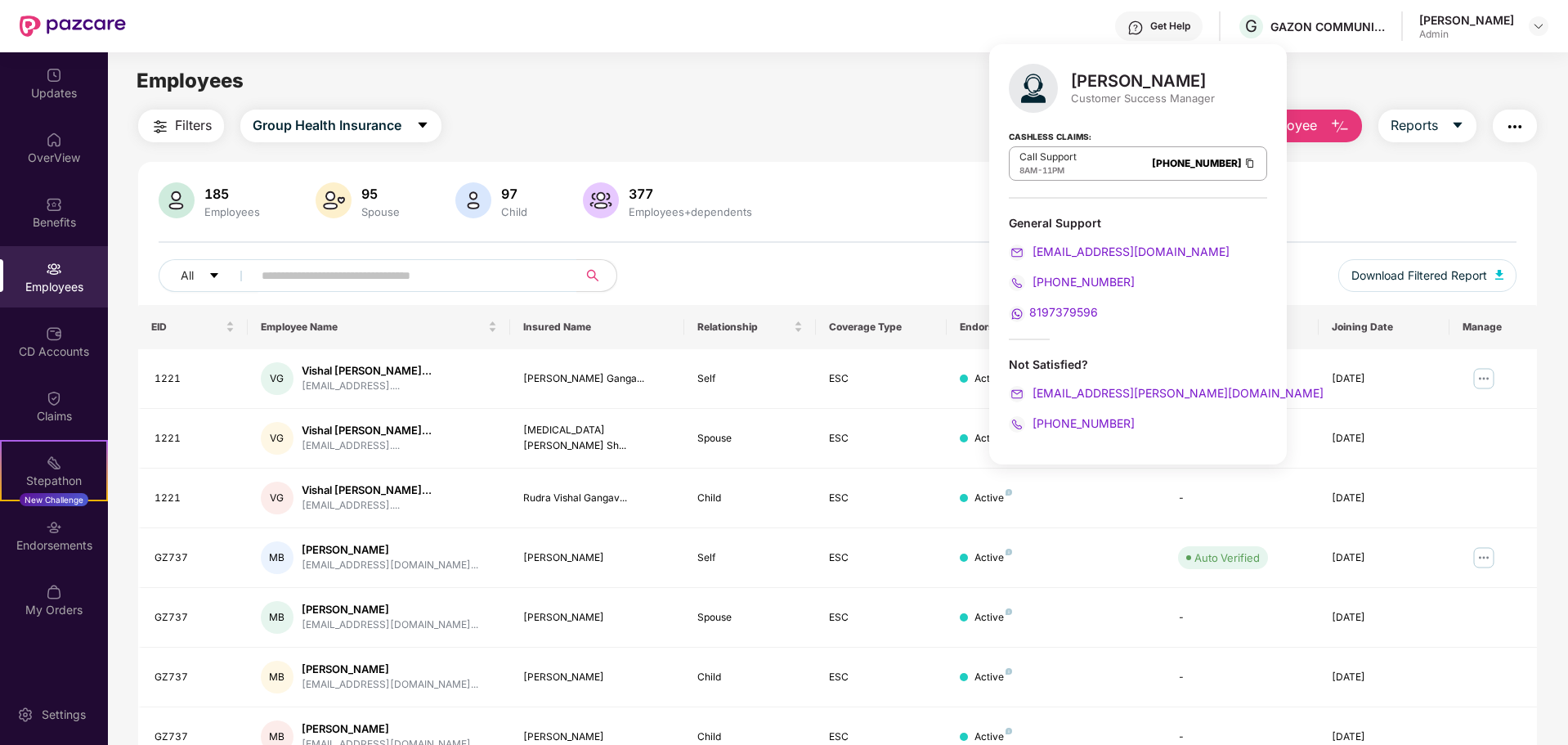
click at [1516, 33] on div "Akshay Ashok Lolage Admin" at bounding box center [1484, 26] width 129 height 29
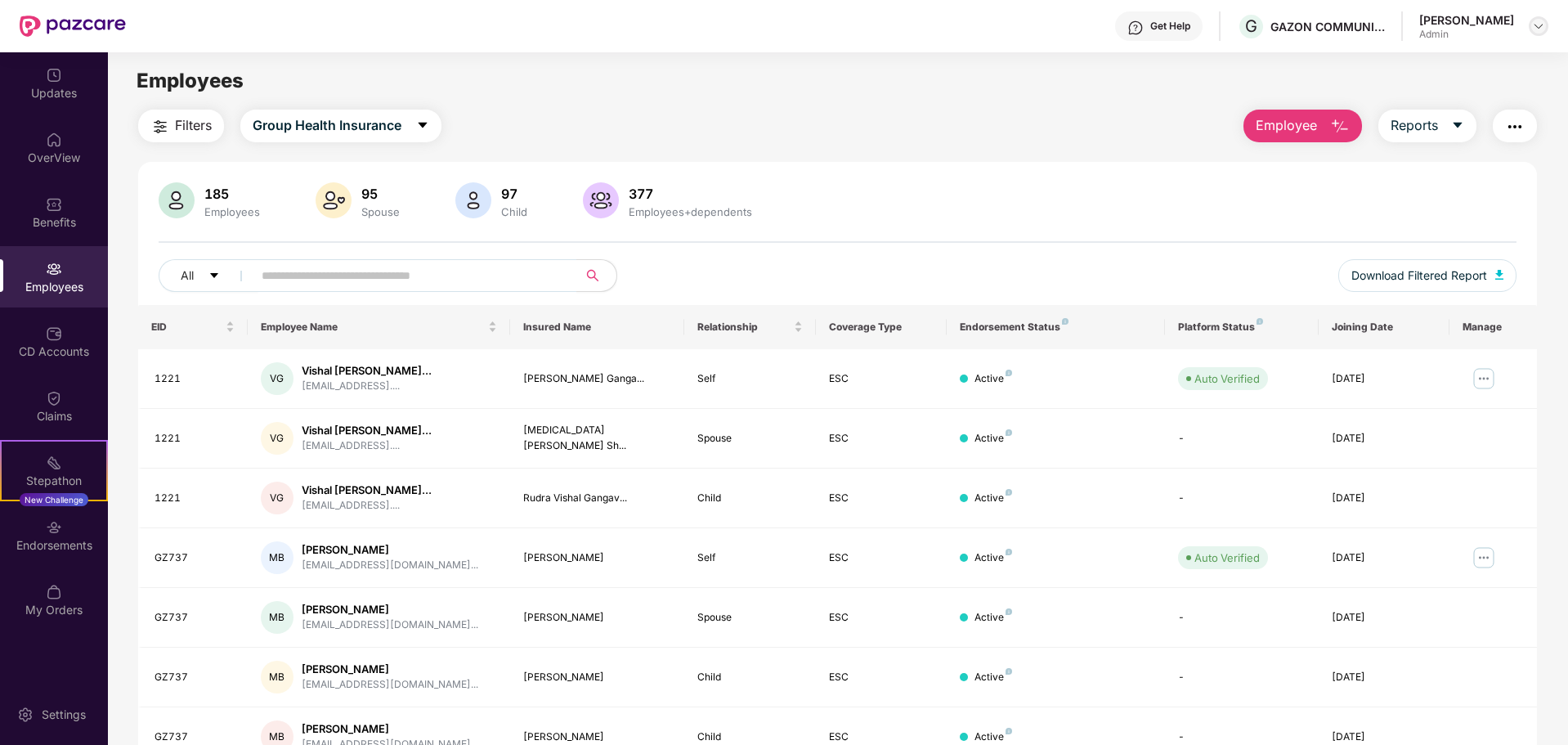
click at [1539, 21] on img at bounding box center [1538, 26] width 13 height 13
click at [1393, 106] on div "Logout" at bounding box center [1461, 97] width 212 height 32
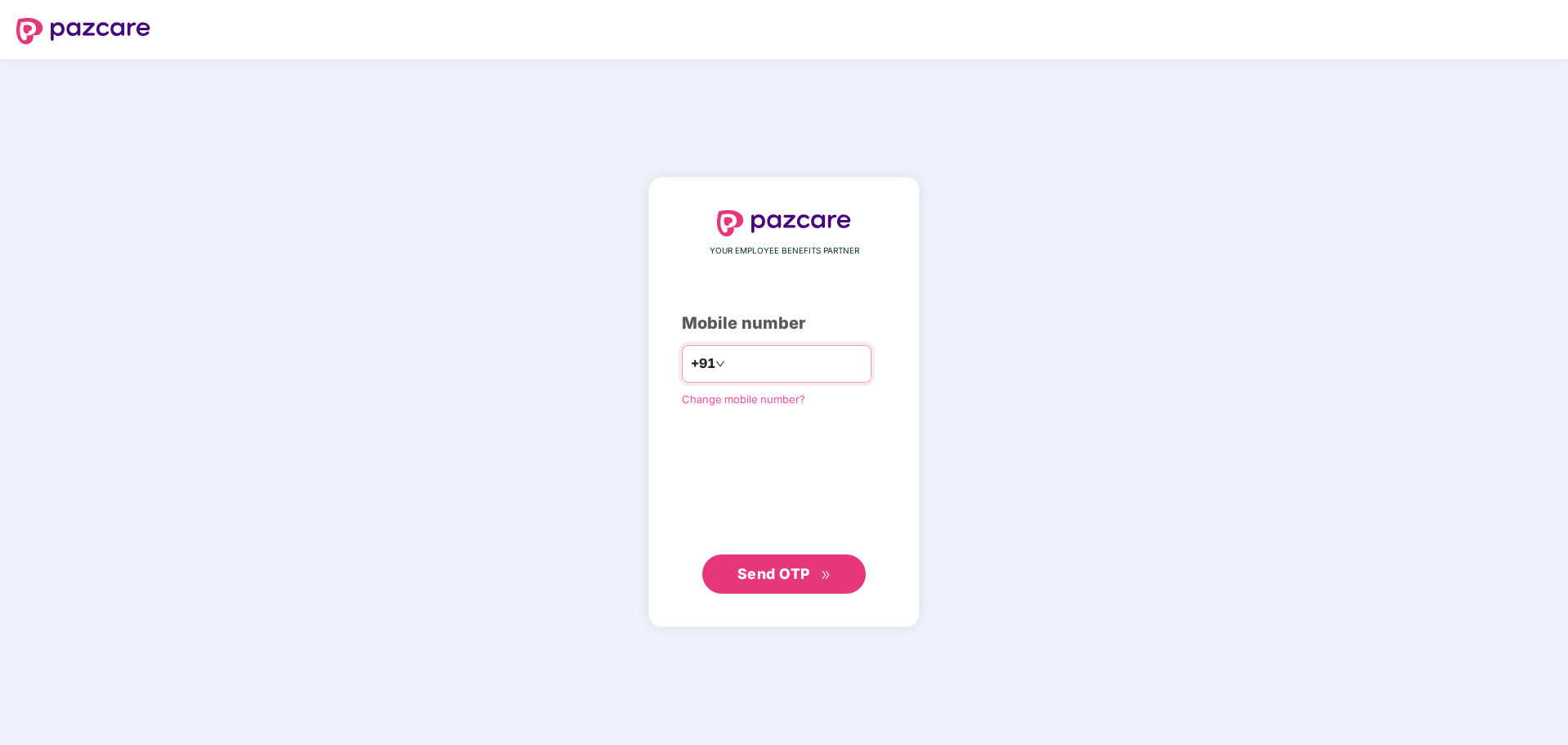
type input "**********"
